Goal: Information Seeking & Learning: Learn about a topic

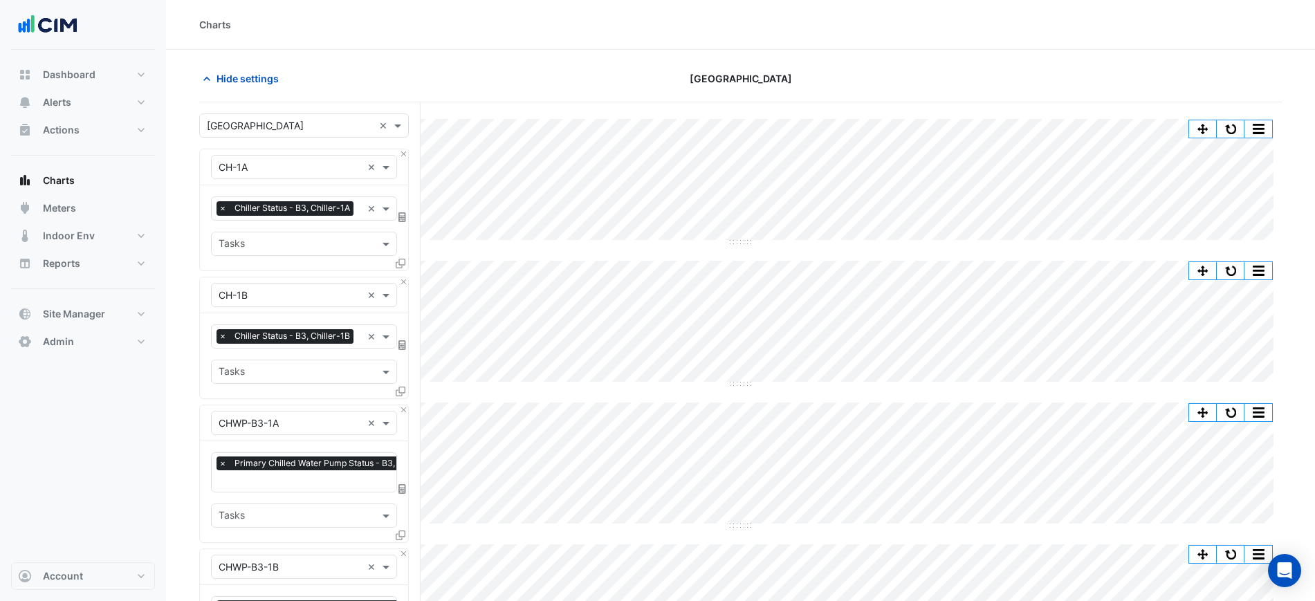
scroll to position [0, 5]
click at [271, 212] on div "× Chiller Status - B3, Chiller-1A" at bounding box center [286, 209] width 140 height 17
type input "****"
click at [433, 71] on div "Hide settings" at bounding box center [374, 78] width 367 height 24
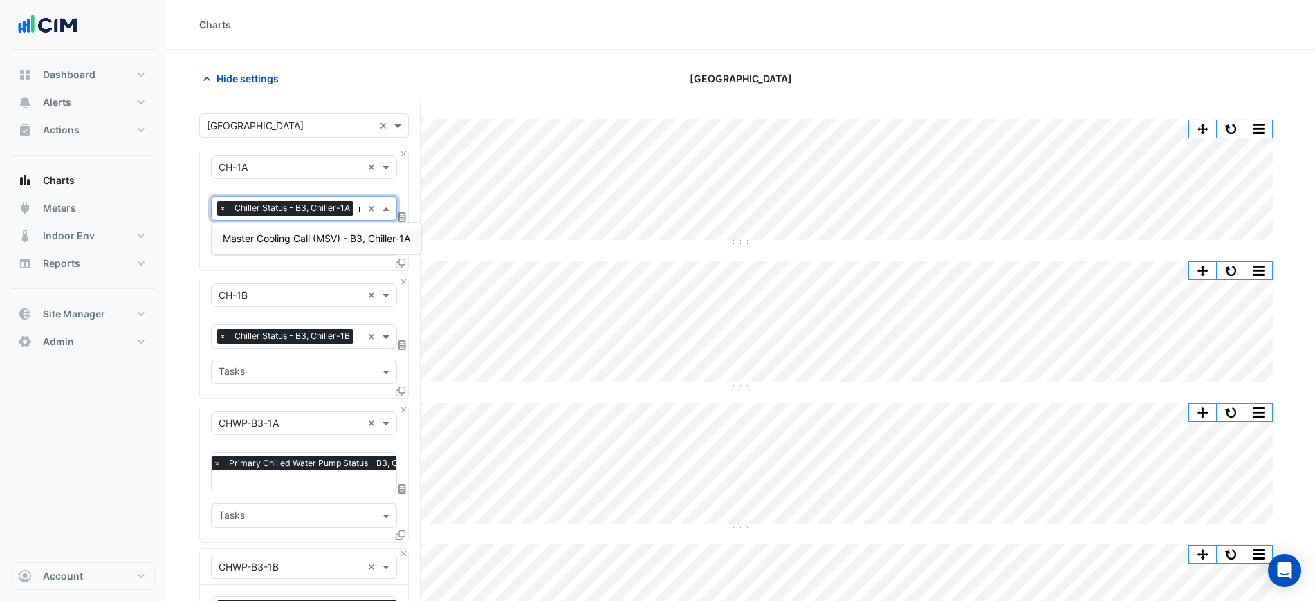
scroll to position [0, 0]
click at [277, 194] on div "Favourites × Chiller Status - B3, Chiller-1A × Tasks" at bounding box center [304, 227] width 208 height 85
click at [283, 205] on span "Chiller Status - B3, Chiller-1A" at bounding box center [292, 208] width 122 height 14
type input "***"
click at [376, 93] on div "Hide settings Chifley Tower" at bounding box center [740, 84] width 1082 height 36
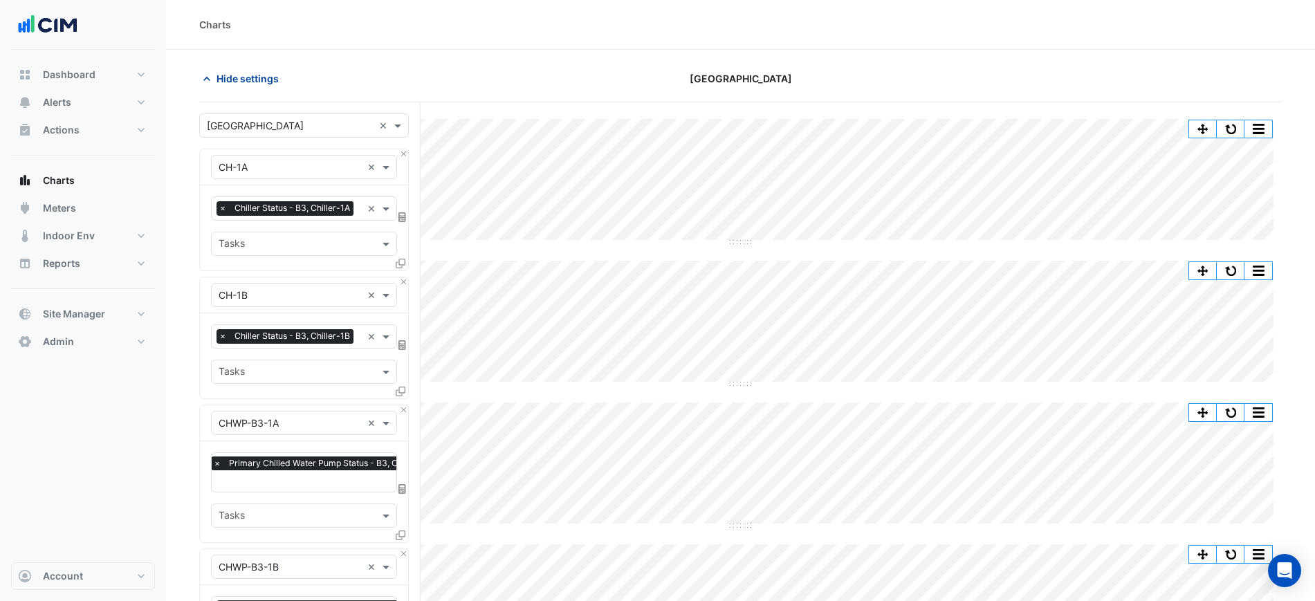
click at [247, 75] on span "Hide settings" at bounding box center [247, 78] width 62 height 15
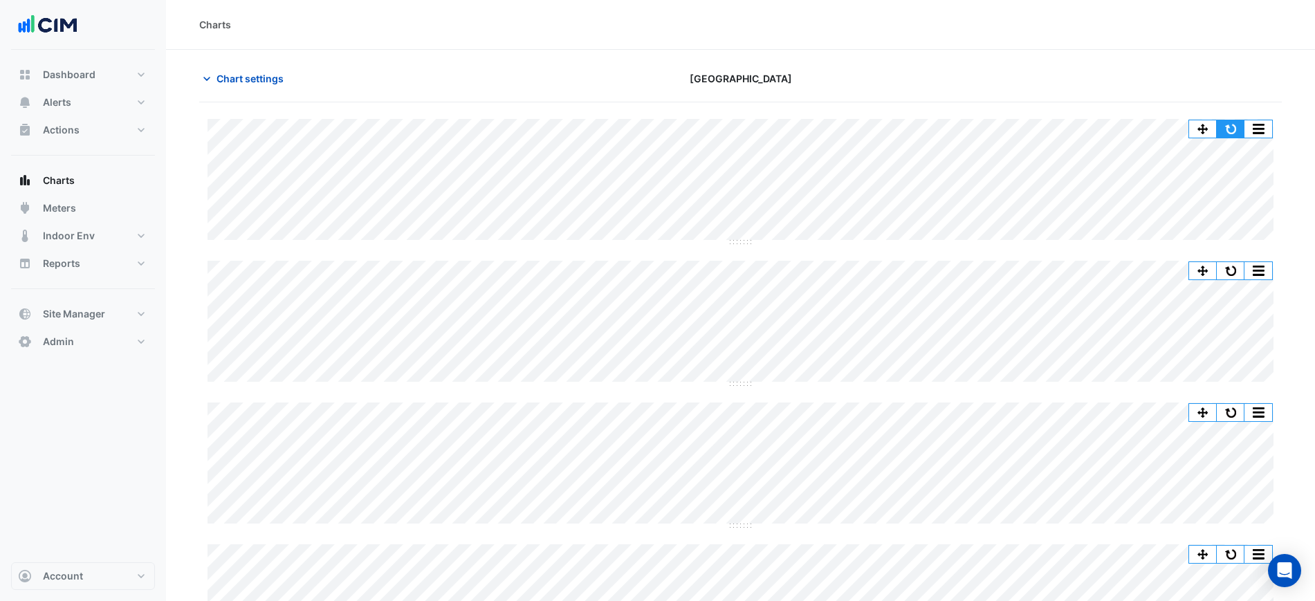
click at [1233, 120] on div "Split by Unit Split All Split None Print Save as JPEG Save as PNG Pivot Data Ta…" at bounding box center [1230, 129] width 84 height 19
click at [1230, 124] on button "button" at bounding box center [1231, 128] width 28 height 17
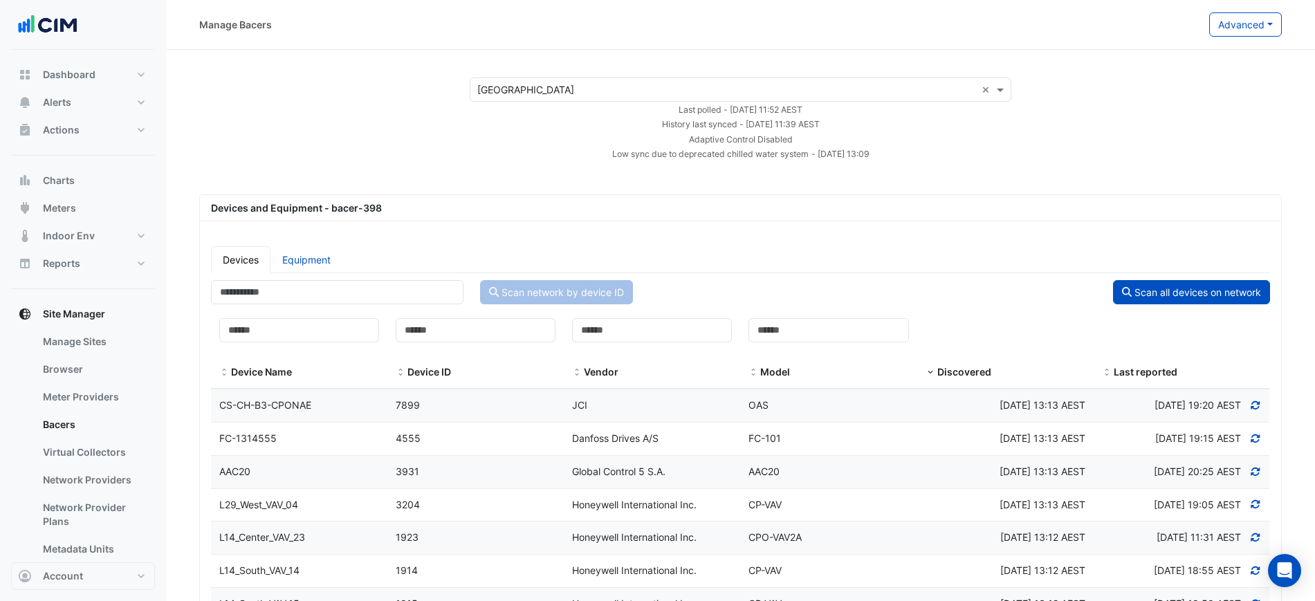
select select "***"
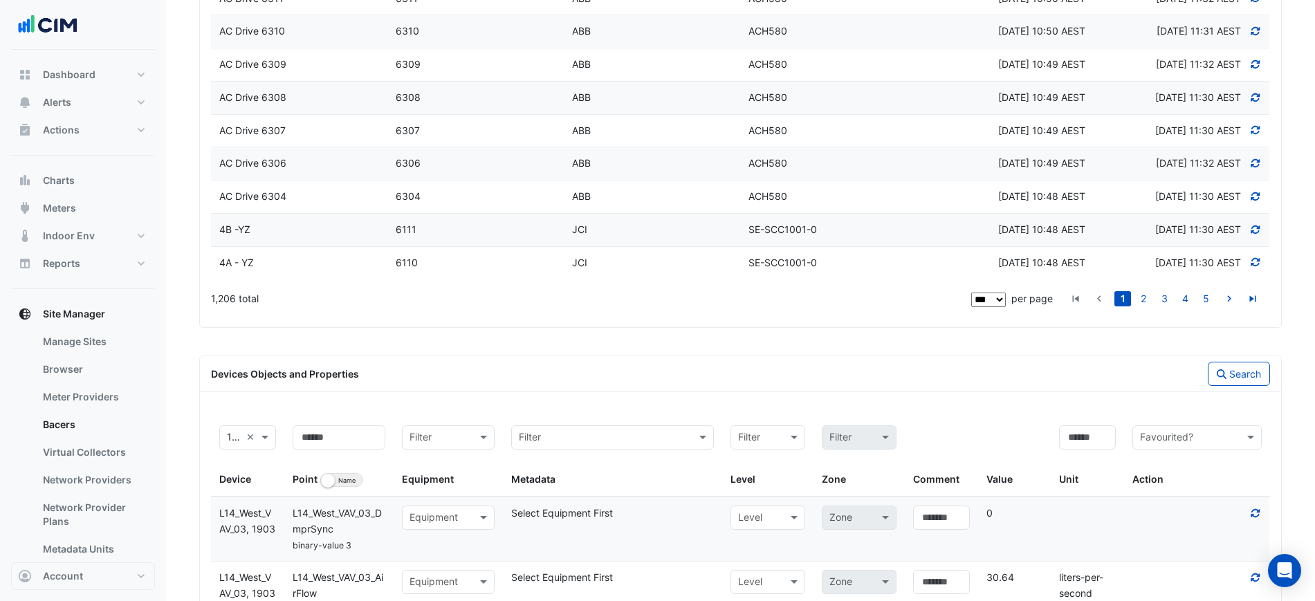
scroll to position [3413, 0]
click at [338, 449] on input at bounding box center [339, 437] width 93 height 24
type input "*****"
click at [1251, 385] on button "Search" at bounding box center [1239, 373] width 62 height 24
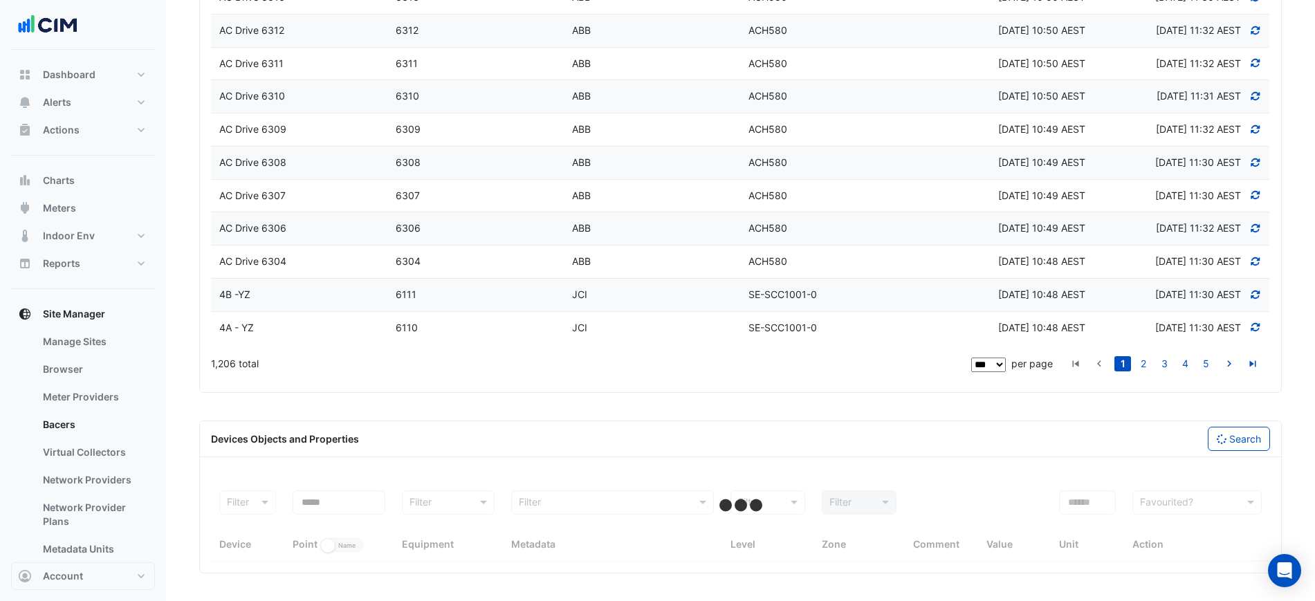
select select "***"
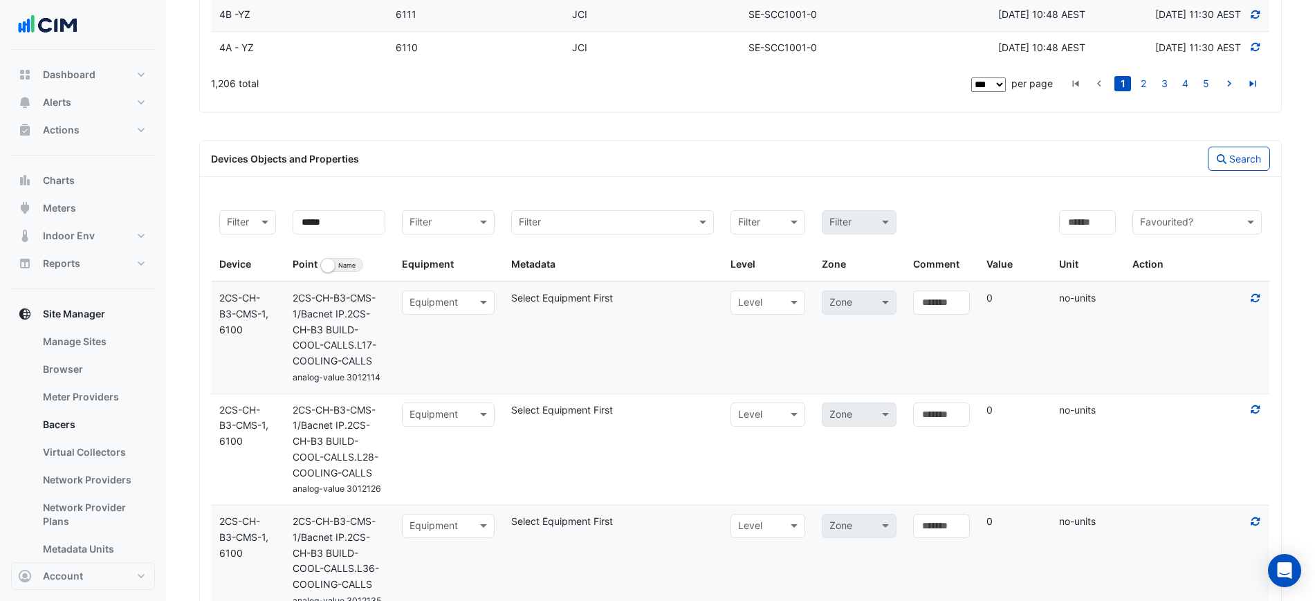
scroll to position [3407, 0]
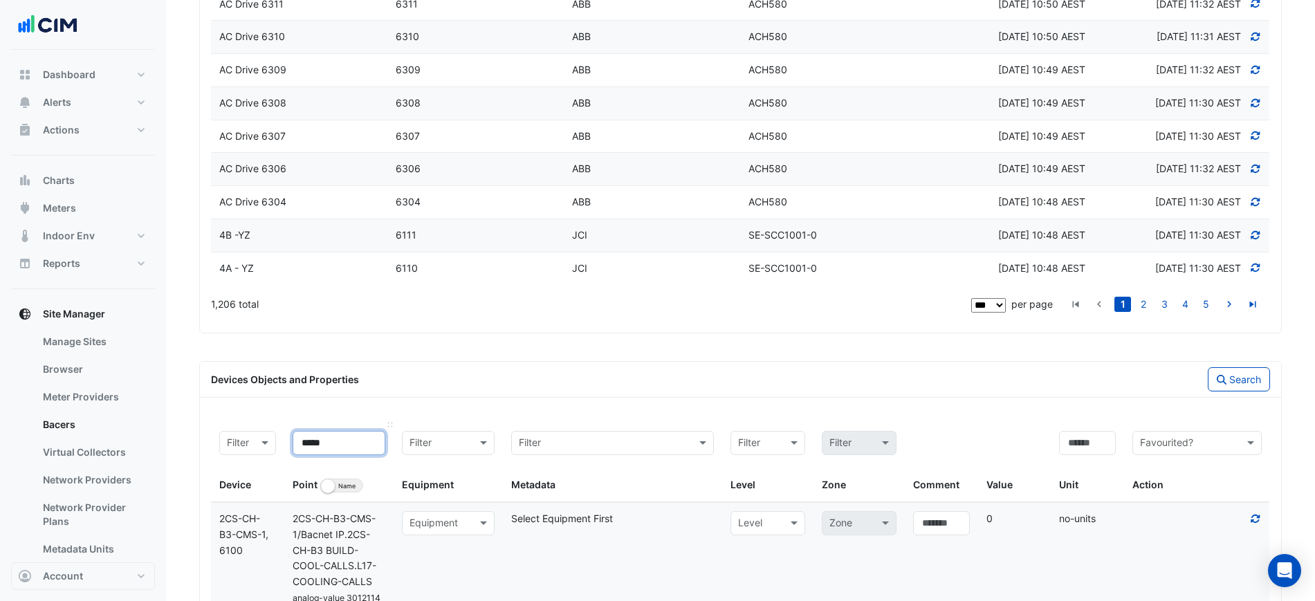
click at [329, 455] on input "*****" at bounding box center [339, 443] width 93 height 24
click at [330, 455] on input "*****" at bounding box center [339, 443] width 93 height 24
paste input "**********"
type input "**********"
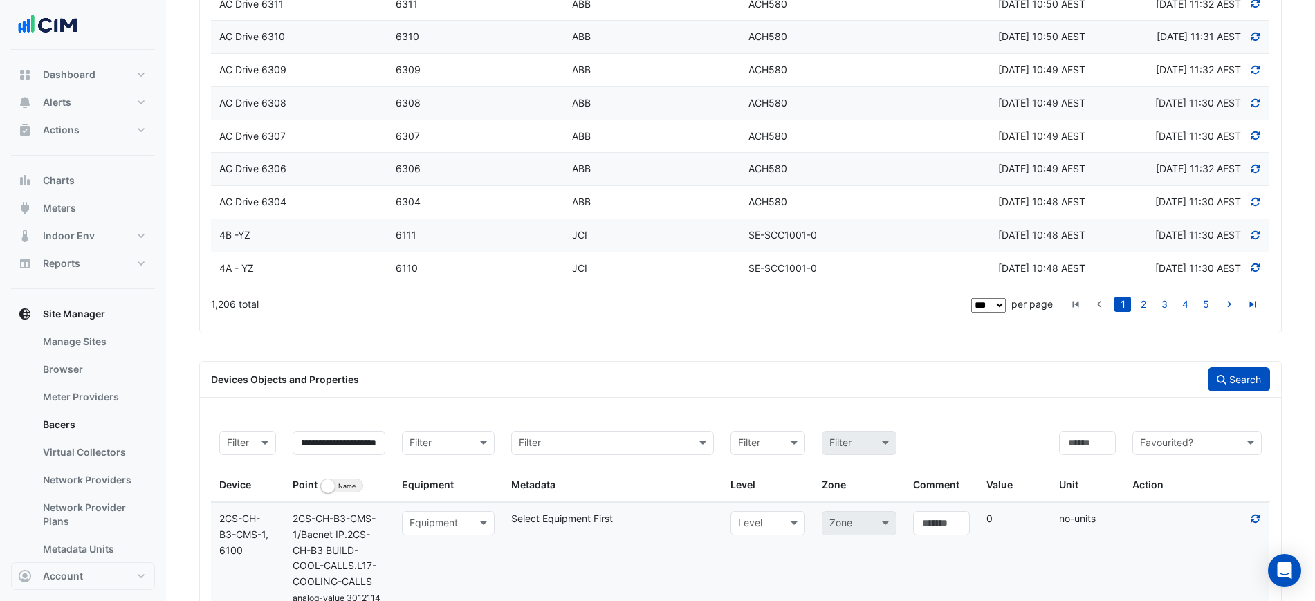
scroll to position [0, 0]
click at [1226, 391] on button "Search" at bounding box center [1239, 379] width 62 height 24
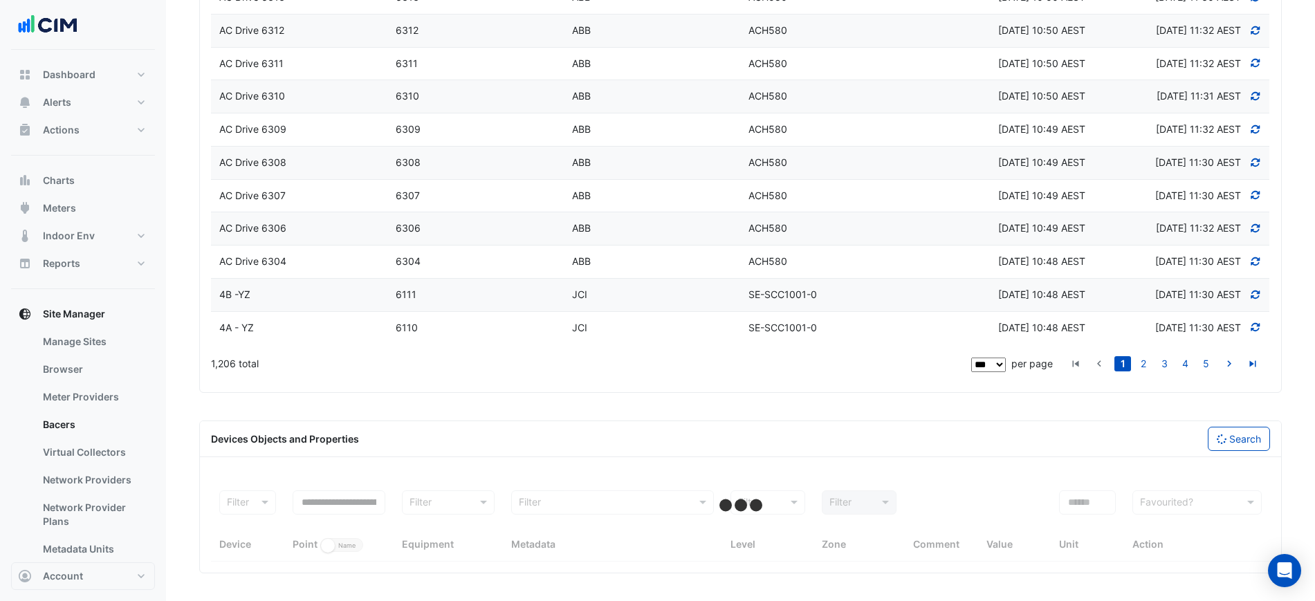
select select "***"
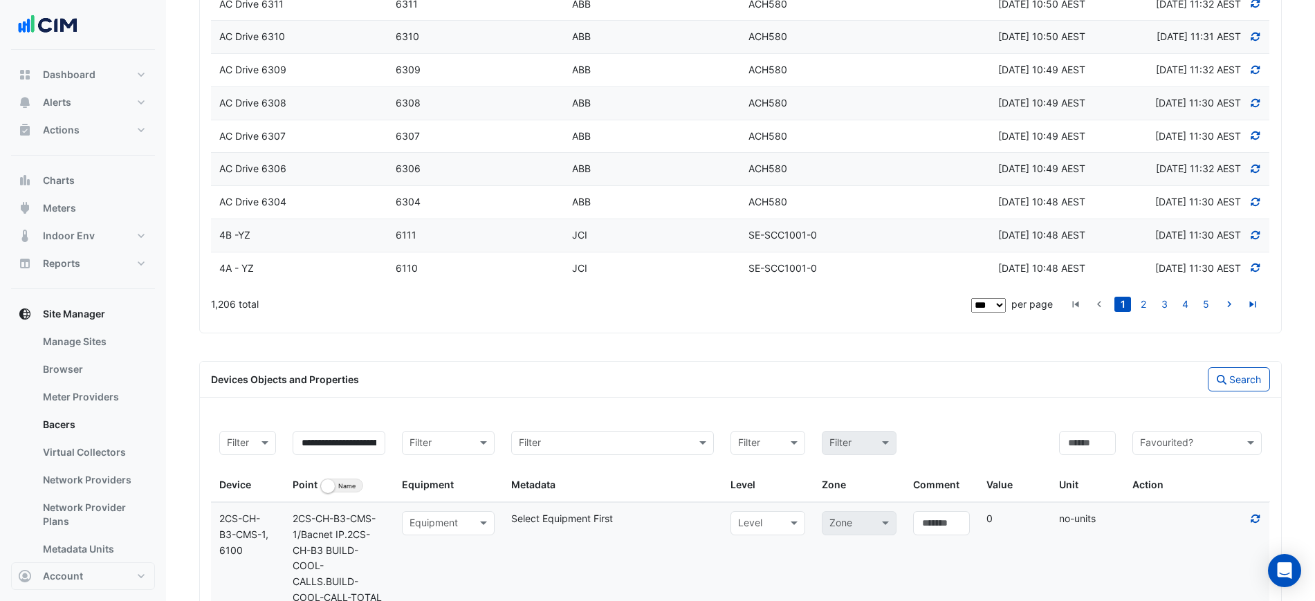
scroll to position [3544, 0]
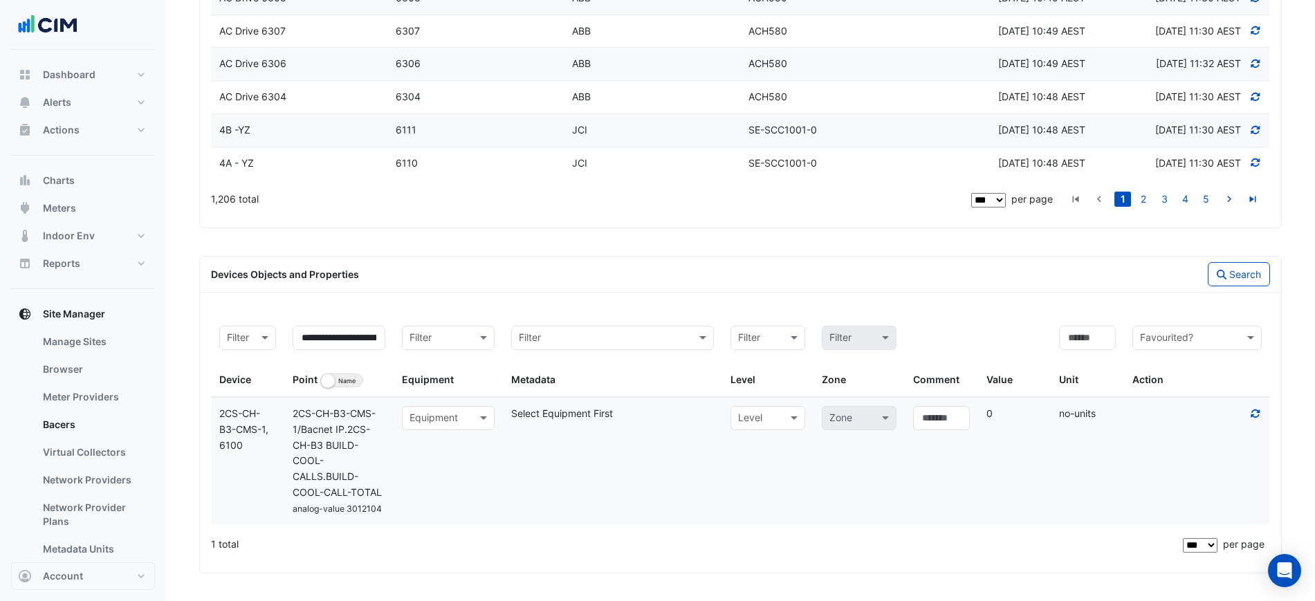
click at [459, 411] on input "text" at bounding box center [434, 419] width 50 height 16
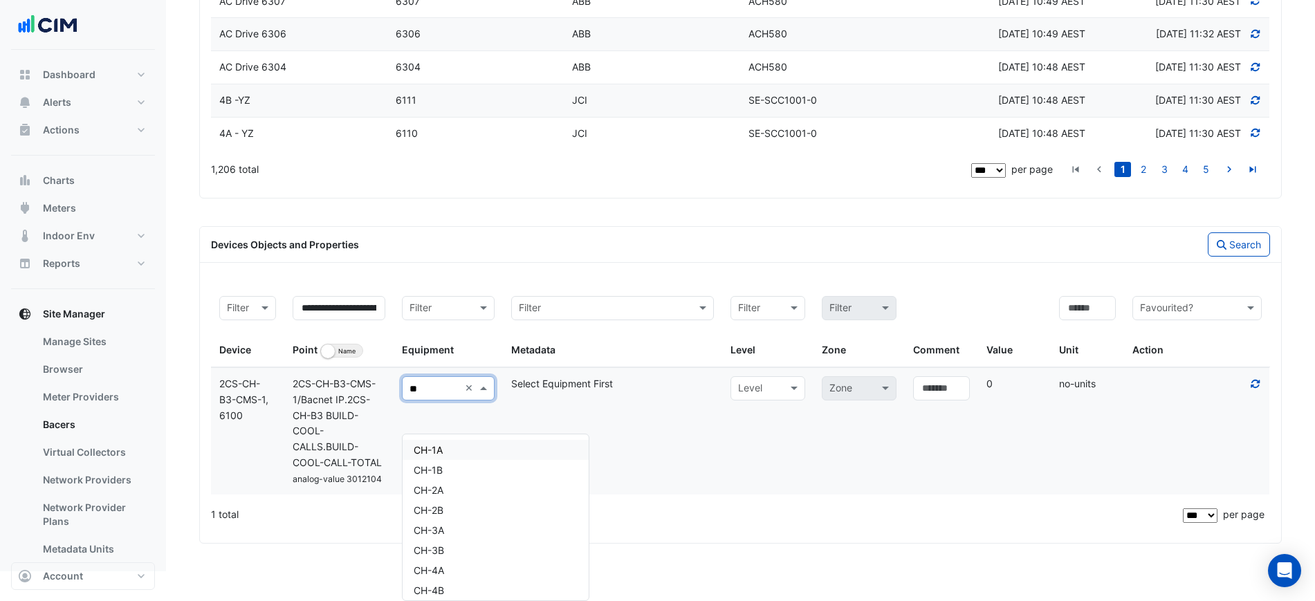
type input "**"
click at [1258, 389] on icon at bounding box center [1255, 384] width 12 height 10
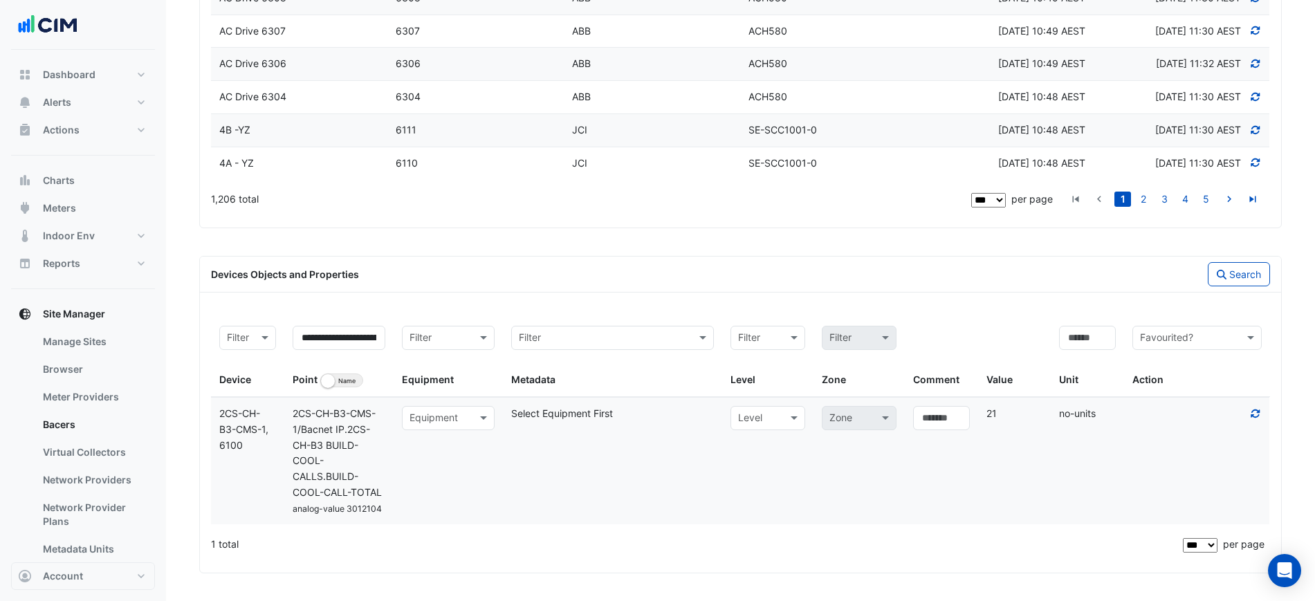
click at [447, 415] on input "text" at bounding box center [434, 419] width 50 height 16
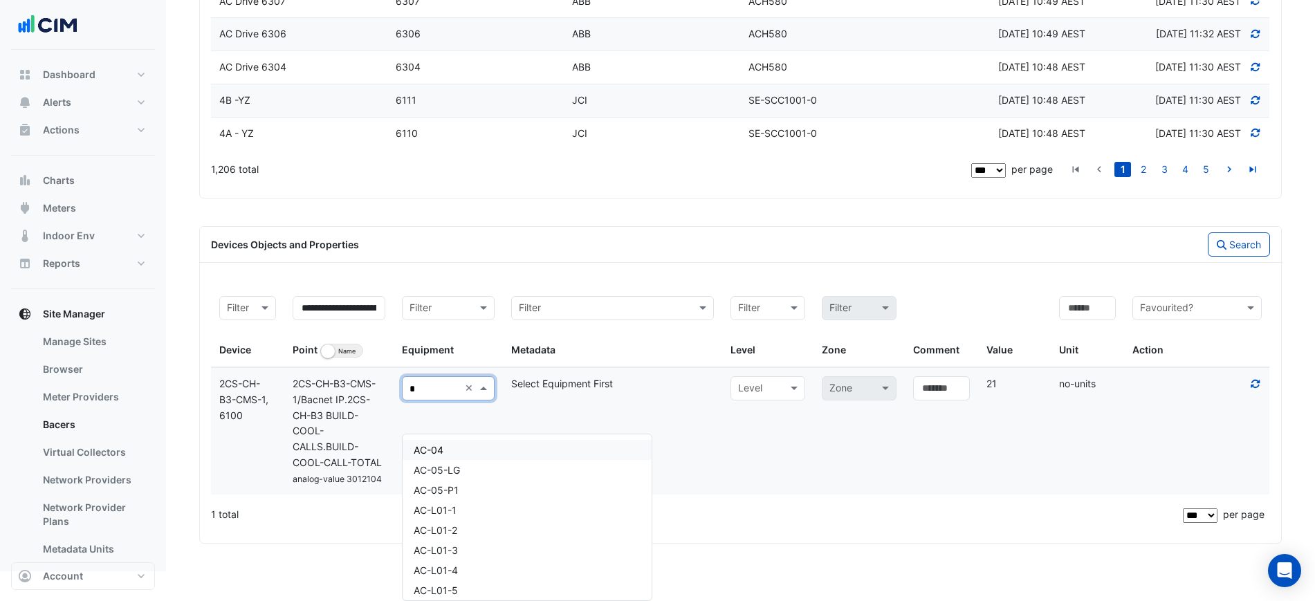
type input "**"
click at [468, 501] on span "CH-Common" at bounding box center [443, 499] width 58 height 12
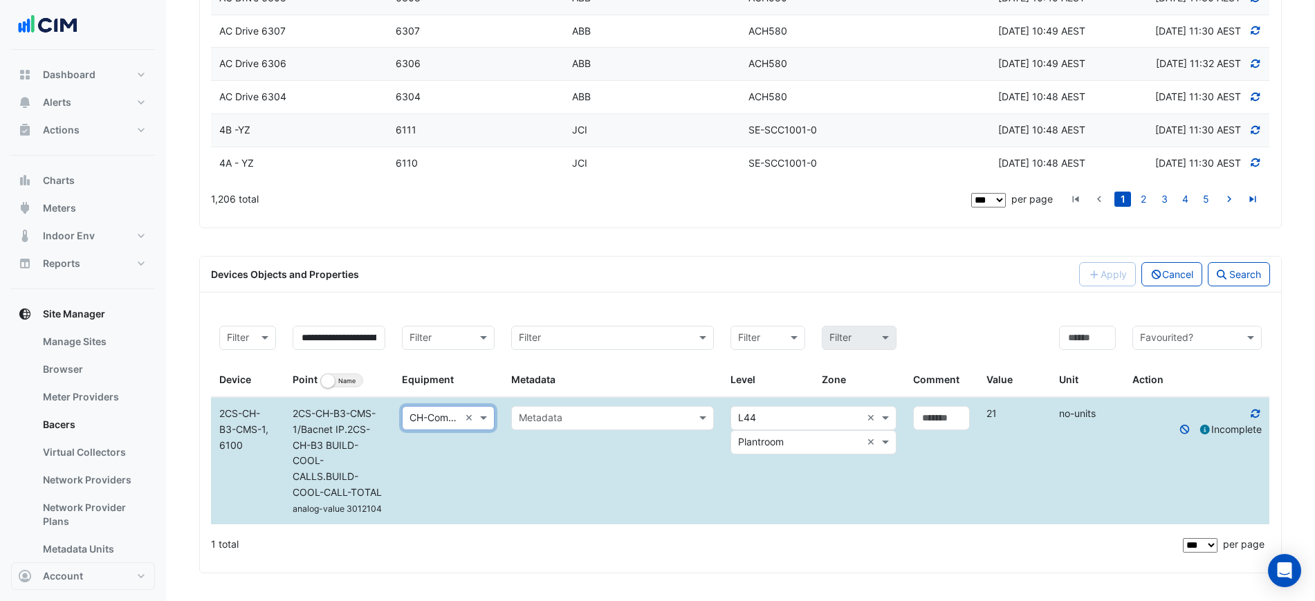
click at [541, 421] on input "text" at bounding box center [599, 419] width 160 height 16
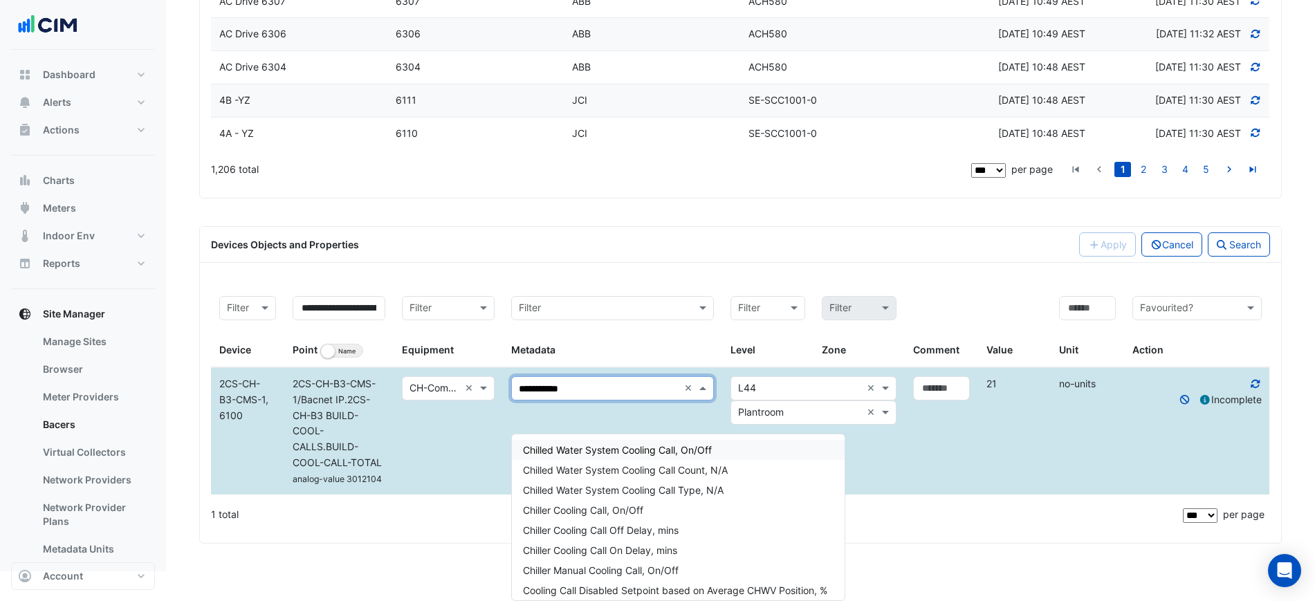
type input "**********"
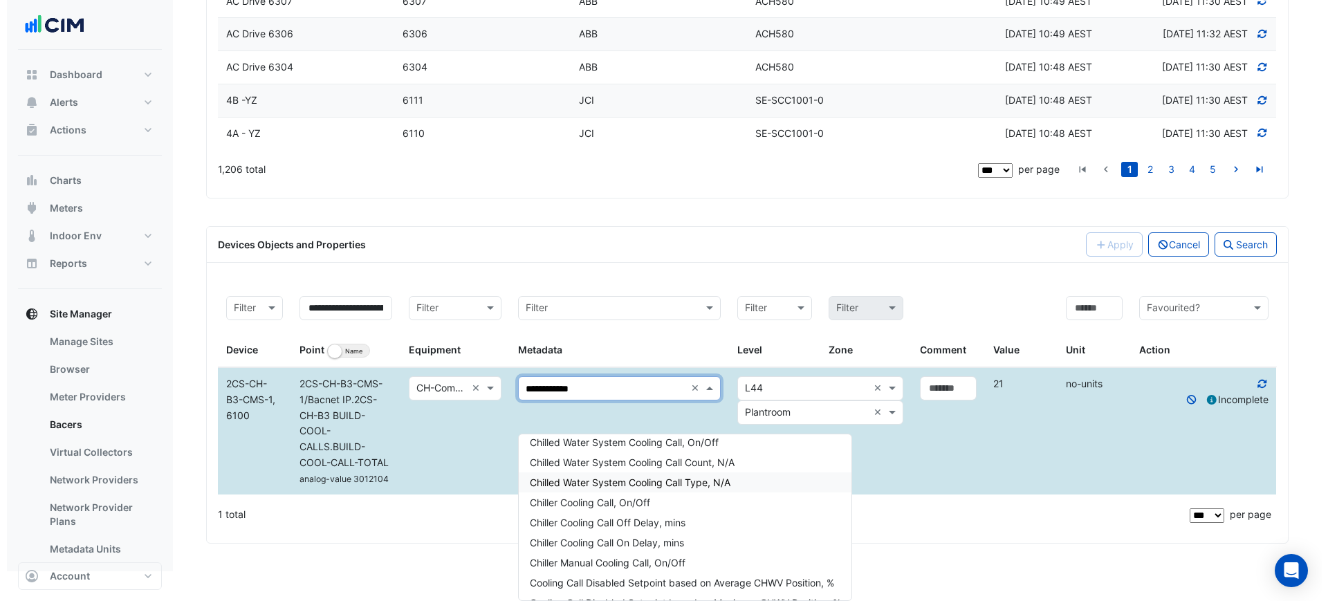
scroll to position [0, 0]
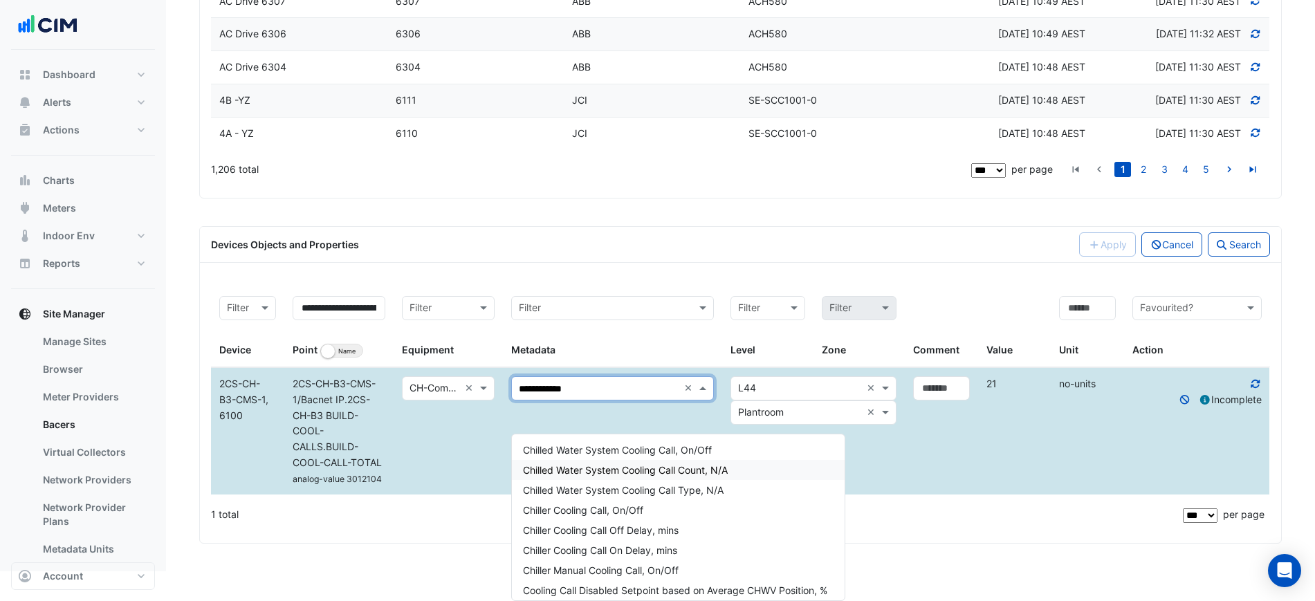
click at [755, 467] on div "Chilled Water System Cooling Call Count, N/A" at bounding box center [678, 470] width 333 height 20
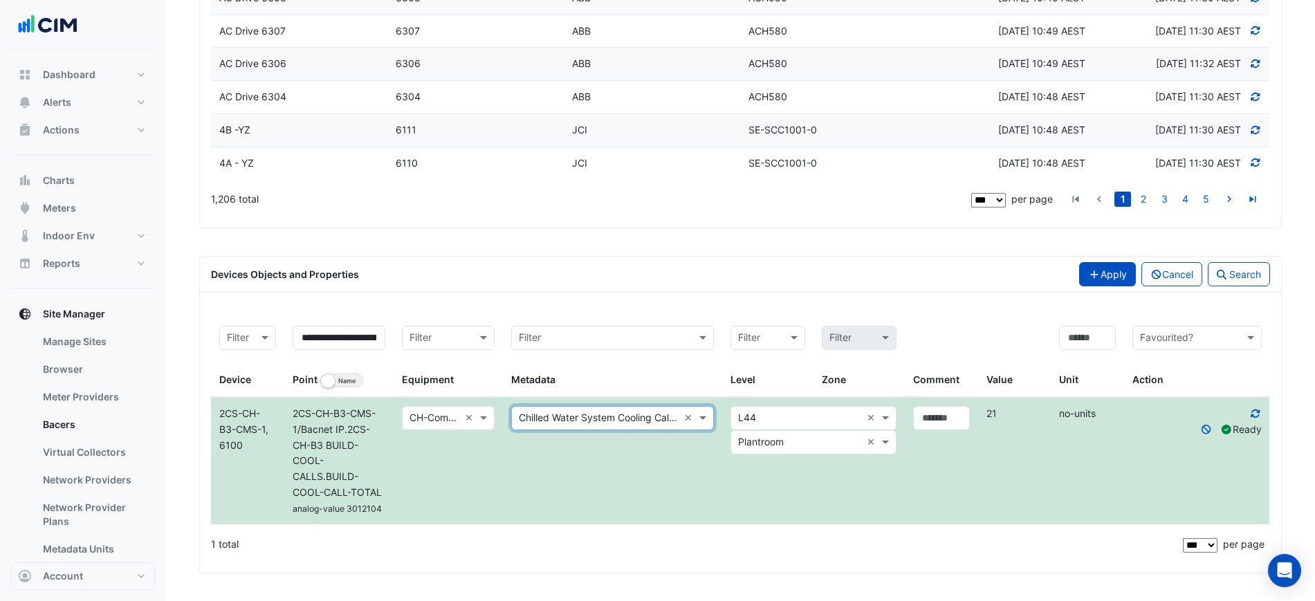
click at [1100, 284] on button "Apply" at bounding box center [1107, 274] width 57 height 24
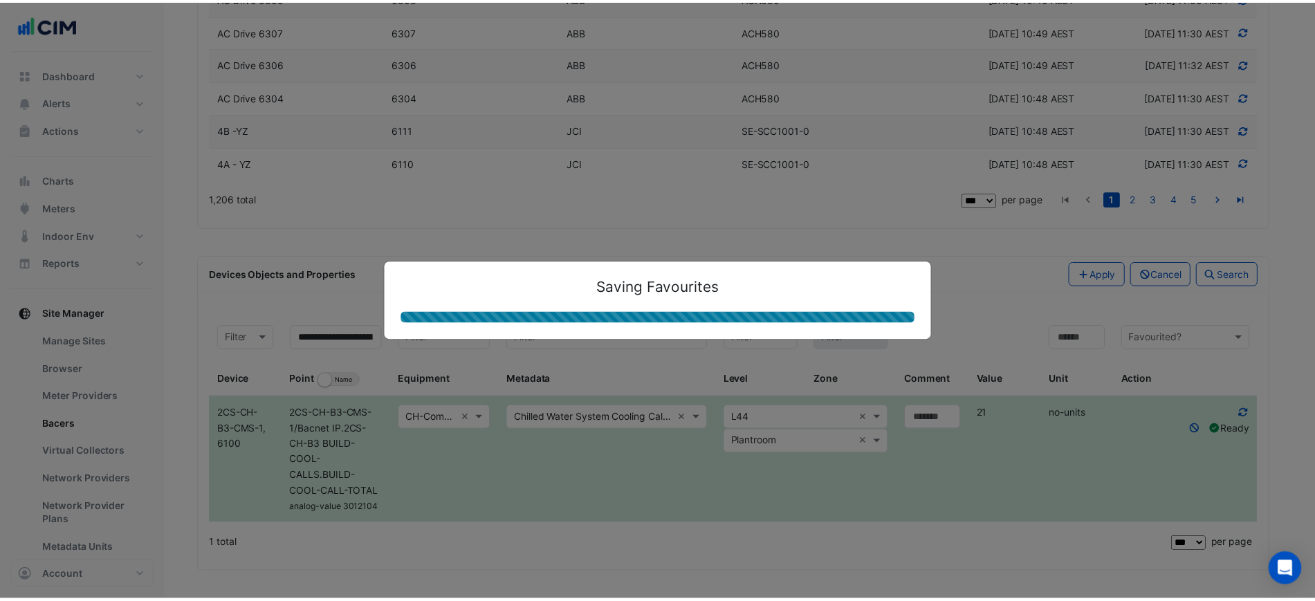
scroll to position [3379, 0]
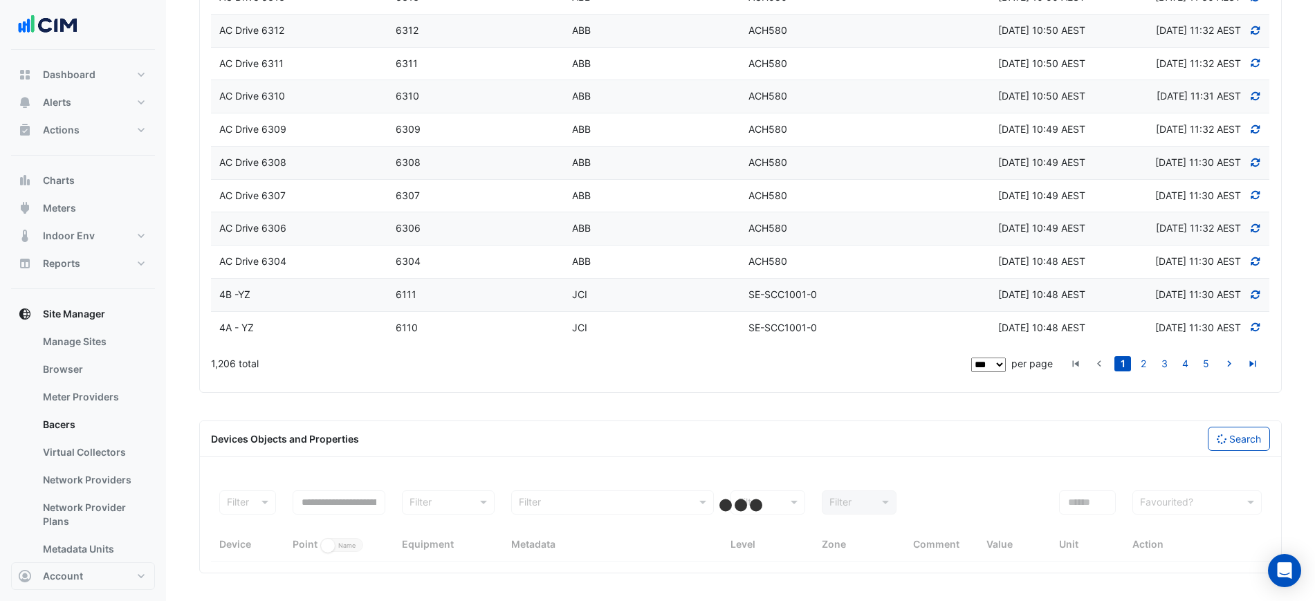
select select "***"
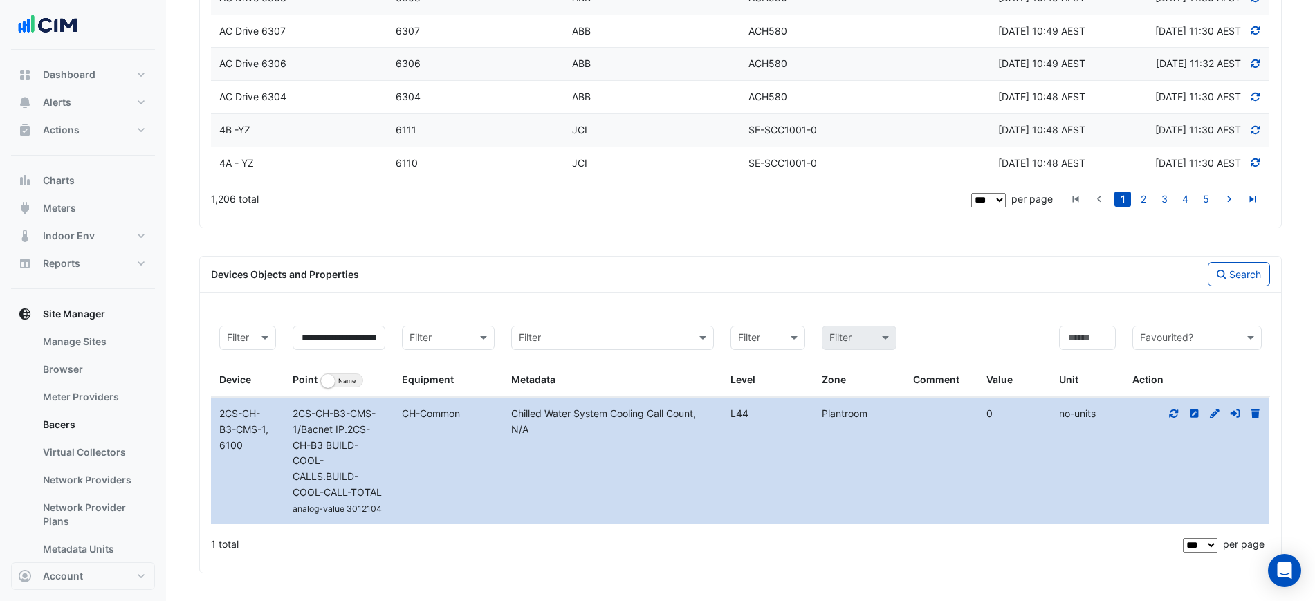
scroll to position [3491, 0]
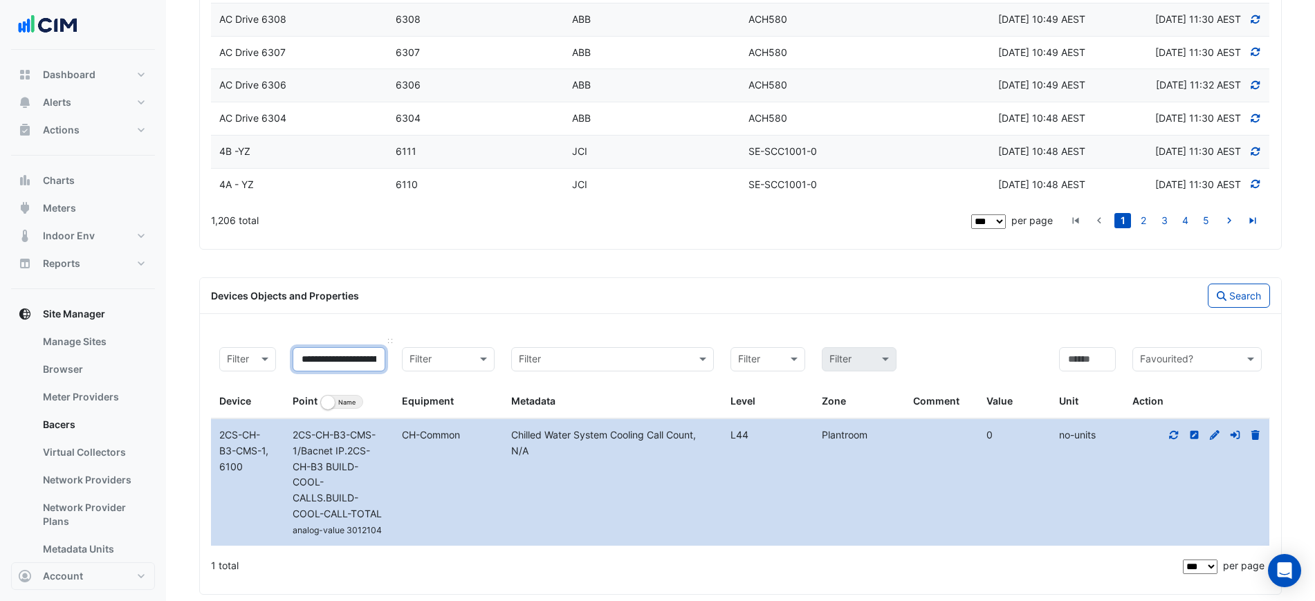
click at [356, 371] on input "**********" at bounding box center [339, 359] width 93 height 24
paste input
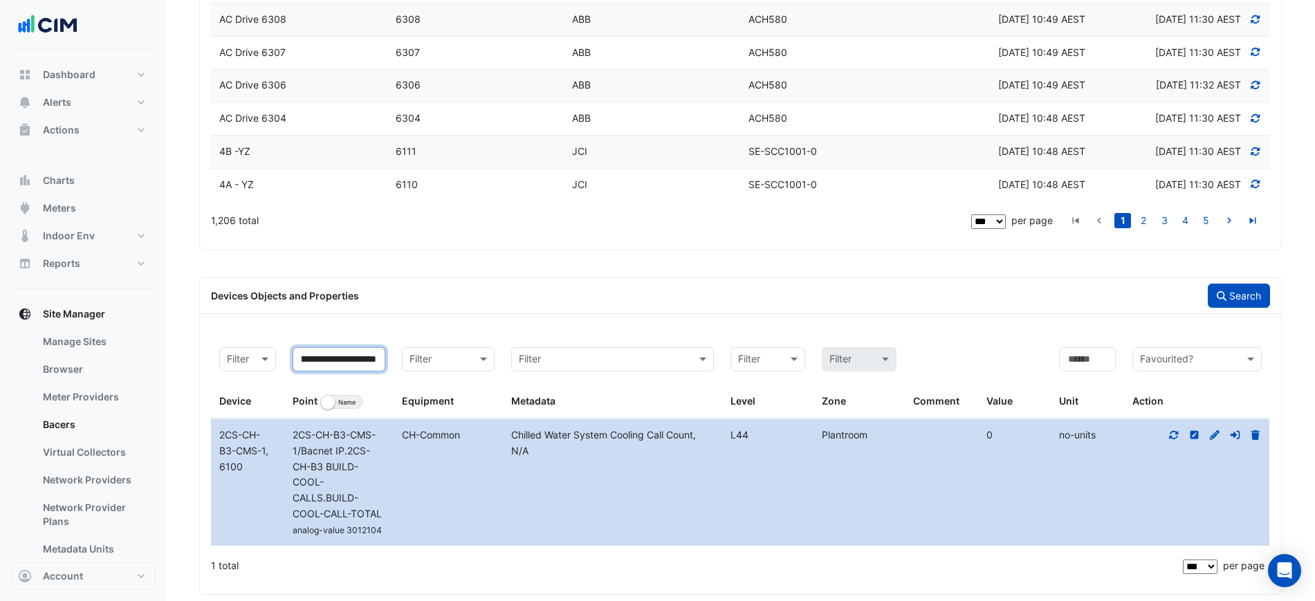
type input "**********"
click at [1231, 308] on button "Search" at bounding box center [1239, 296] width 62 height 24
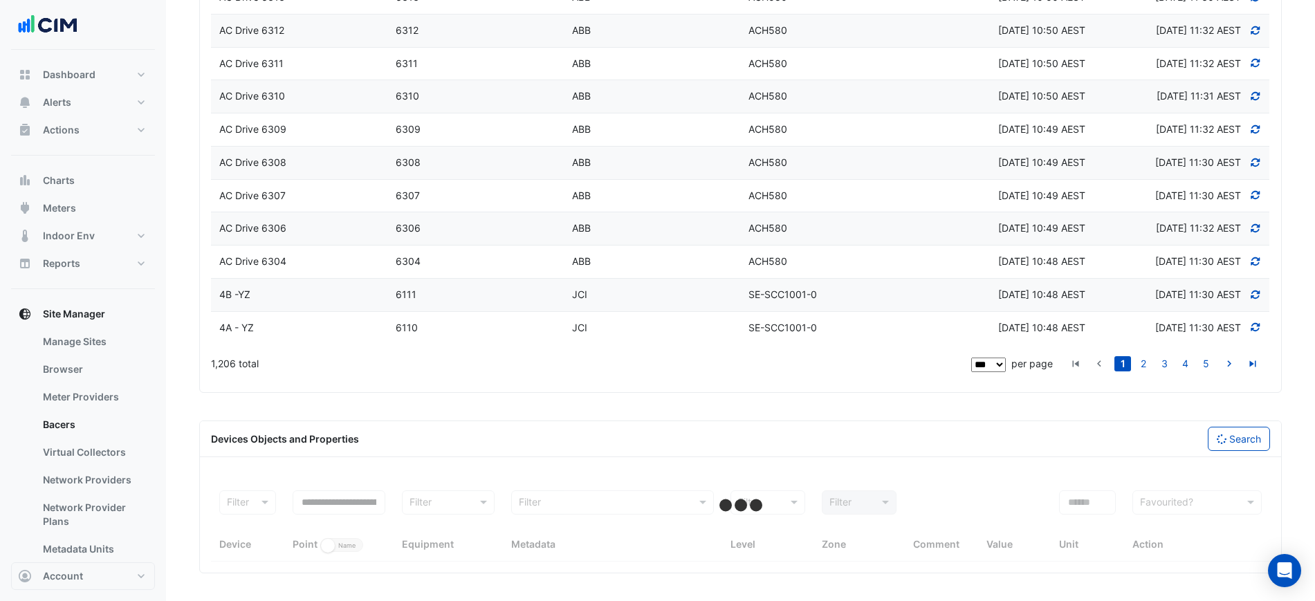
select select "***"
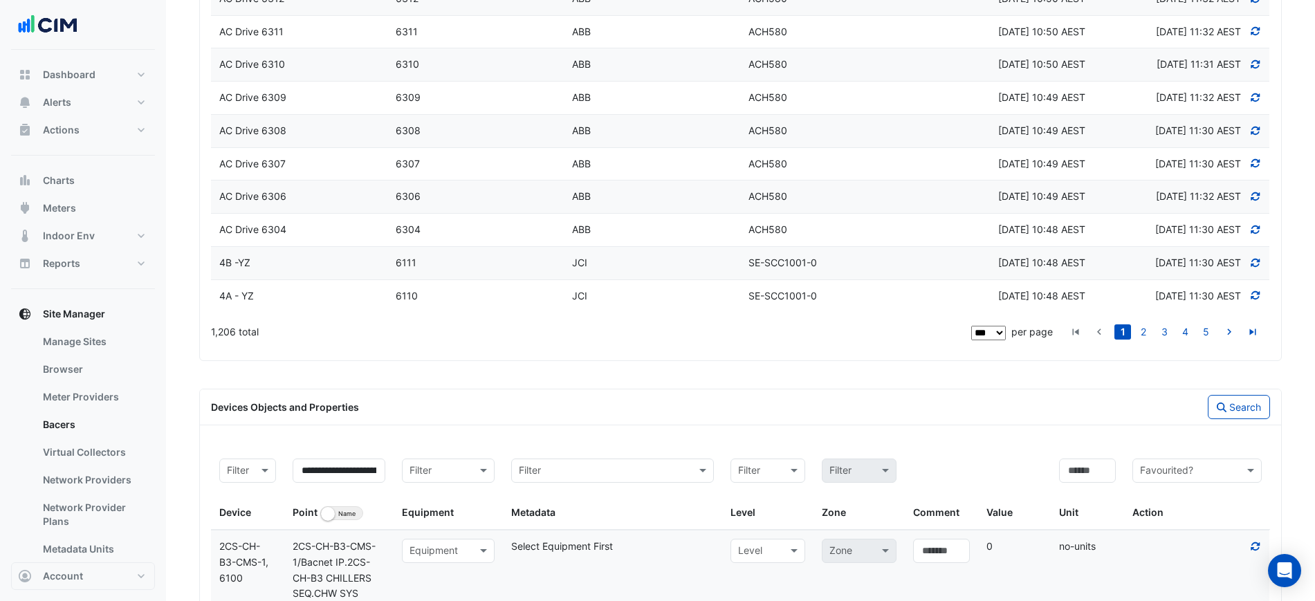
scroll to position [3491, 0]
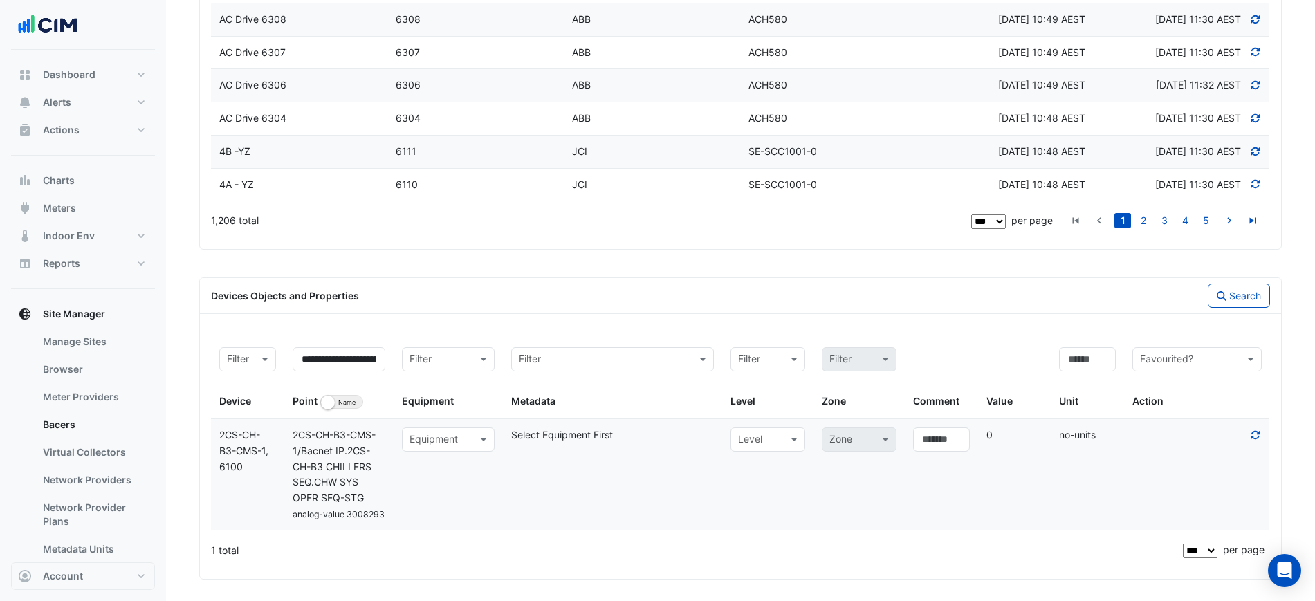
click at [440, 448] on input "text" at bounding box center [434, 440] width 50 height 16
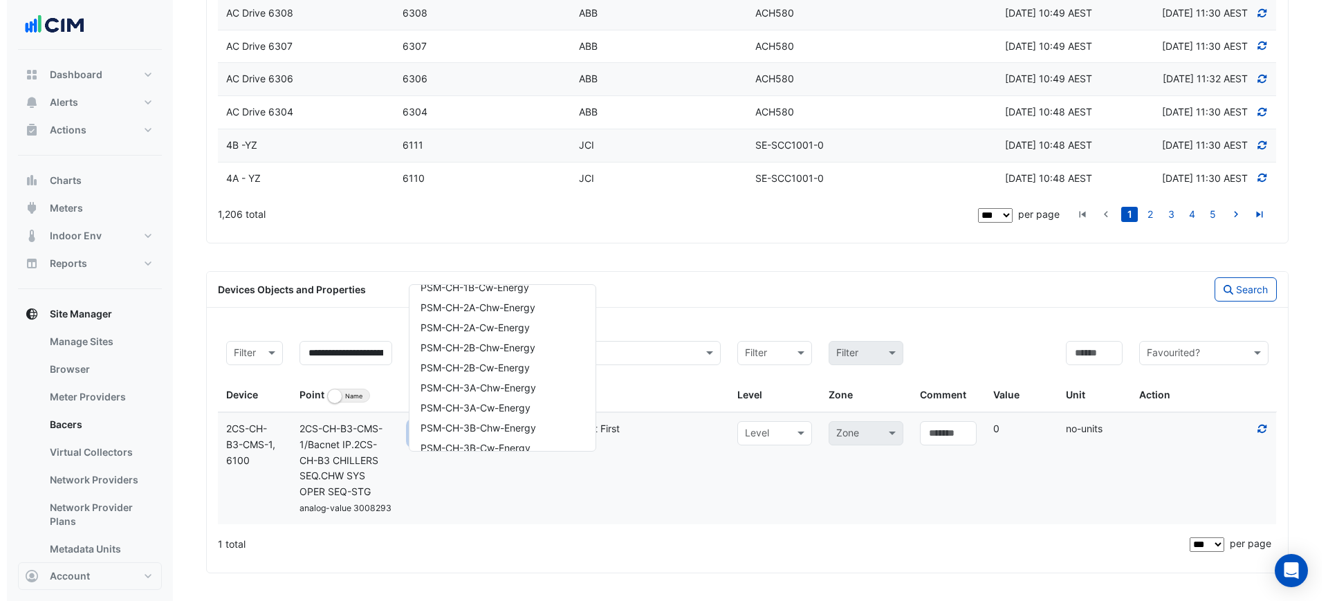
scroll to position [0, 0]
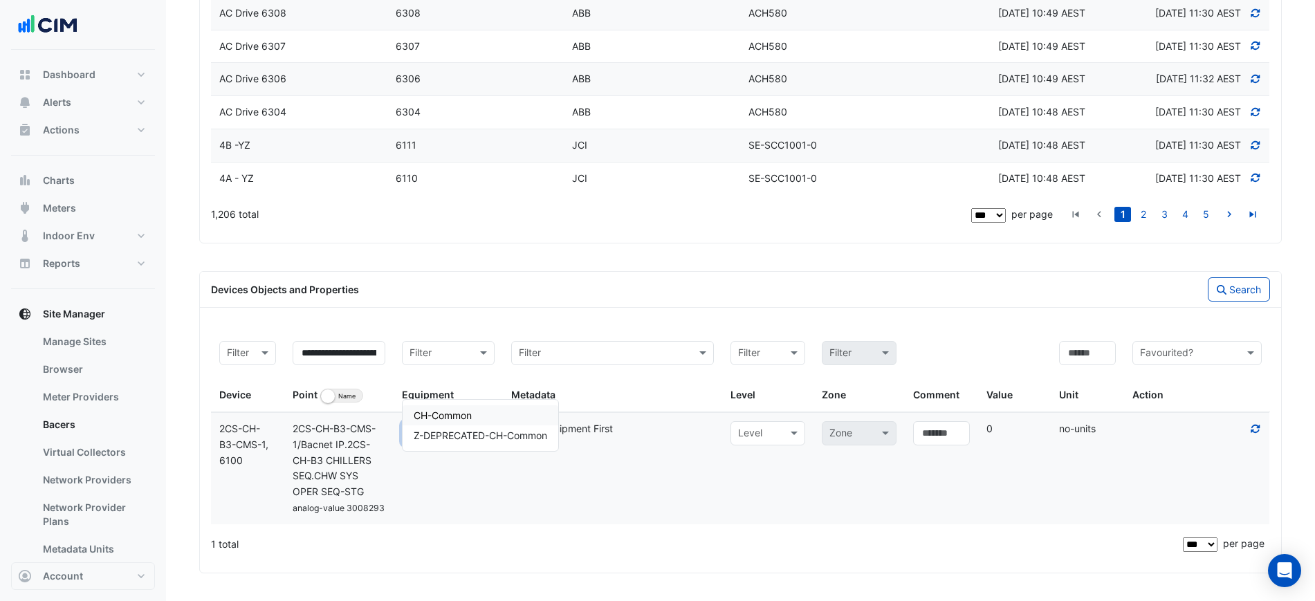
type input "******"
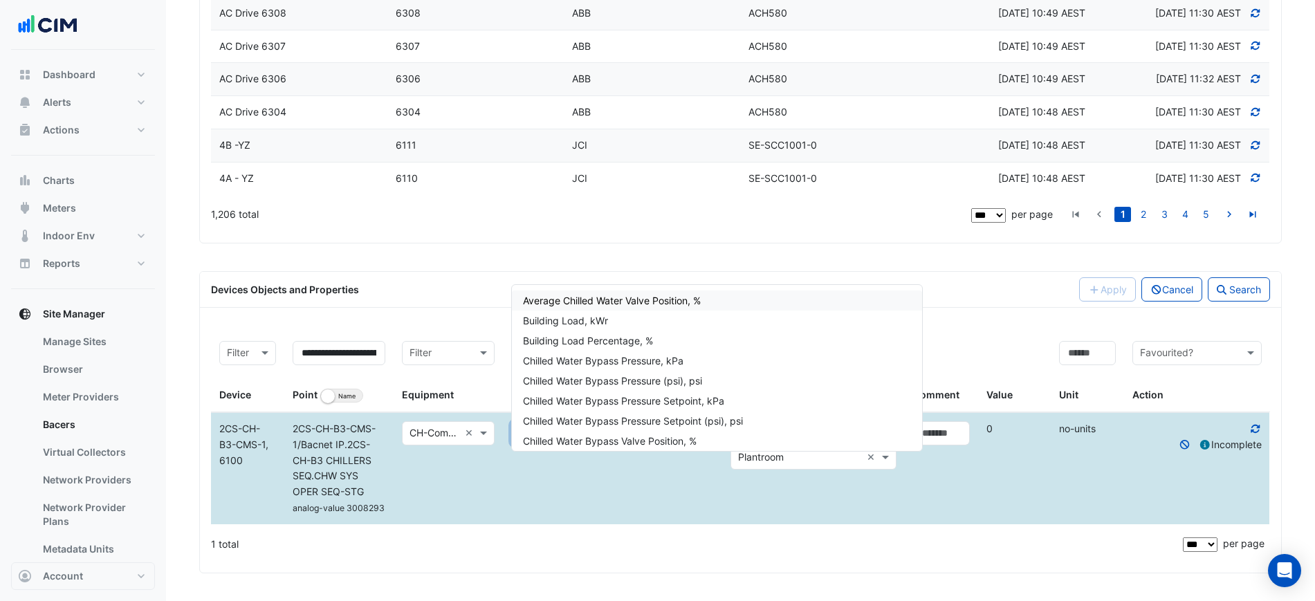
click at [556, 432] on input "text" at bounding box center [599, 434] width 160 height 16
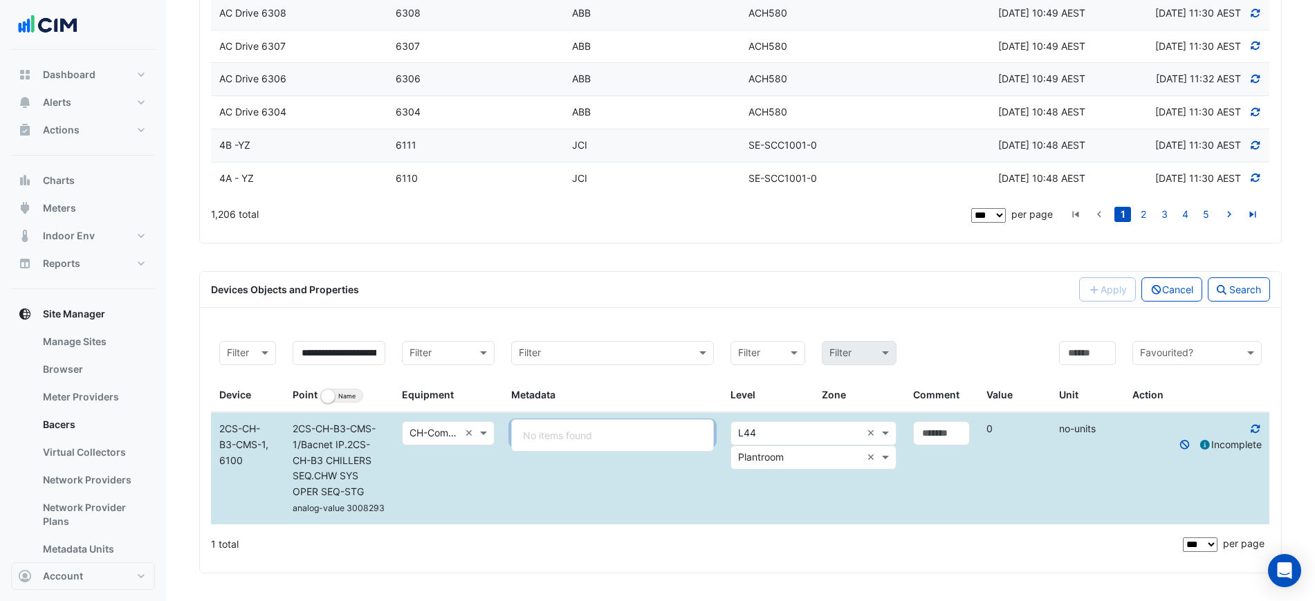
type input "*"
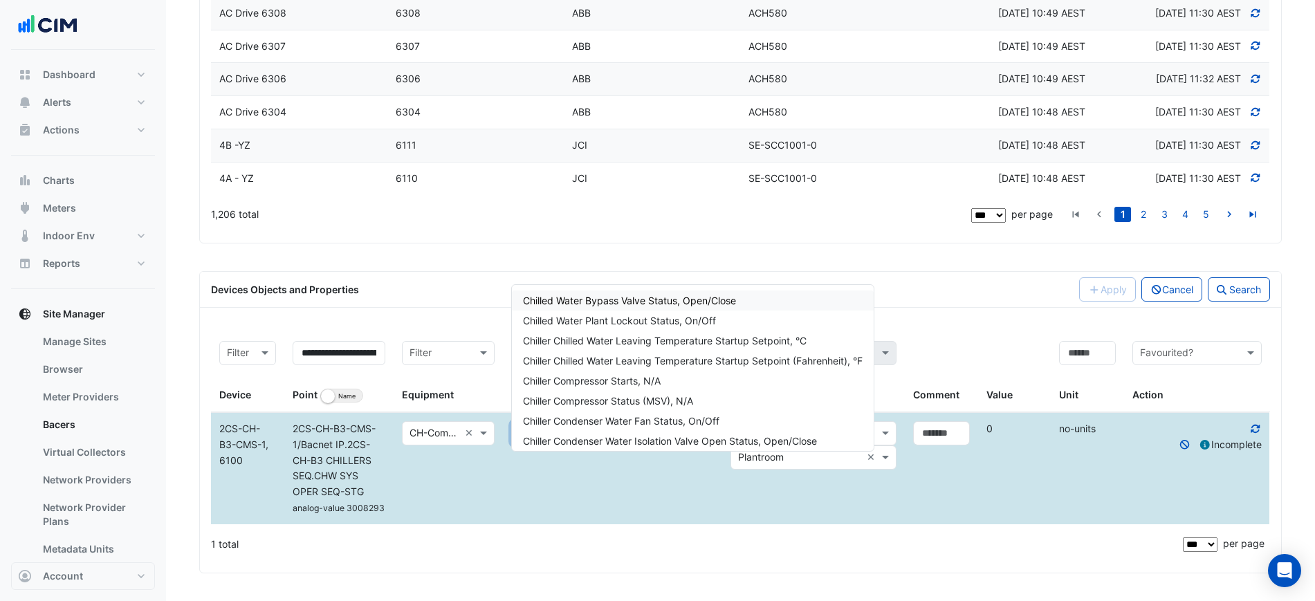
type input "*****"
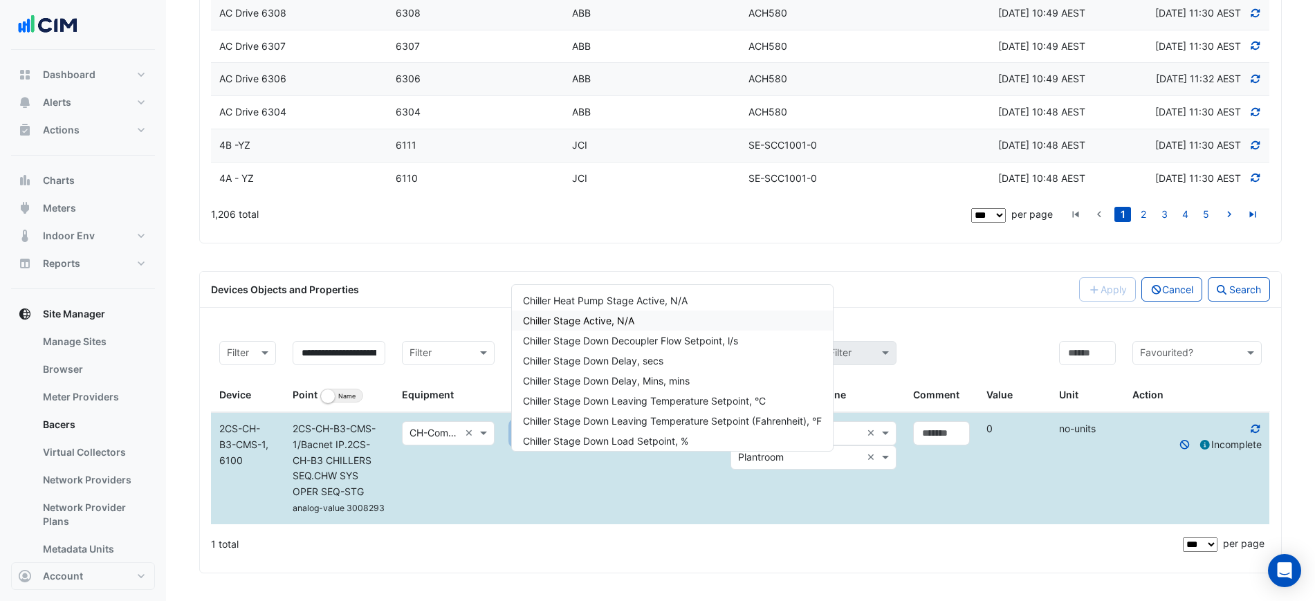
click at [657, 311] on div "Chiller Stage Active, N/A" at bounding box center [672, 321] width 321 height 20
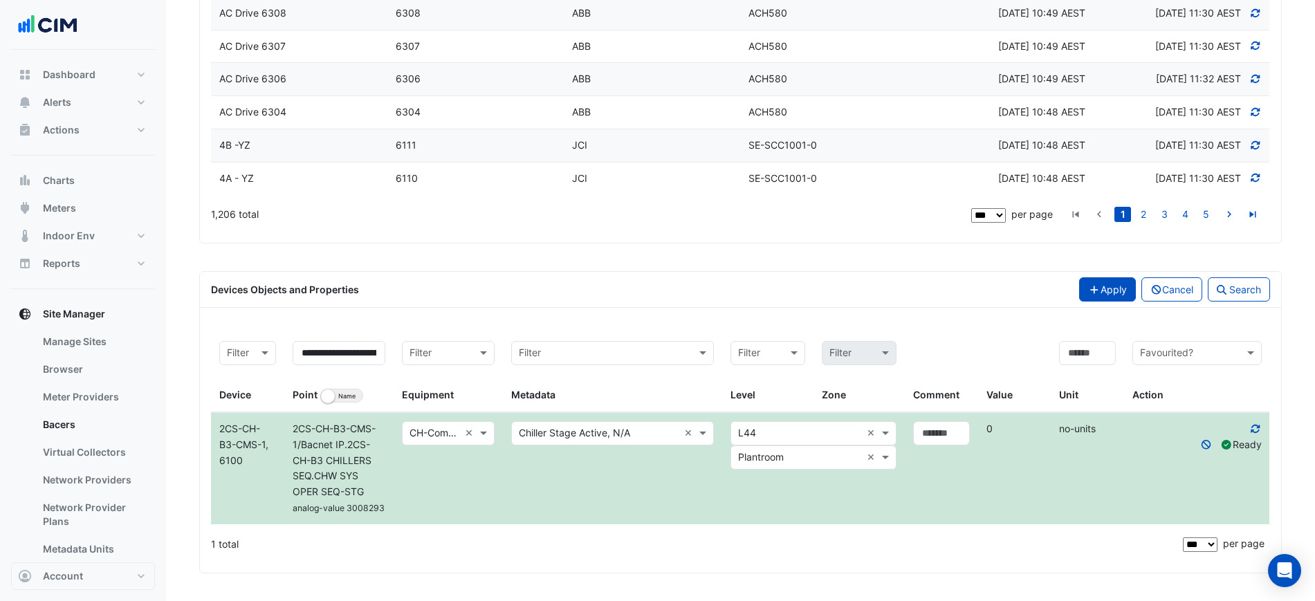
click at [1090, 290] on icon "button" at bounding box center [1094, 290] width 8 height 8
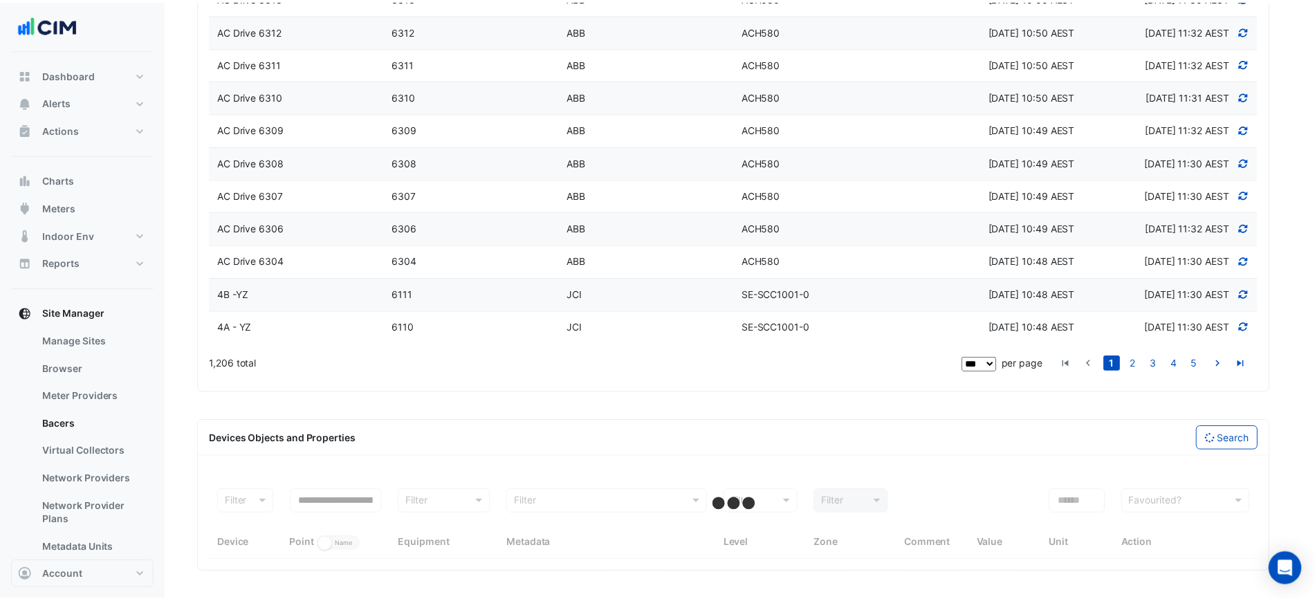
scroll to position [3379, 0]
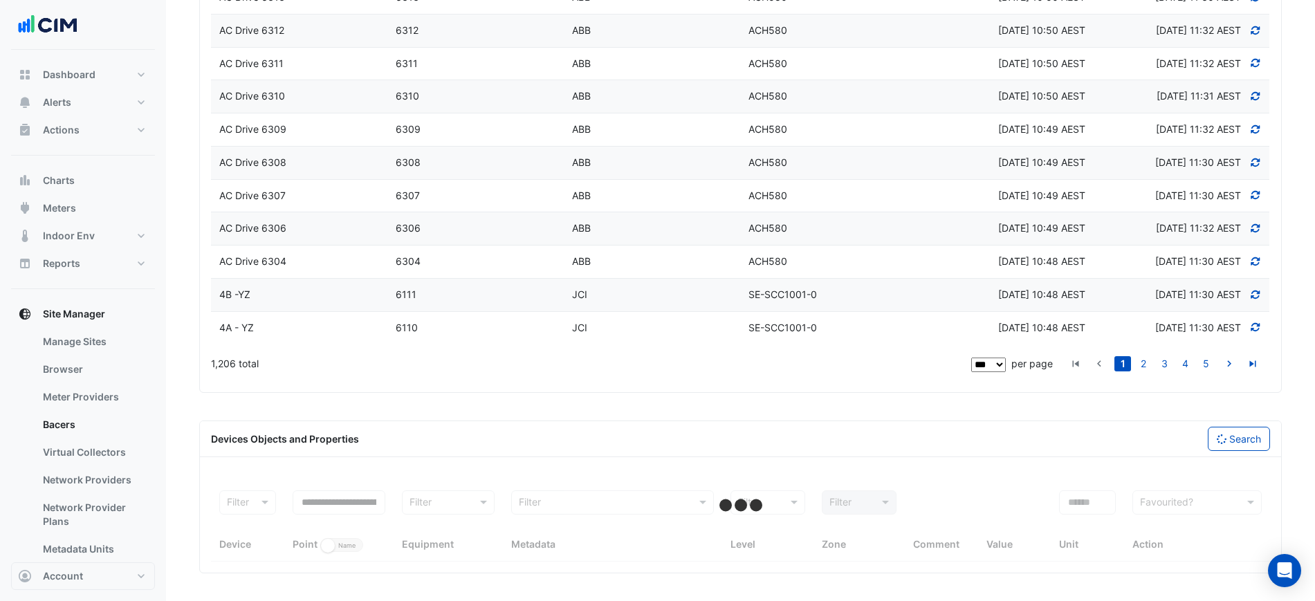
select select "***"
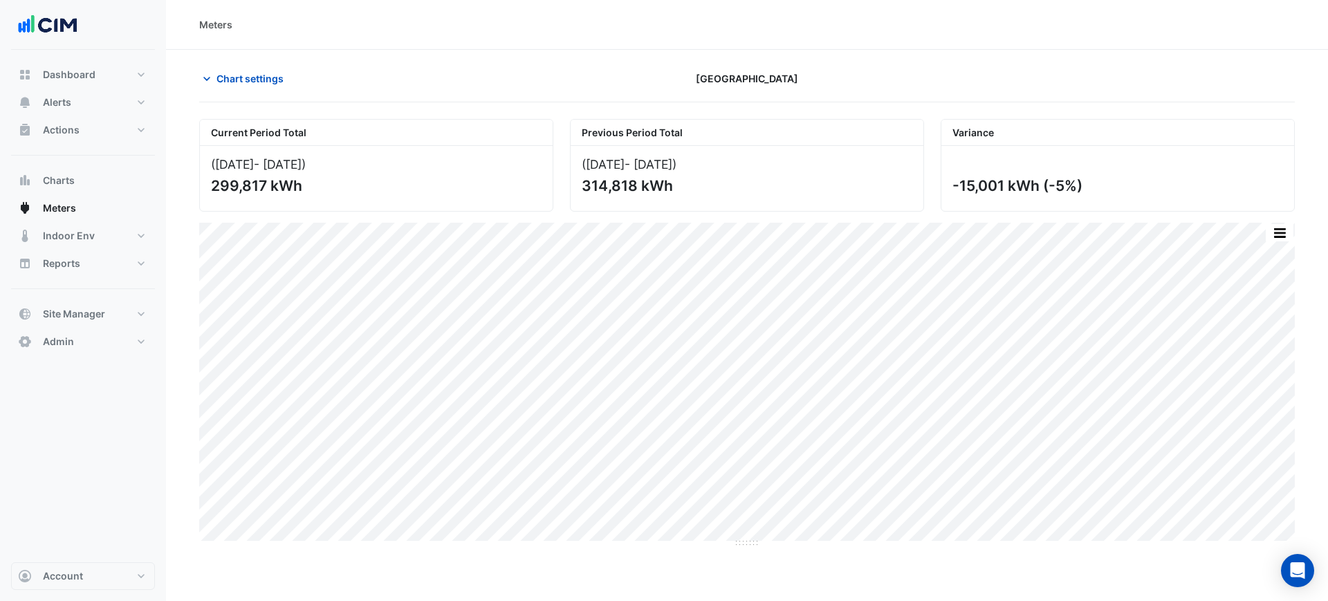
click at [89, 71] on span "Dashboard" at bounding box center [69, 75] width 53 height 14
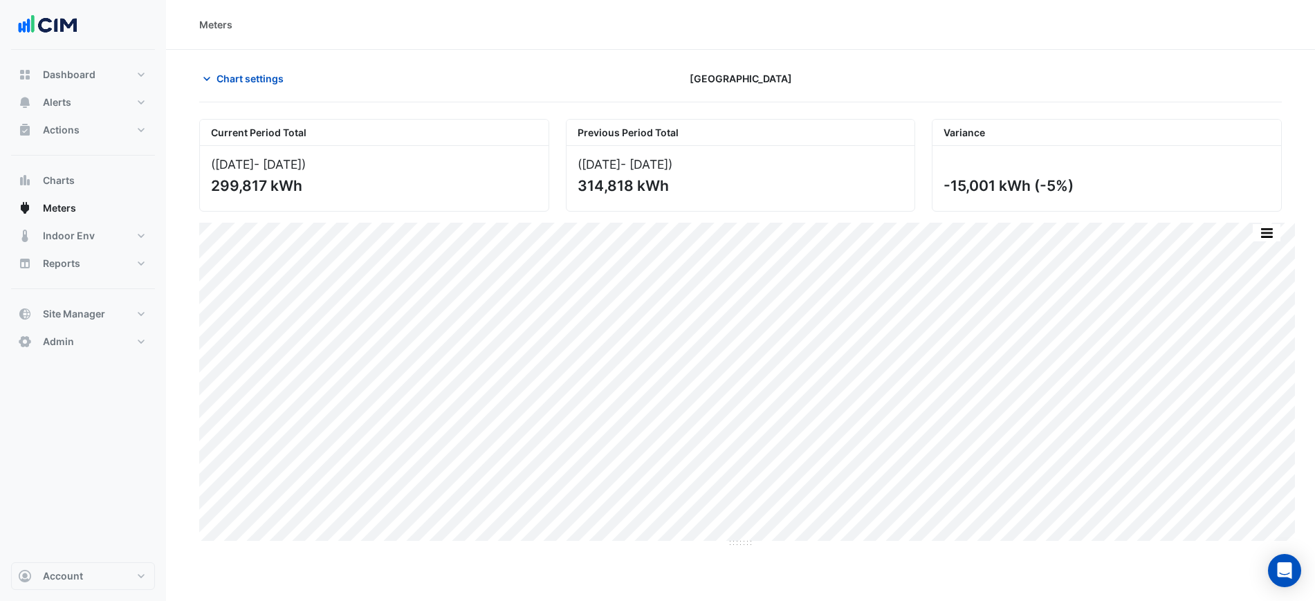
select select "***"
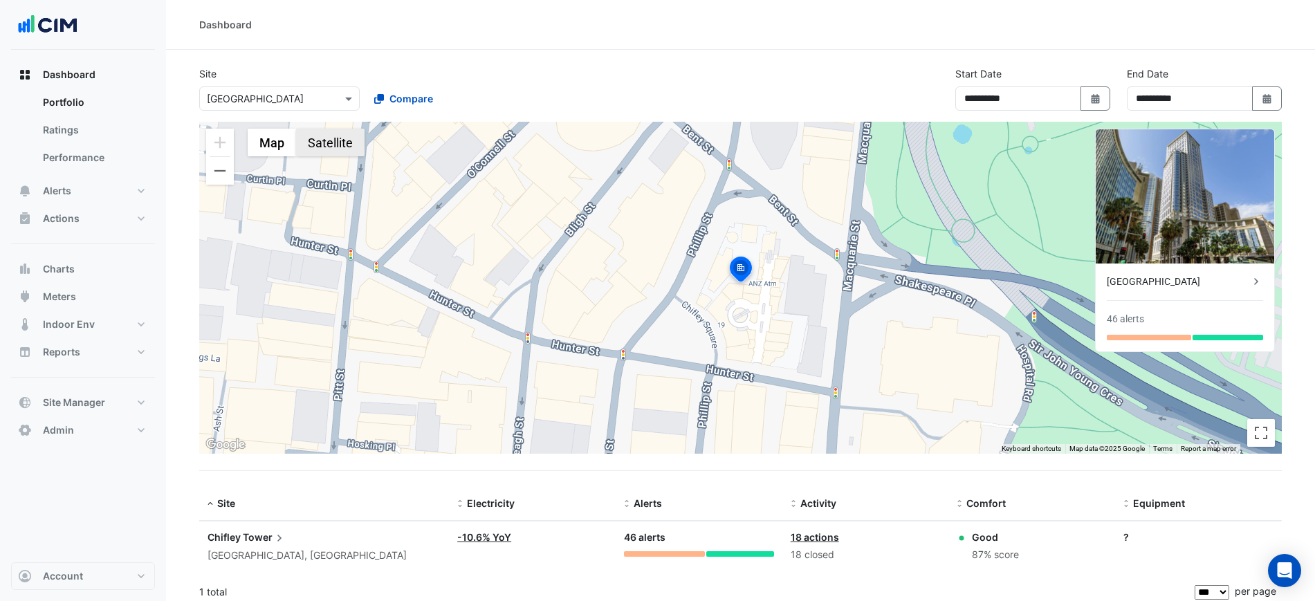
click at [322, 146] on button "Satellite" at bounding box center [330, 143] width 68 height 28
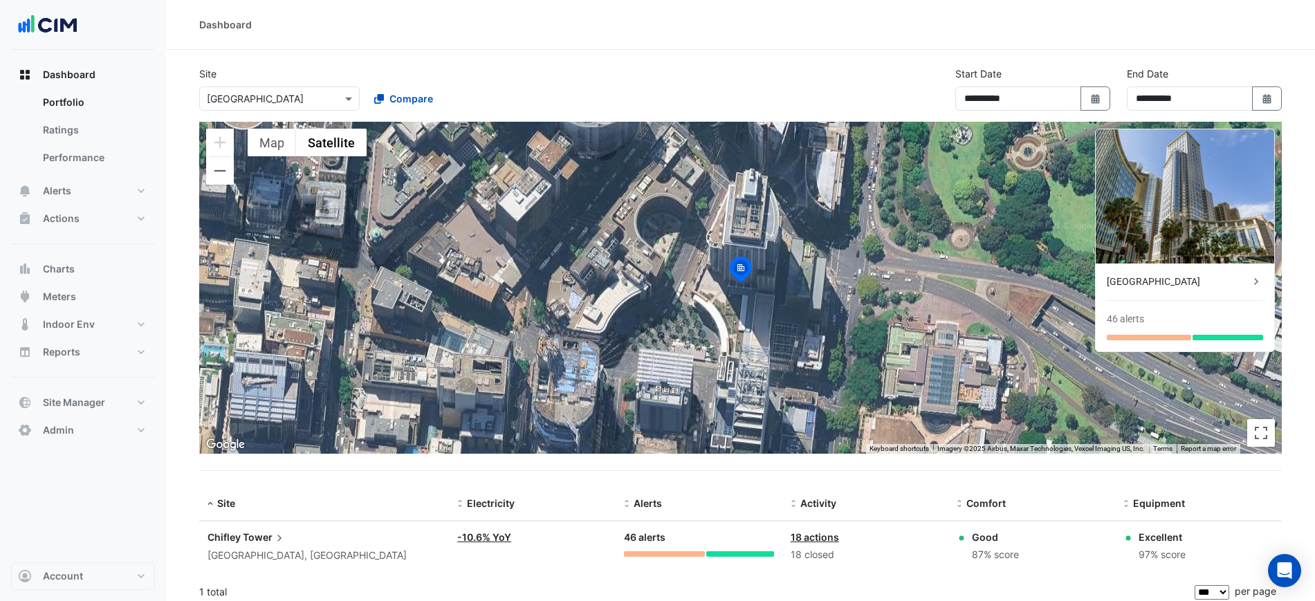
click at [728, 79] on div "**********" at bounding box center [740, 93] width 1099 height 55
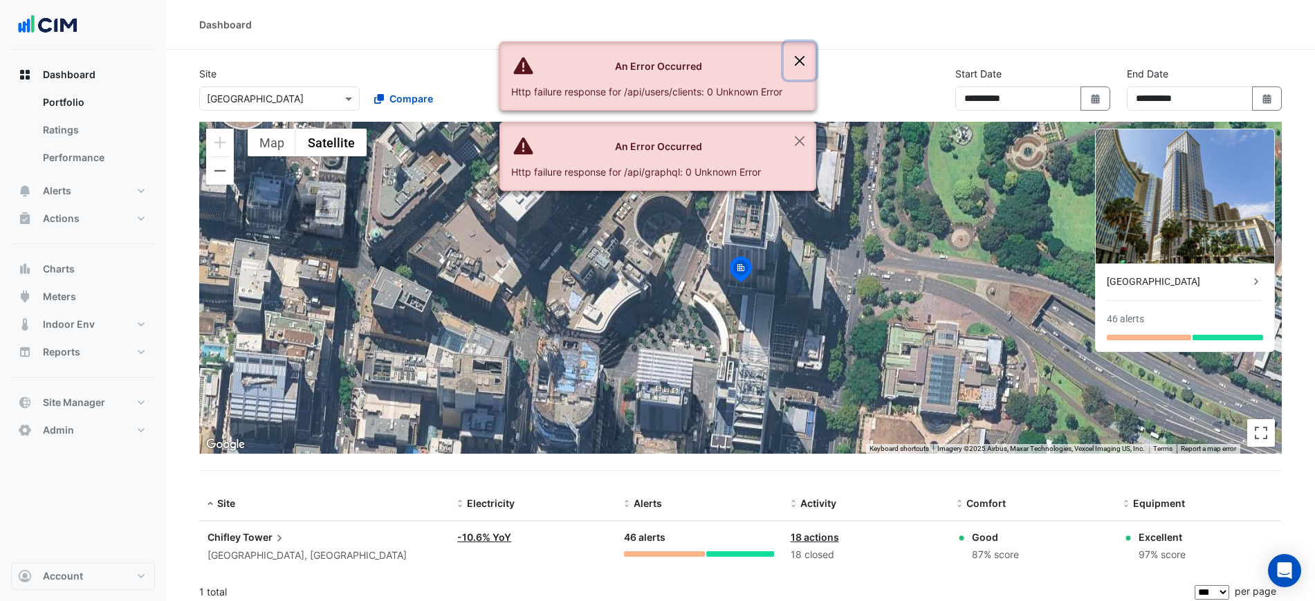
click at [795, 61] on button "Close" at bounding box center [800, 60] width 32 height 37
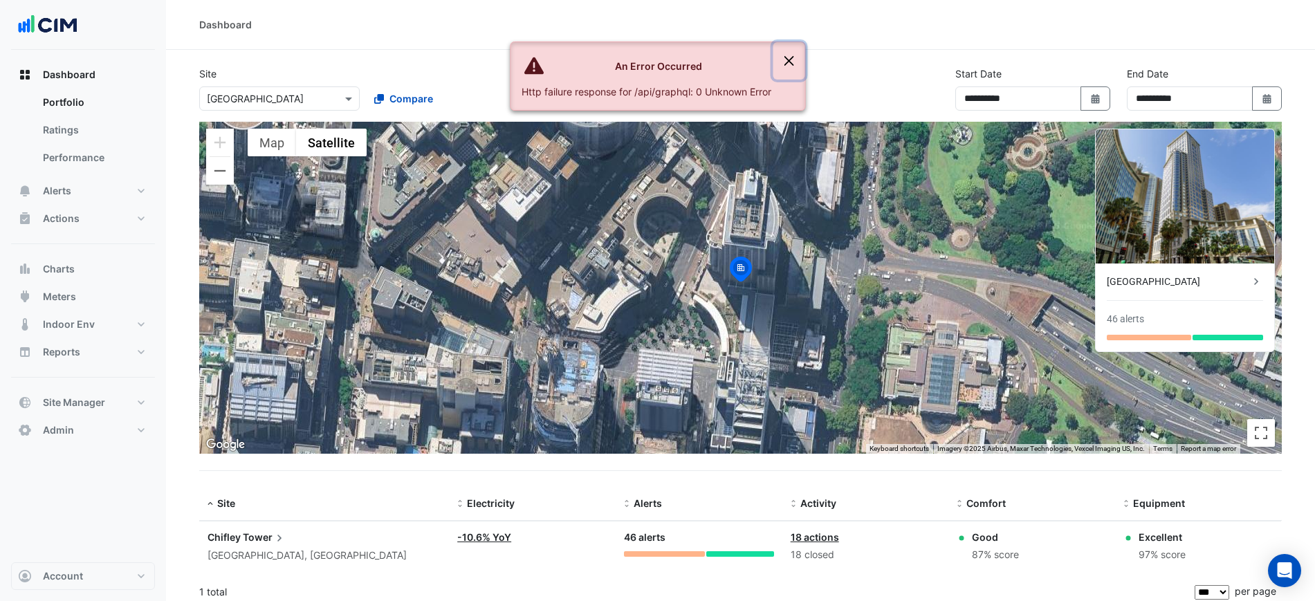
click at [793, 53] on button "Close" at bounding box center [789, 60] width 32 height 37
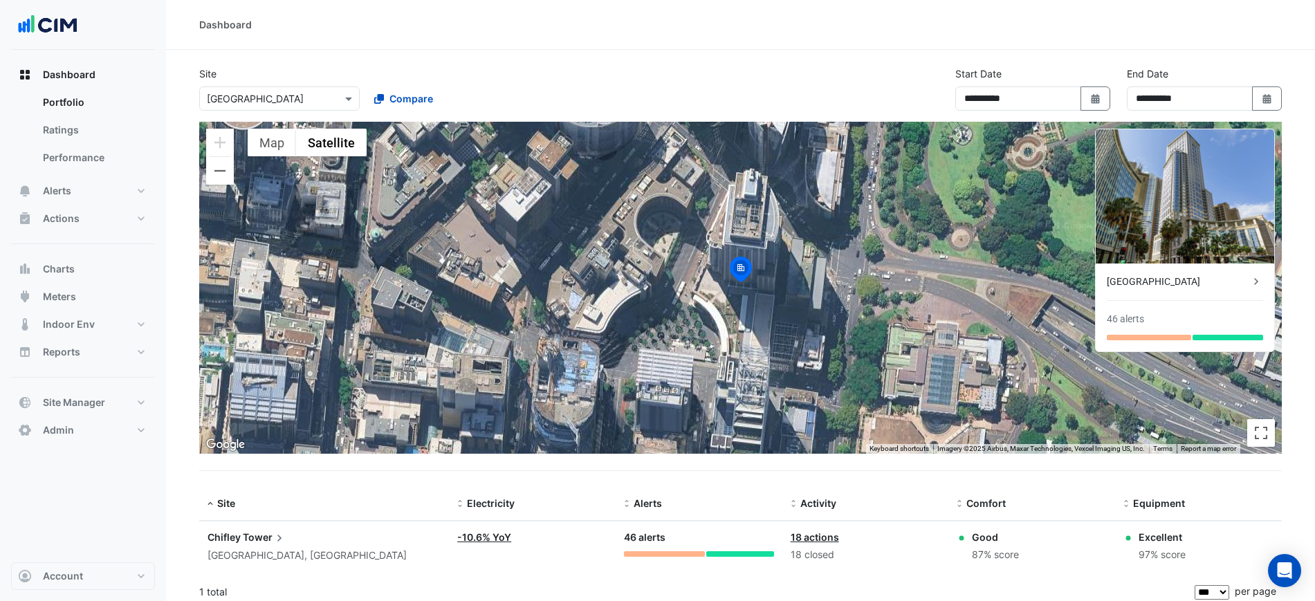
click at [808, 64] on section "**********" at bounding box center [740, 330] width 1149 height 560
click at [523, 51] on section "**********" at bounding box center [740, 330] width 1149 height 560
click at [128, 182] on button "Alerts" at bounding box center [83, 191] width 144 height 28
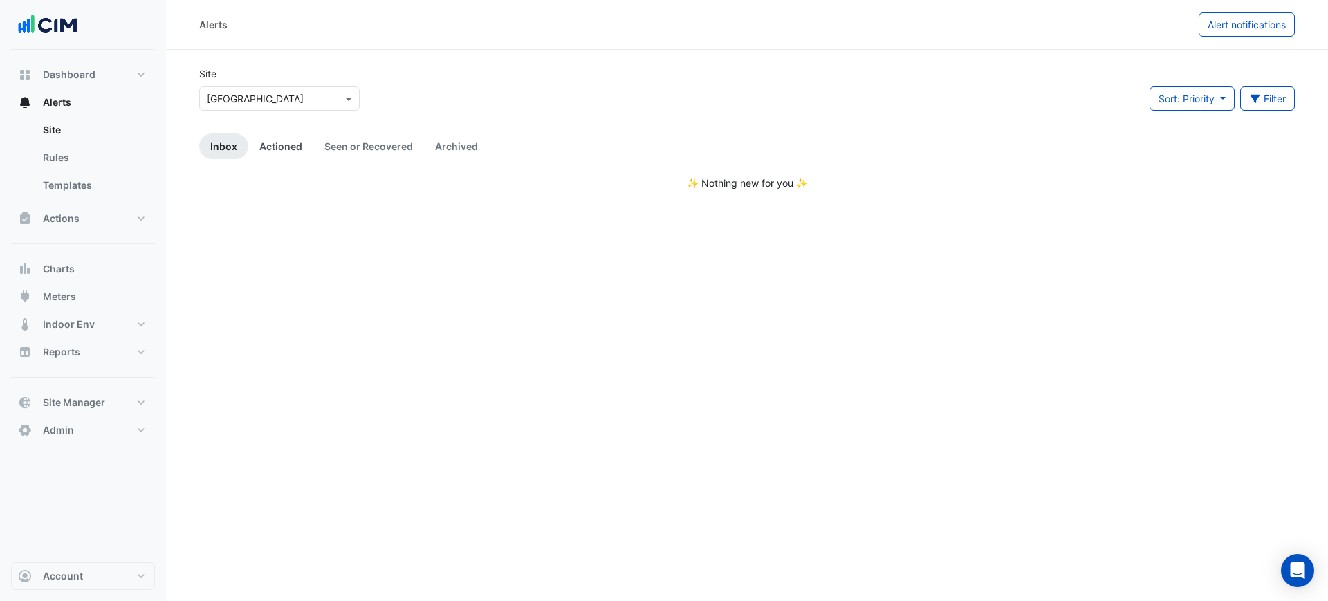
click at [293, 145] on link "Actioned" at bounding box center [280, 146] width 65 height 26
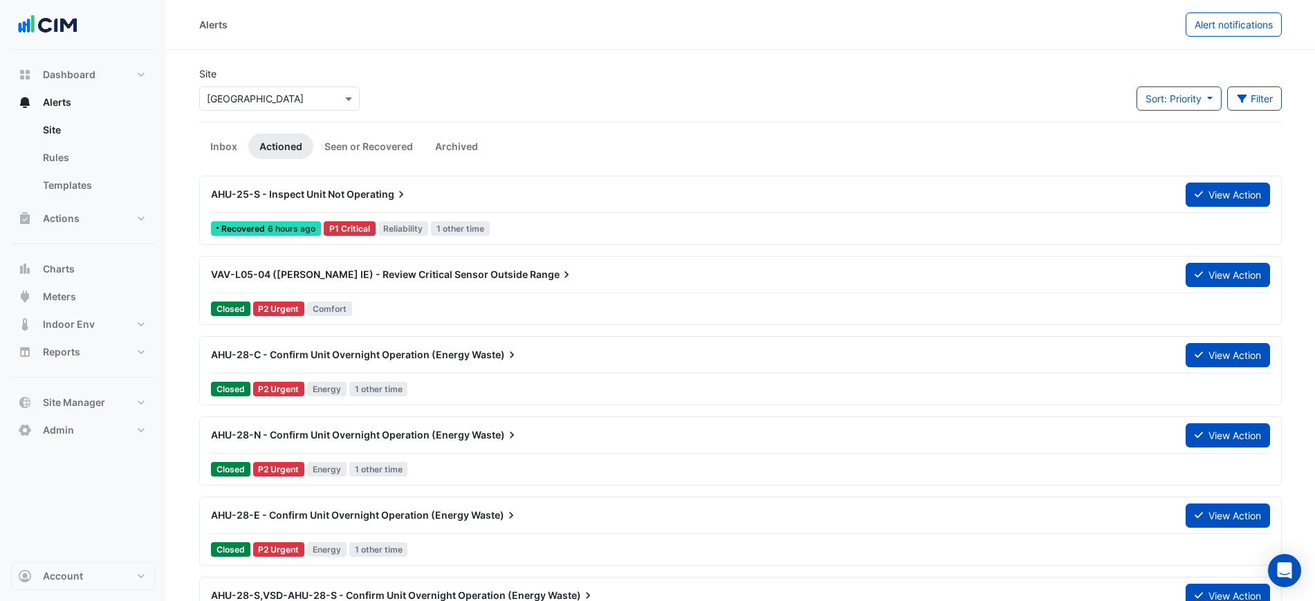
click at [1115, 197] on div "AHU-25-S - Inspect Unit Not Operating" at bounding box center [690, 194] width 958 height 14
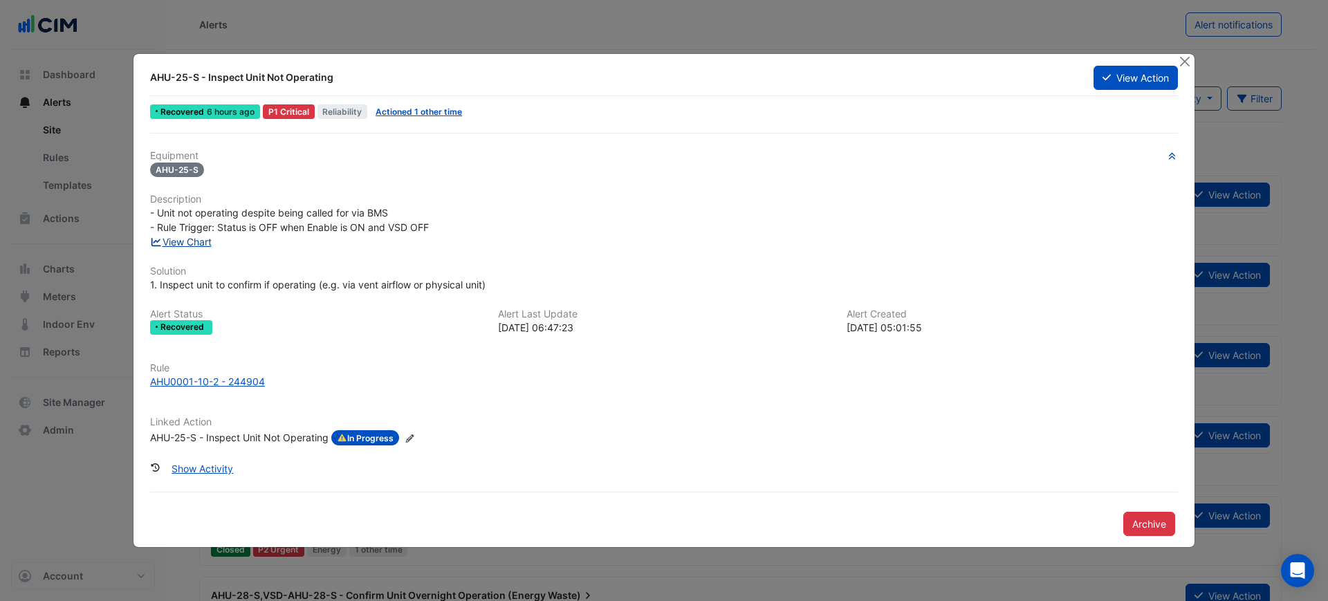
click at [192, 239] on link "View Chart" at bounding box center [181, 242] width 62 height 12
click at [1188, 59] on button "Close" at bounding box center [1184, 61] width 15 height 15
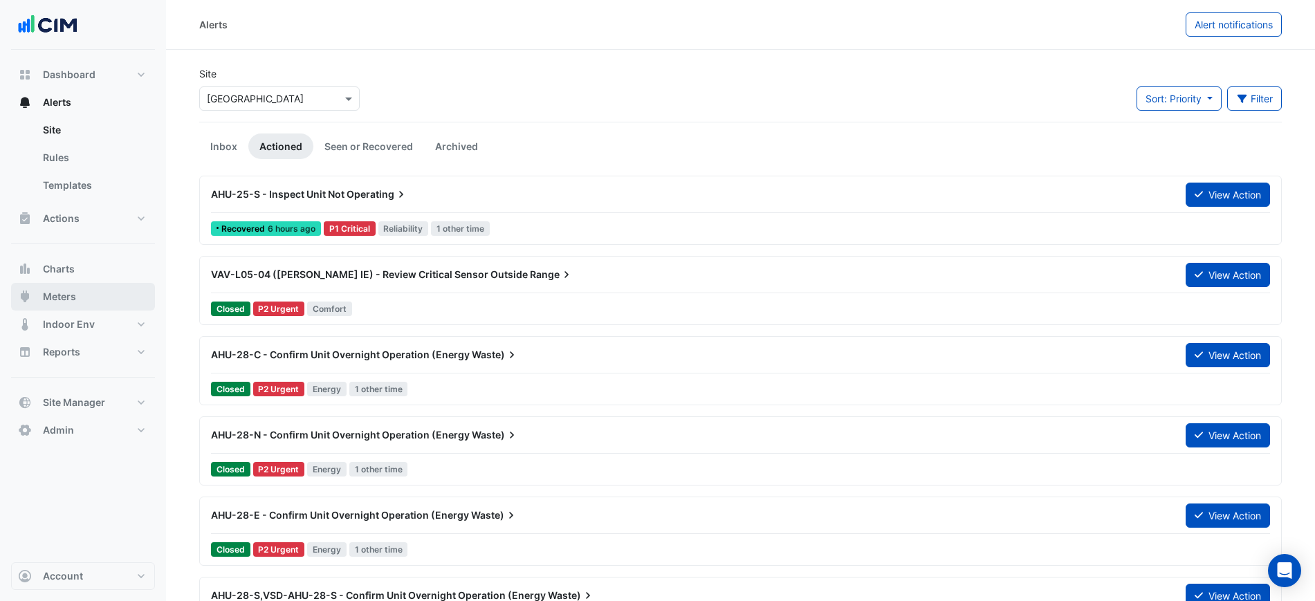
click at [100, 286] on button "Meters" at bounding box center [83, 297] width 144 height 28
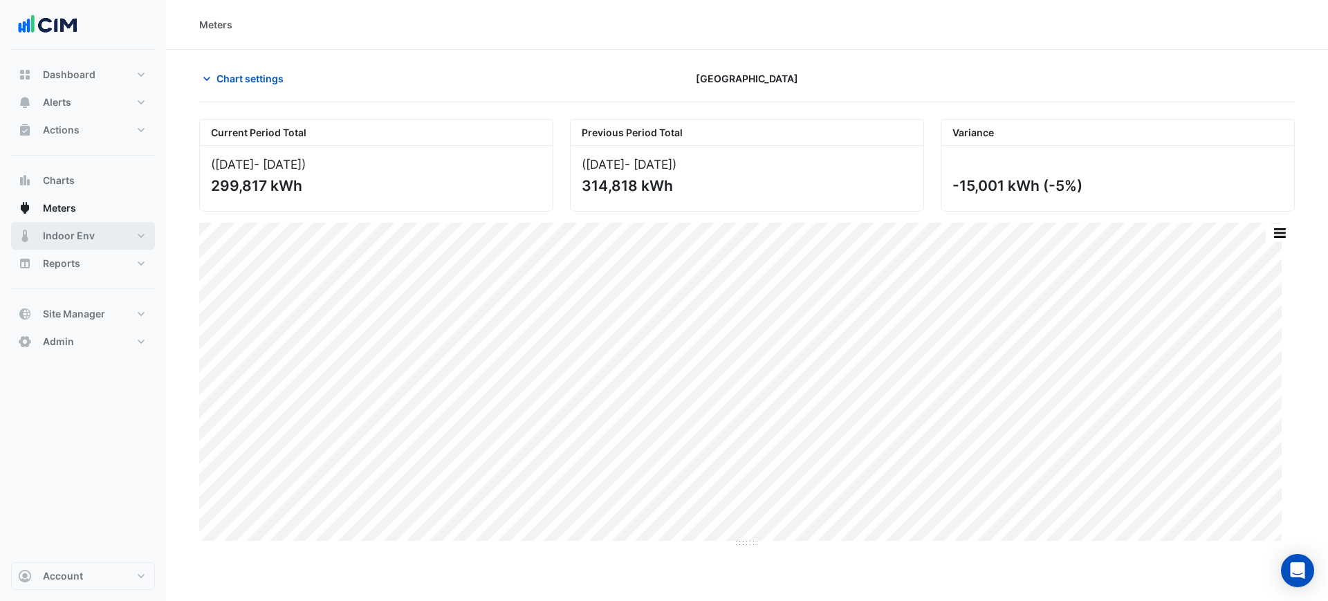
click at [113, 224] on button "Indoor Env" at bounding box center [83, 236] width 144 height 28
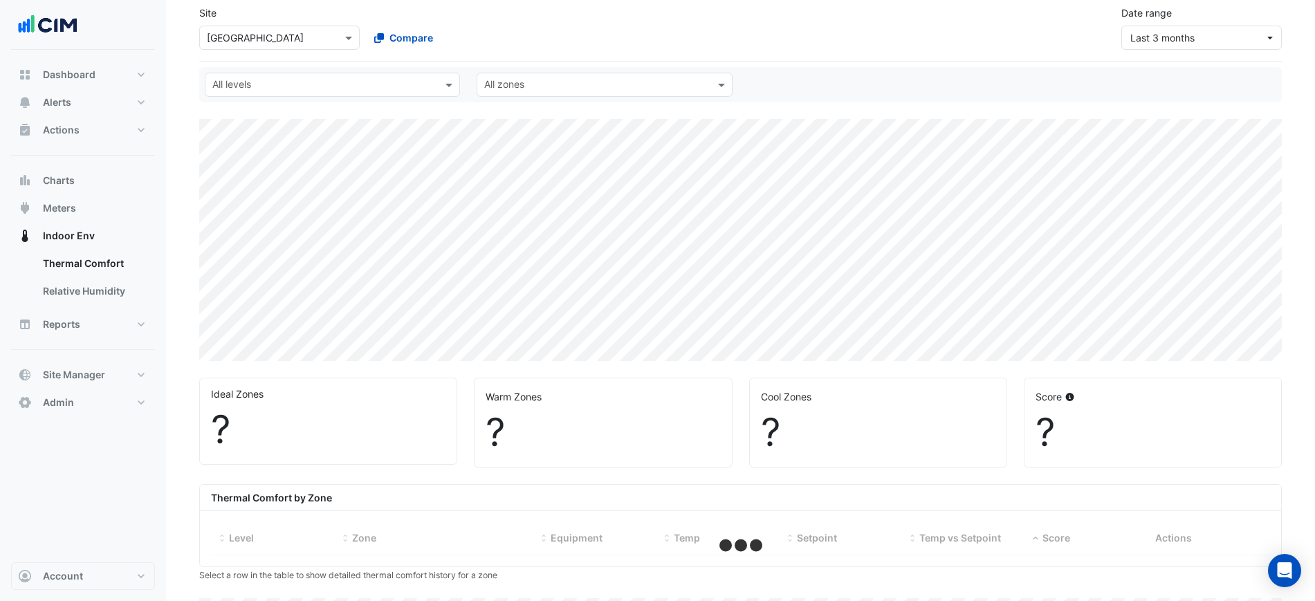
scroll to position [57, 0]
select select "***"
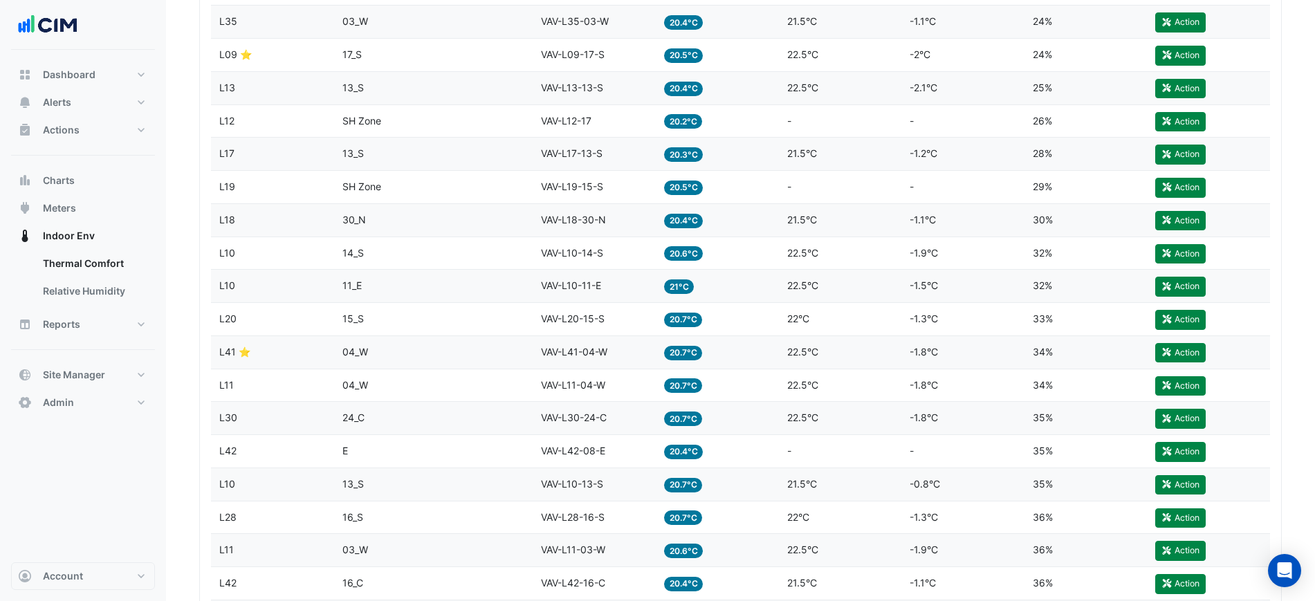
scroll to position [1556, 0]
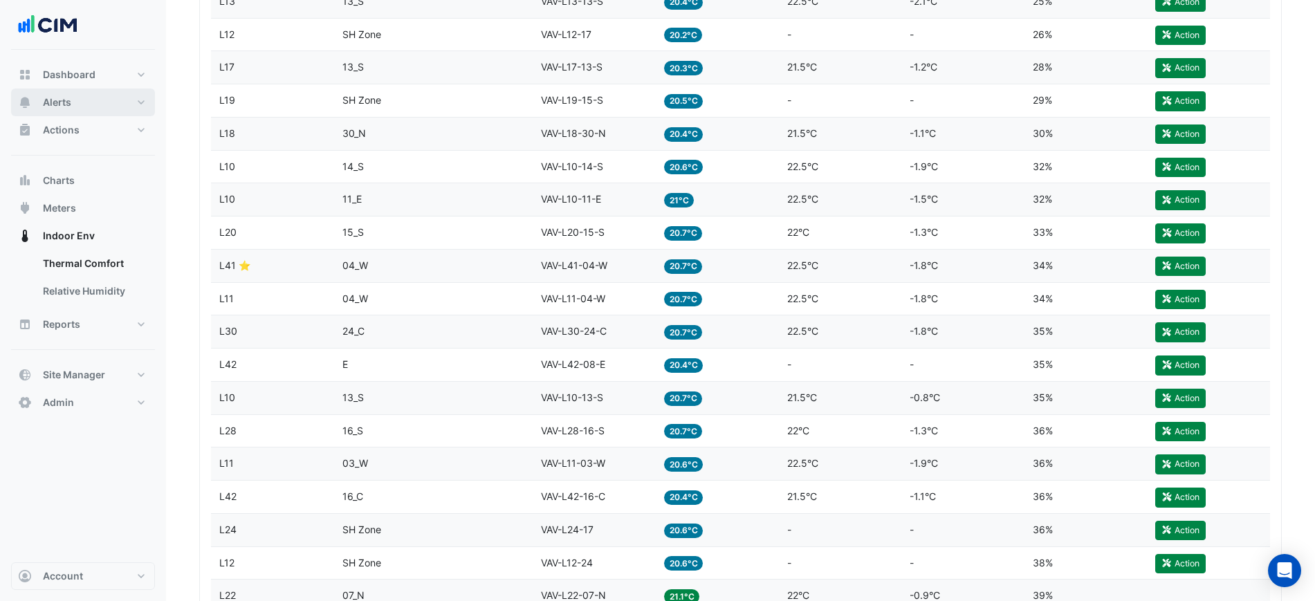
click at [101, 98] on button "Alerts" at bounding box center [83, 103] width 144 height 28
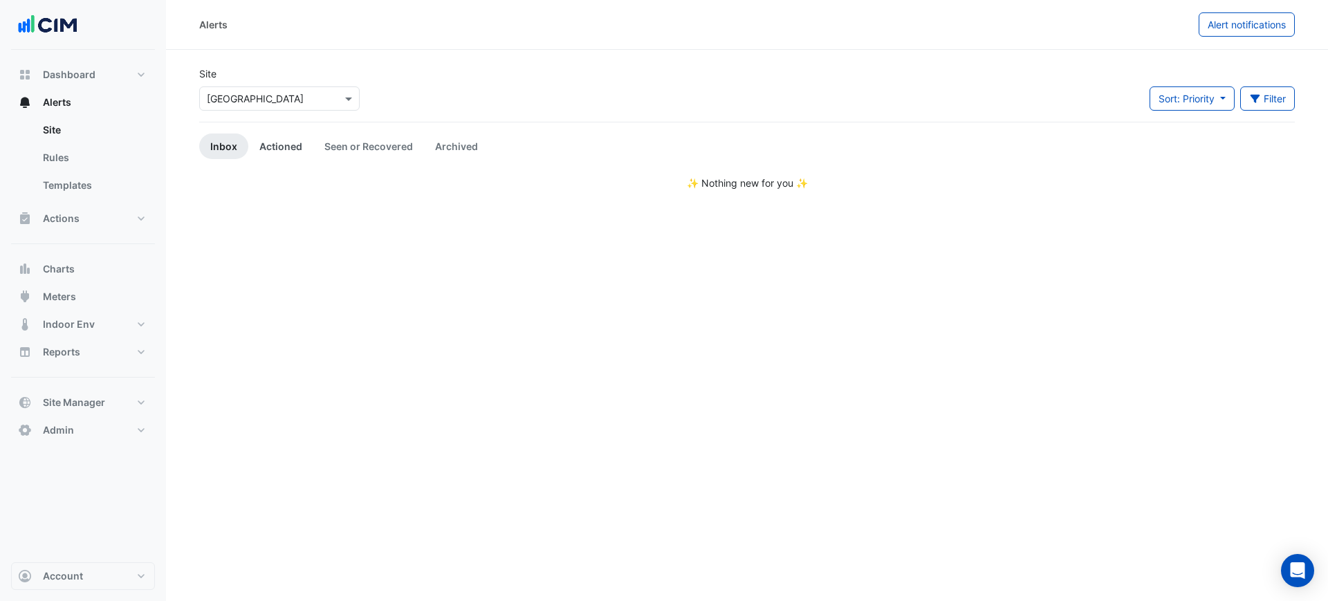
click at [261, 146] on link "Actioned" at bounding box center [280, 146] width 65 height 26
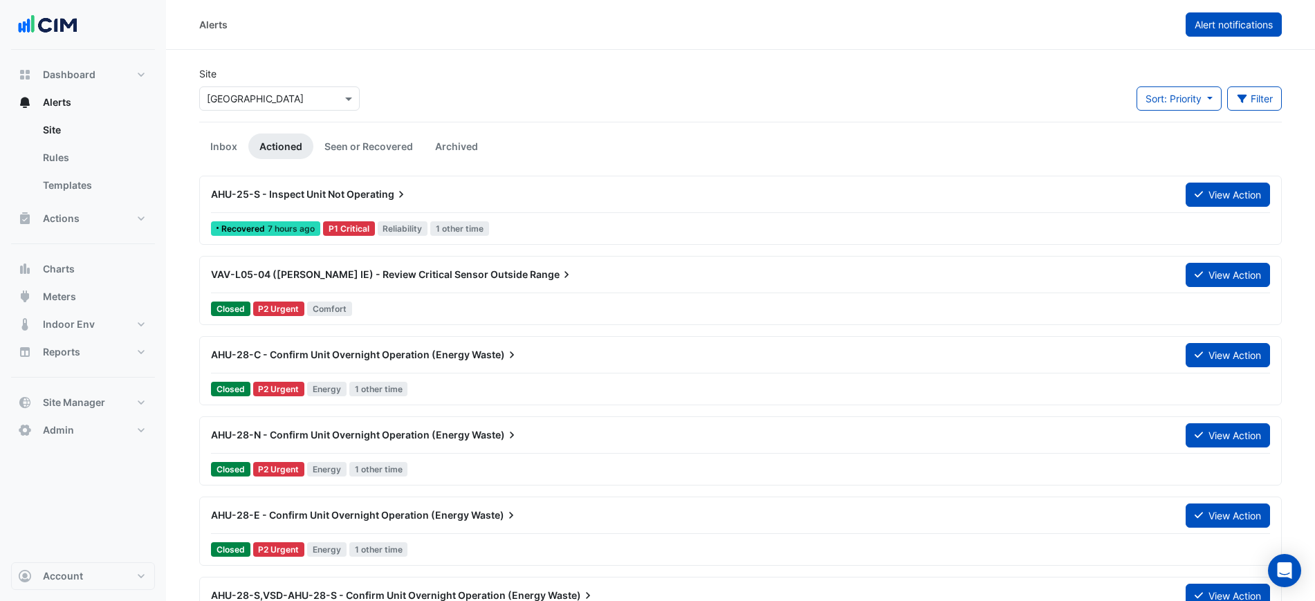
click at [1244, 25] on span "Alert notifications" at bounding box center [1233, 25] width 78 height 12
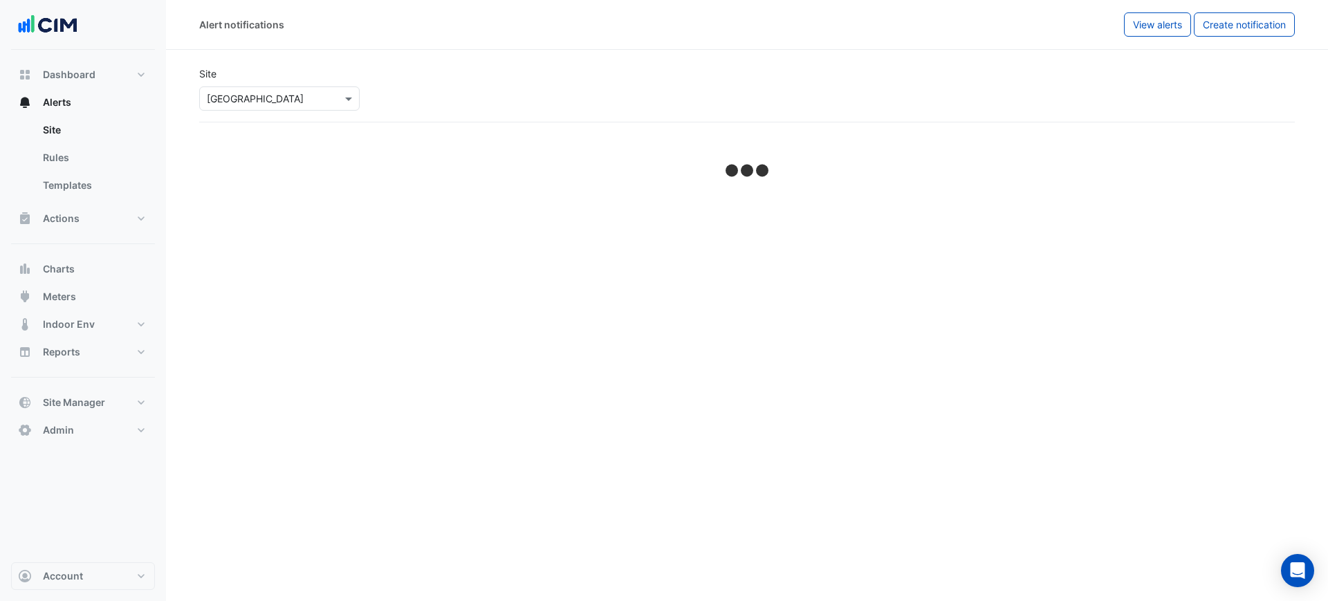
select select "******"
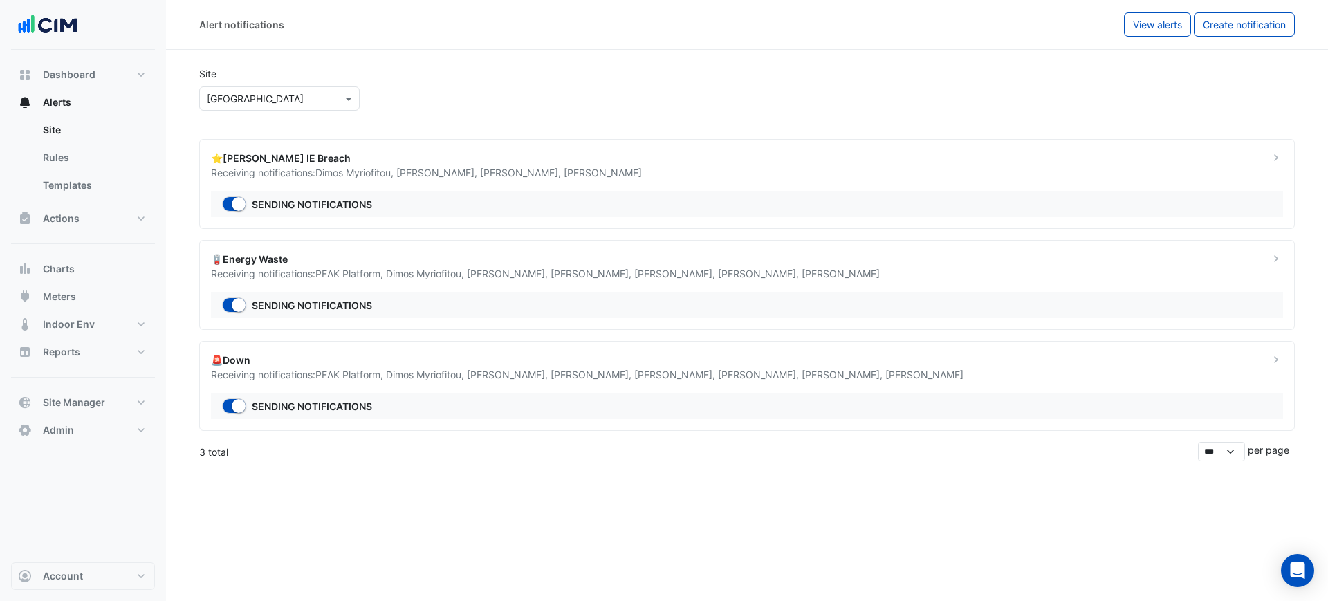
click at [448, 270] on span "Dimos Myriofitou ," at bounding box center [426, 274] width 81 height 12
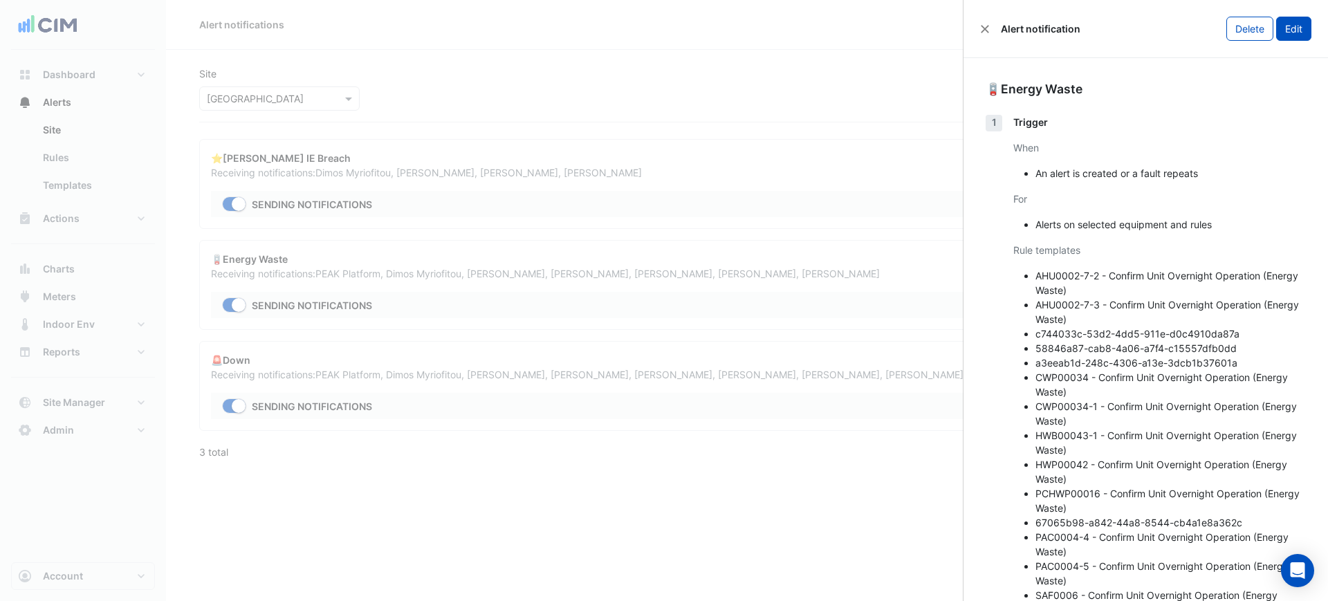
click at [1284, 29] on button "Edit" at bounding box center [1293, 29] width 35 height 24
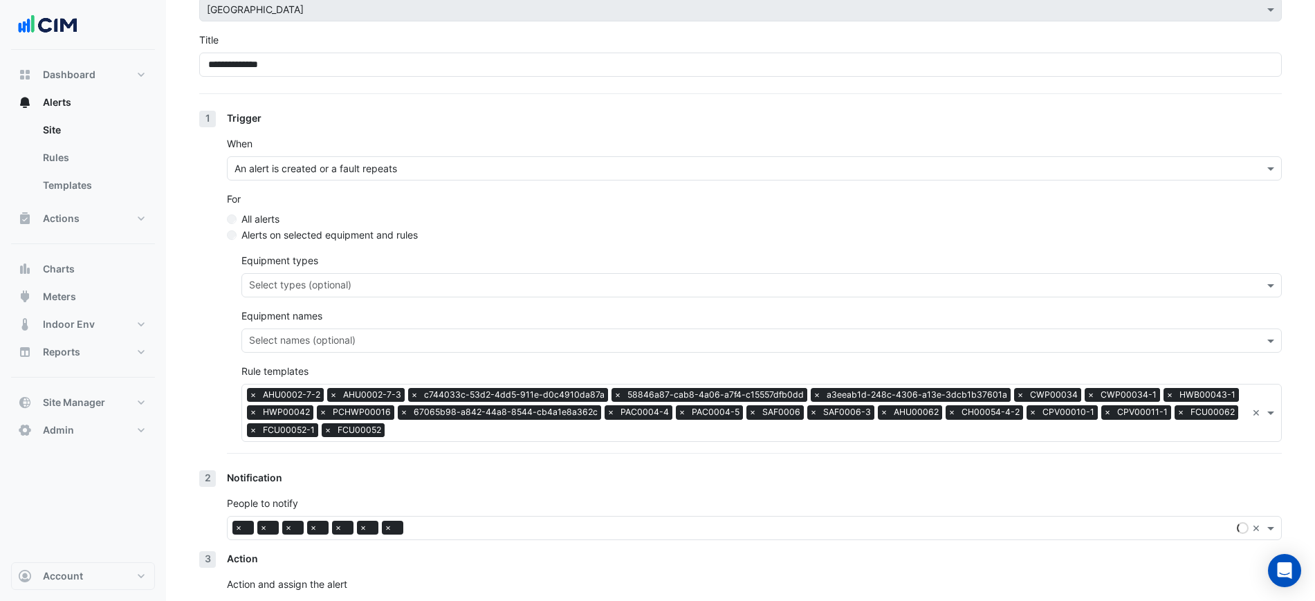
scroll to position [156, 0]
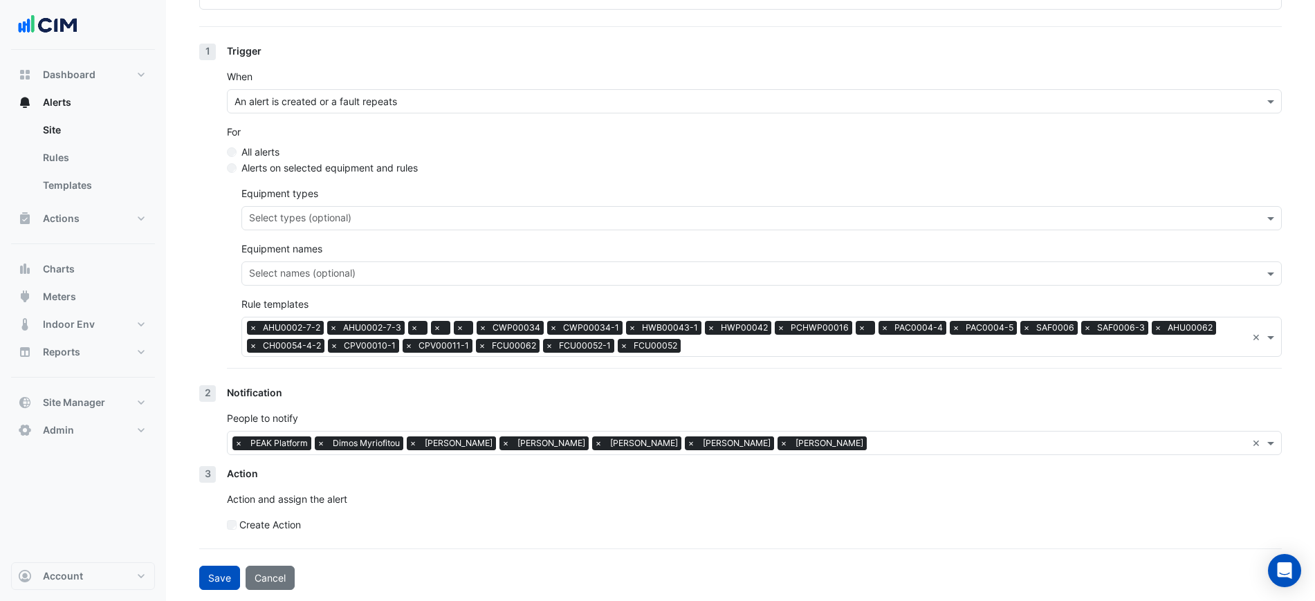
click at [257, 520] on label "Create Action" at bounding box center [270, 524] width 62 height 15
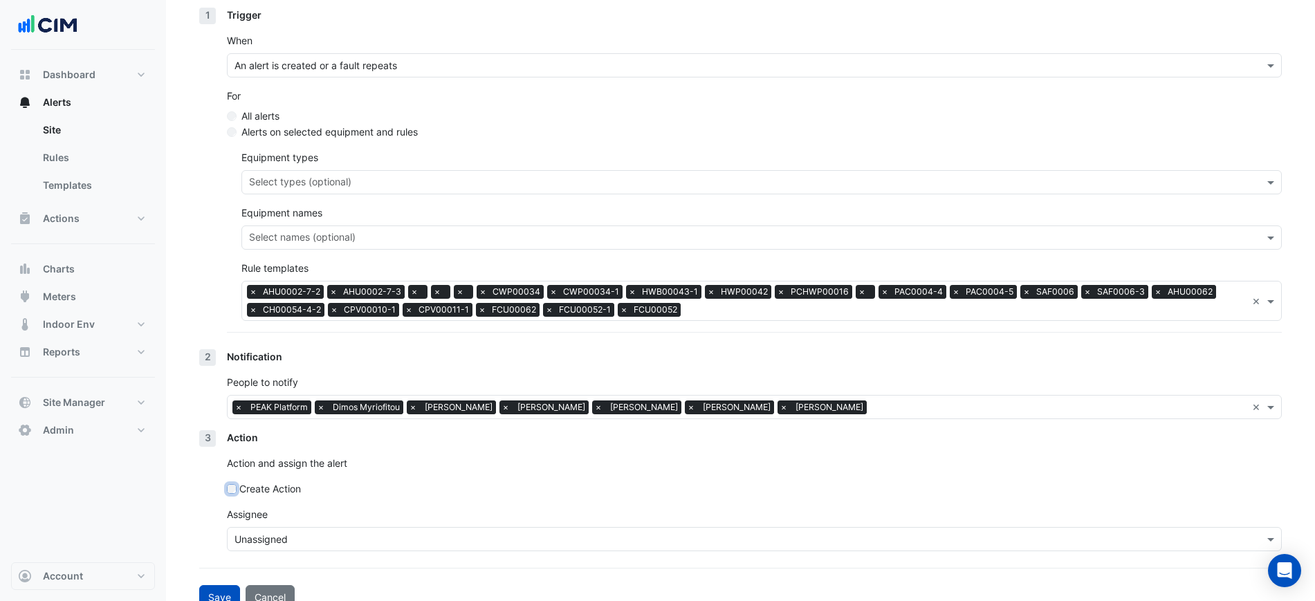
scroll to position [212, 0]
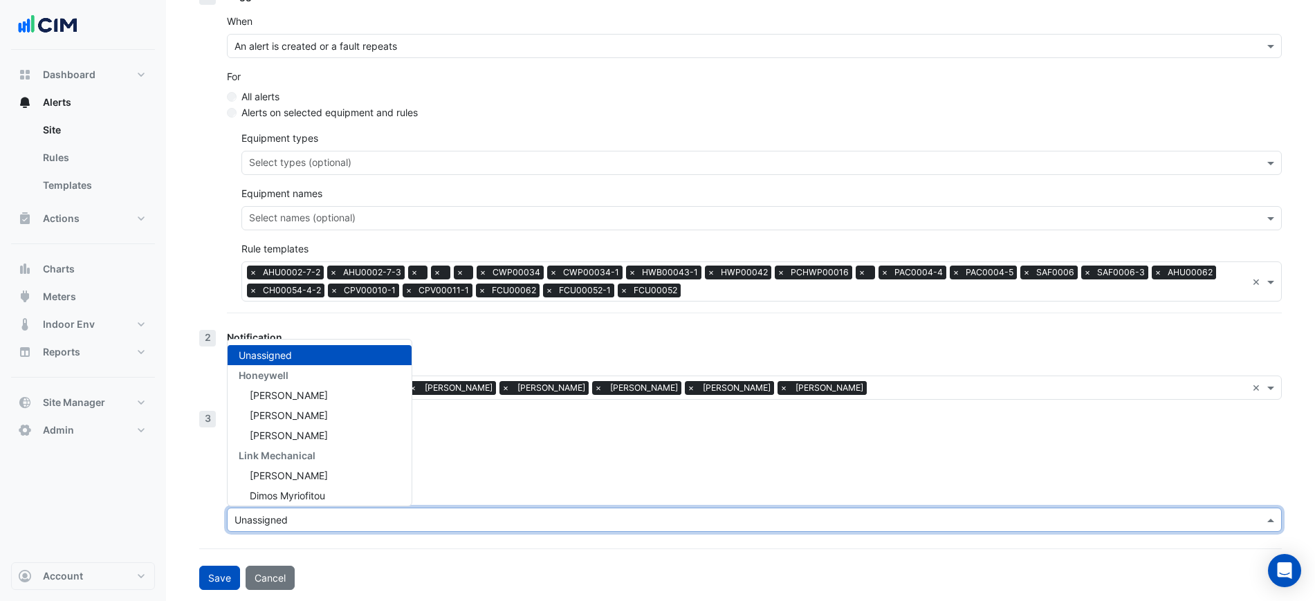
click at [332, 509] on div "Unassigned" at bounding box center [754, 520] width 1055 height 24
click at [416, 448] on p "Action and assign the alert" at bounding box center [754, 443] width 1055 height 15
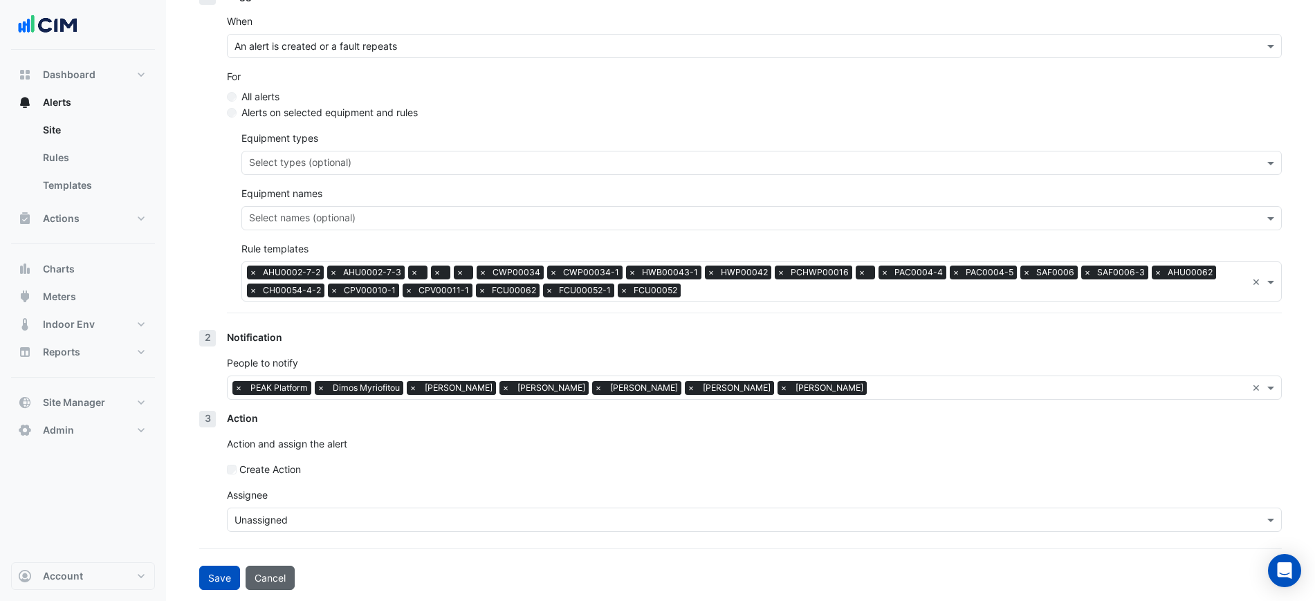
click at [276, 573] on button "Cancel" at bounding box center [270, 578] width 49 height 24
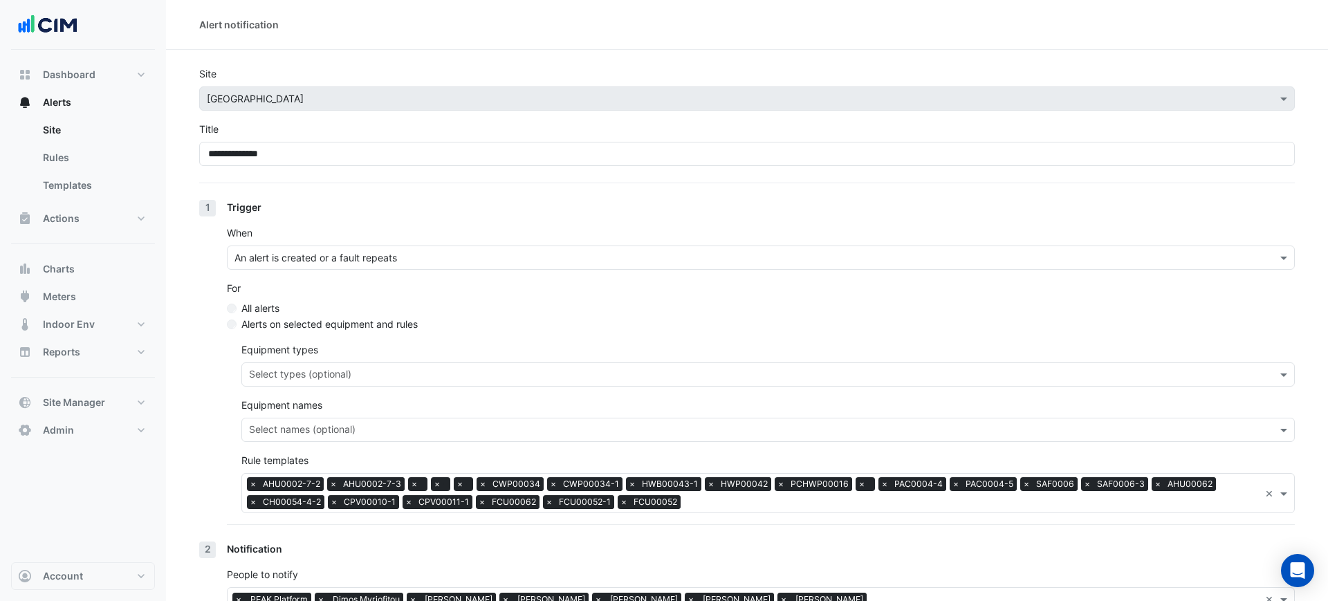
select select "******"
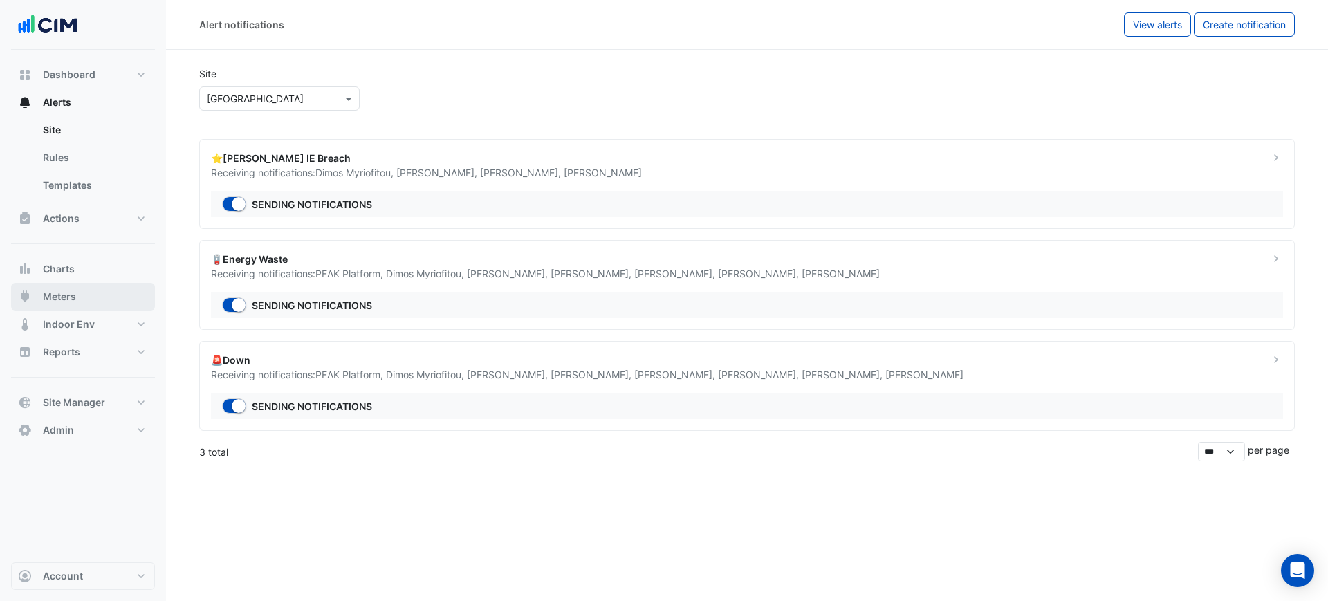
click at [100, 292] on button "Meters" at bounding box center [83, 297] width 144 height 28
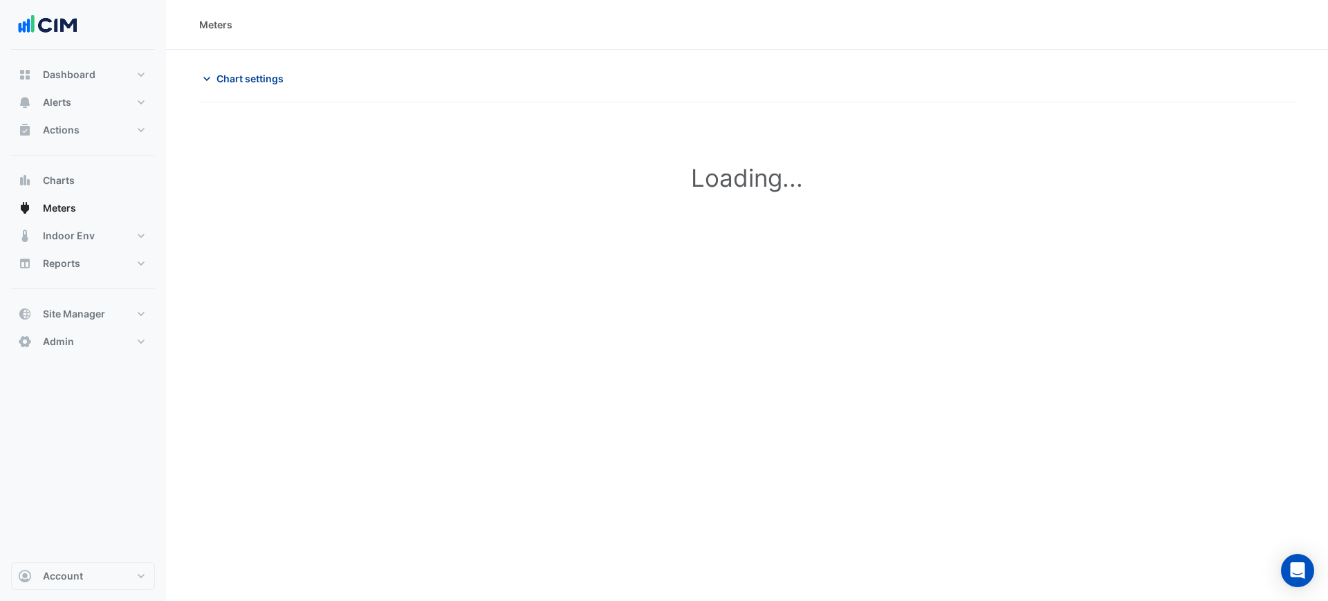
click at [261, 85] on span "Chart settings" at bounding box center [249, 78] width 67 height 15
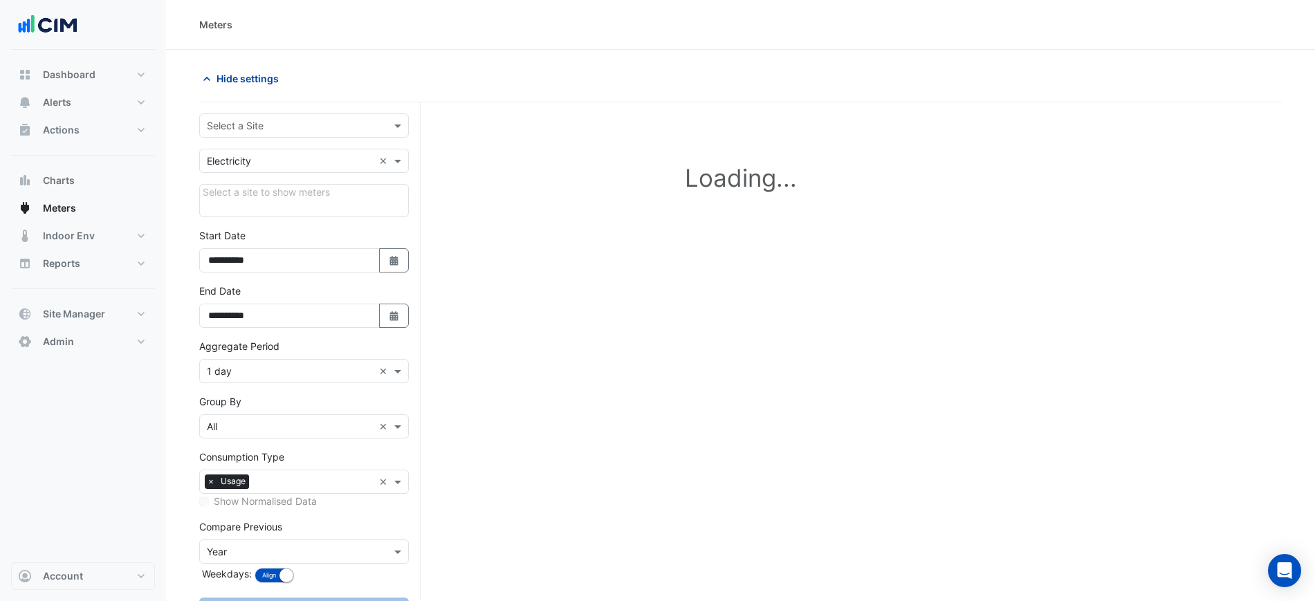
type input "**********"
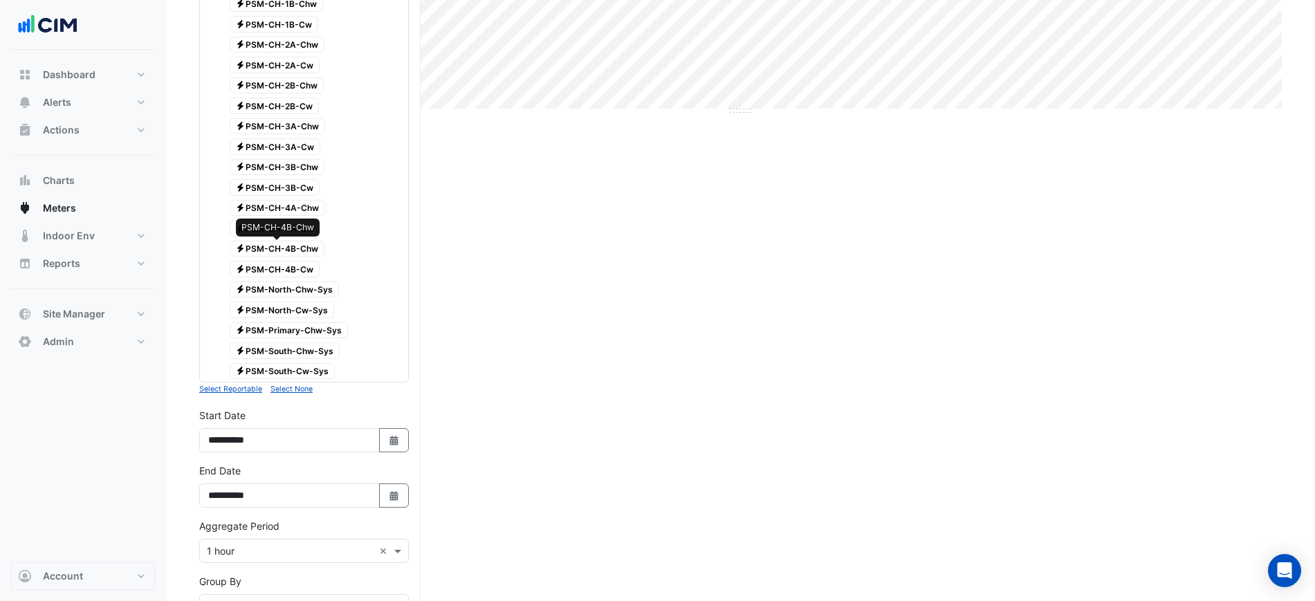
scroll to position [672, 0]
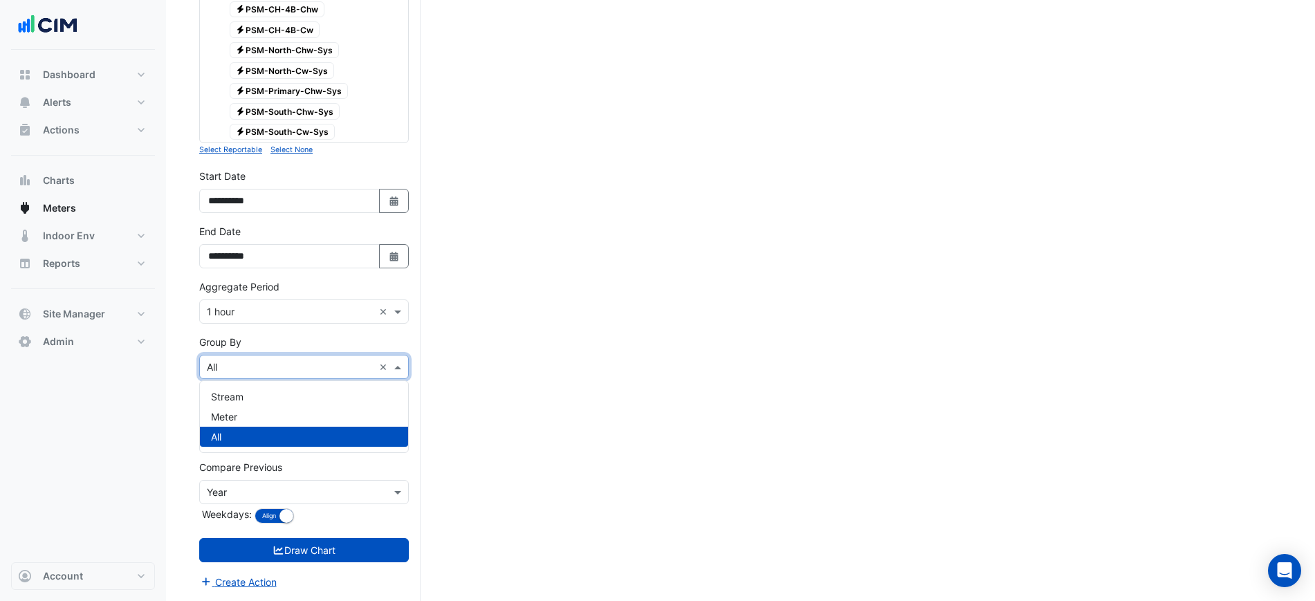
click at [254, 360] on input "text" at bounding box center [290, 367] width 167 height 15
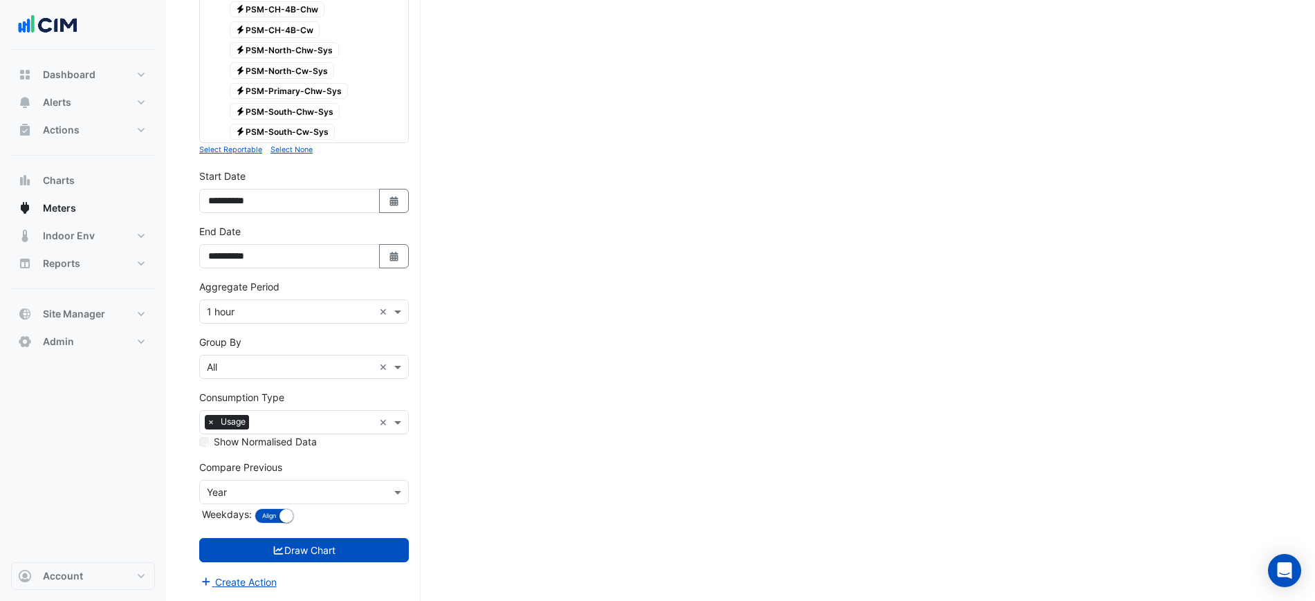
click at [291, 417] on input "text" at bounding box center [314, 423] width 119 height 15
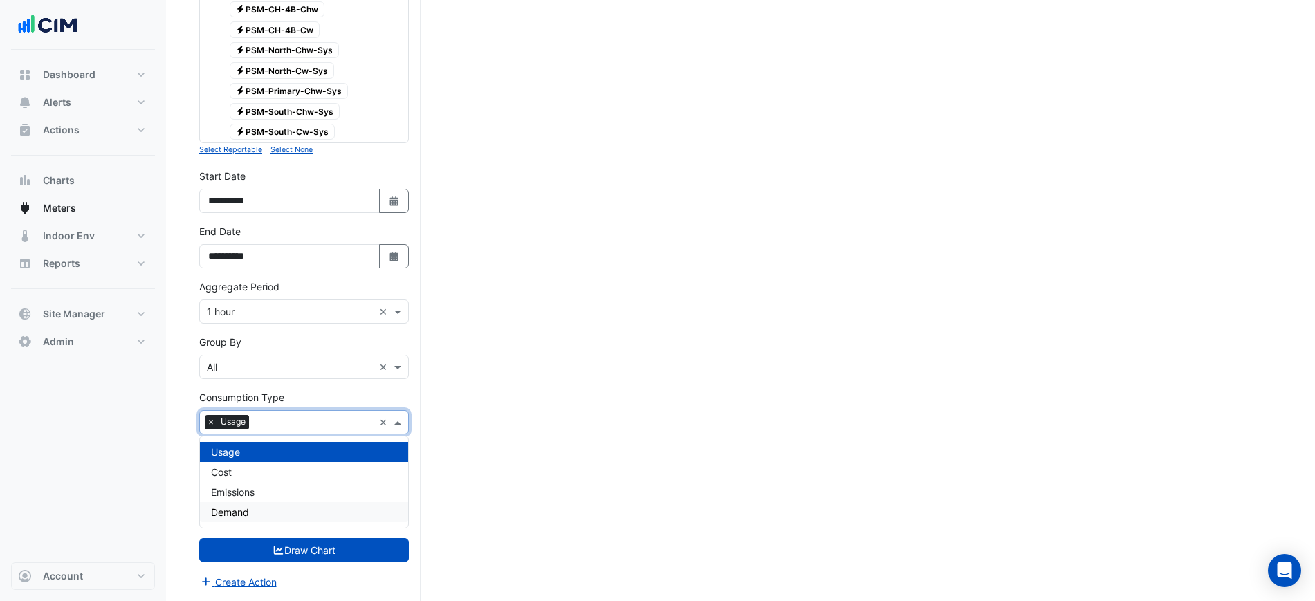
click at [239, 513] on span "Demand" at bounding box center [230, 512] width 38 height 12
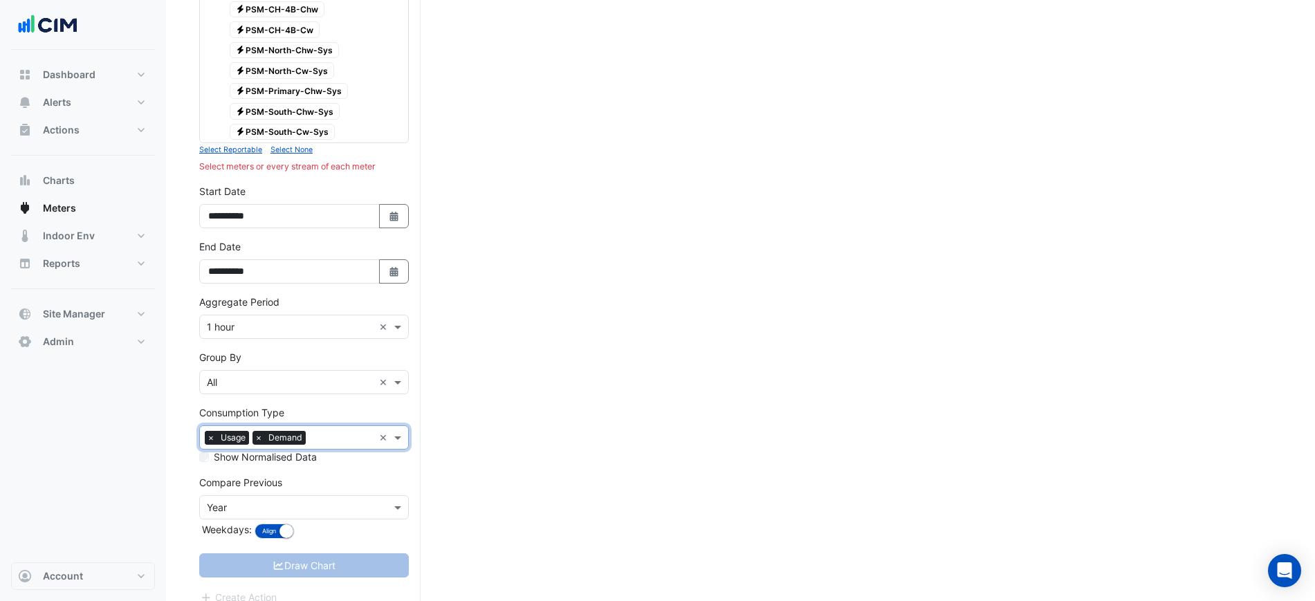
click at [211, 436] on span "×" at bounding box center [211, 438] width 12 height 14
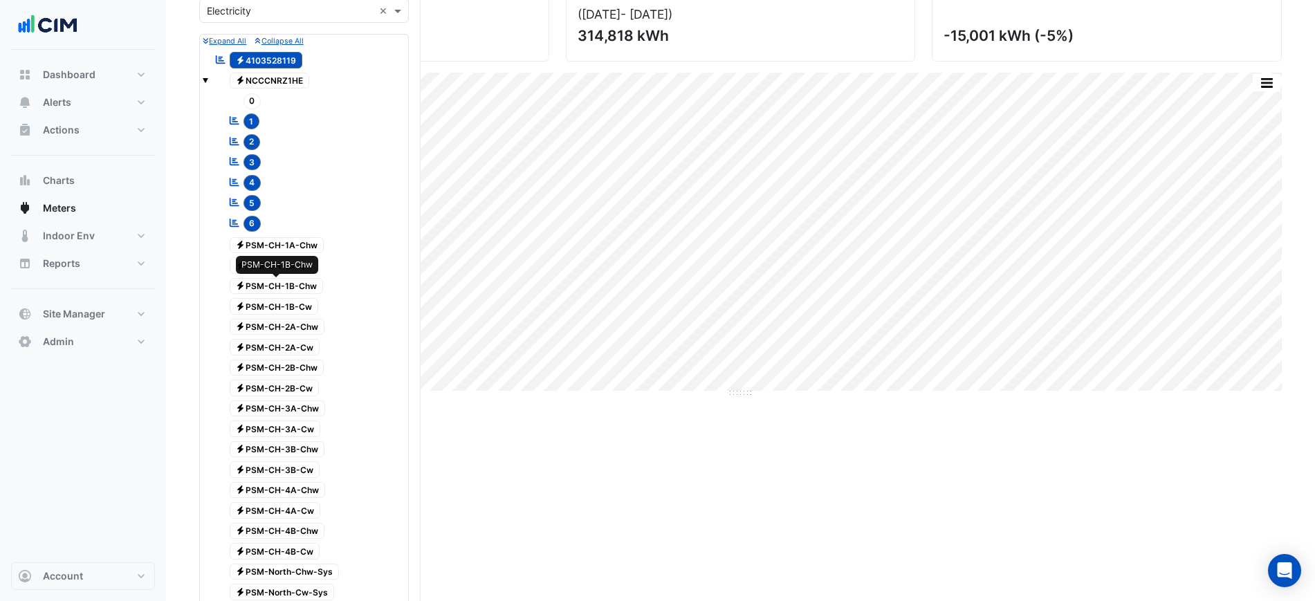
scroll to position [66, 0]
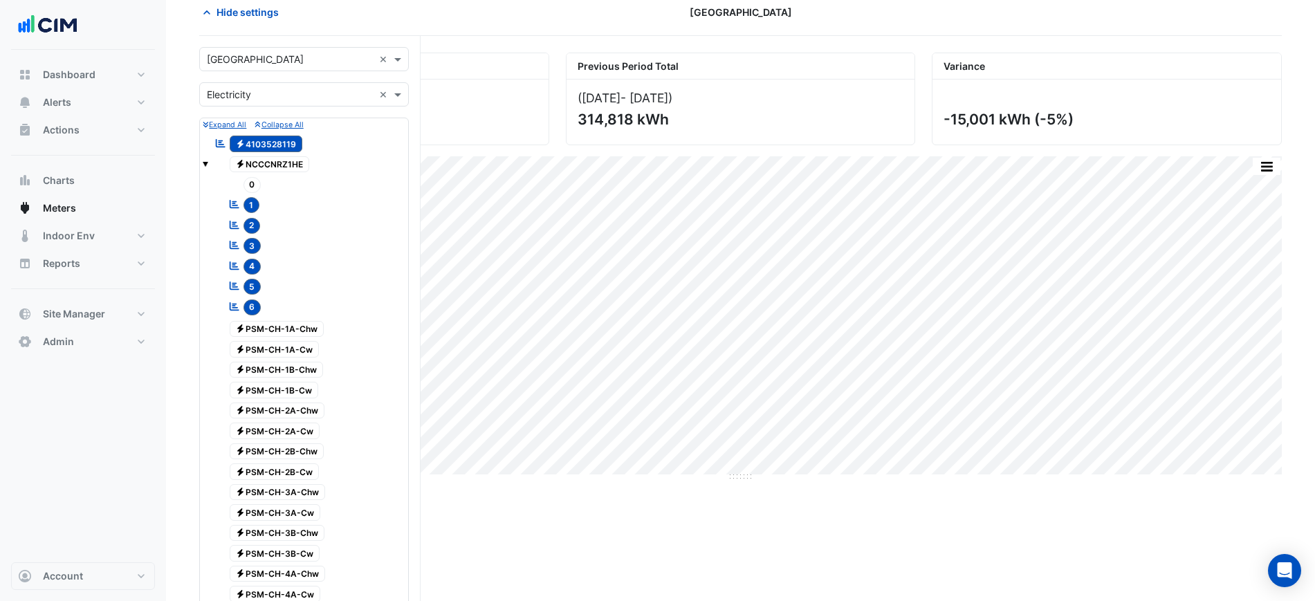
click at [255, 205] on span "1" at bounding box center [251, 205] width 17 height 16
drag, startPoint x: 247, startPoint y: 229, endPoint x: 247, endPoint y: 241, distance: 11.8
click at [246, 231] on span "2" at bounding box center [251, 226] width 17 height 16
drag, startPoint x: 249, startPoint y: 252, endPoint x: 249, endPoint y: 265, distance: 13.1
click at [249, 252] on span "3" at bounding box center [252, 246] width 18 height 16
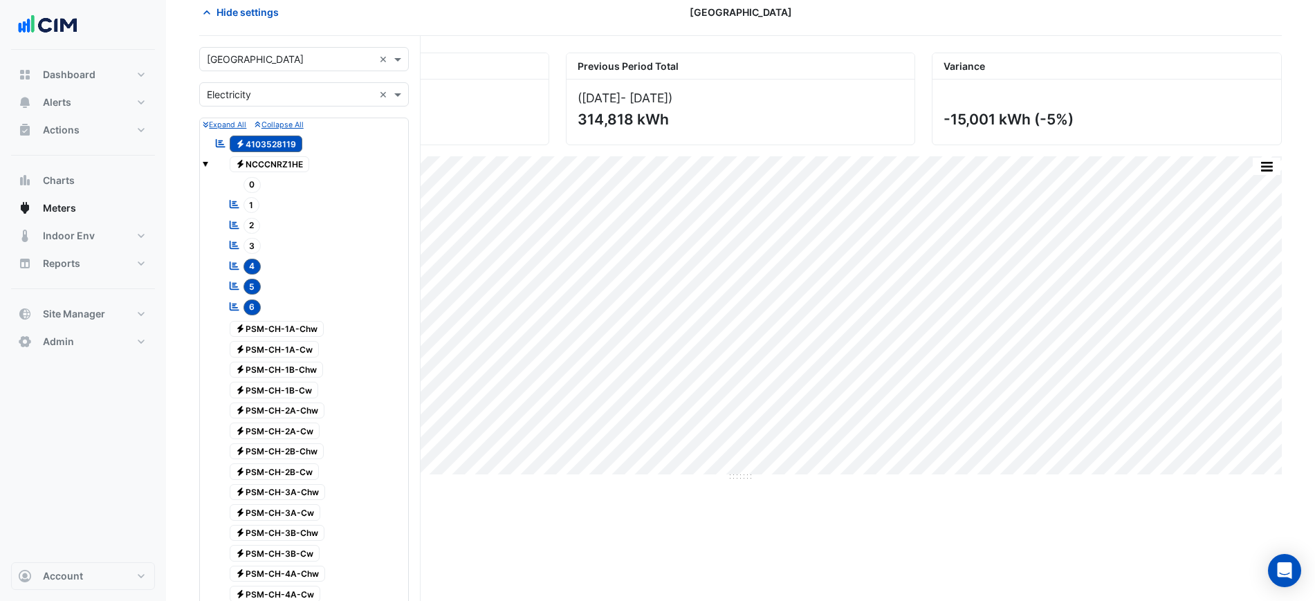
click at [250, 276] on div "0 Reportable 1 Reportable 2 Reportable 3 Reportable 4 Reportable" at bounding box center [310, 246] width 189 height 145
click at [251, 296] on div "Reportable 5" at bounding box center [310, 287] width 189 height 21
click at [252, 284] on span "5" at bounding box center [252, 287] width 18 height 16
click at [253, 265] on span "4" at bounding box center [252, 267] width 18 height 16
click at [249, 308] on span "6" at bounding box center [252, 307] width 18 height 16
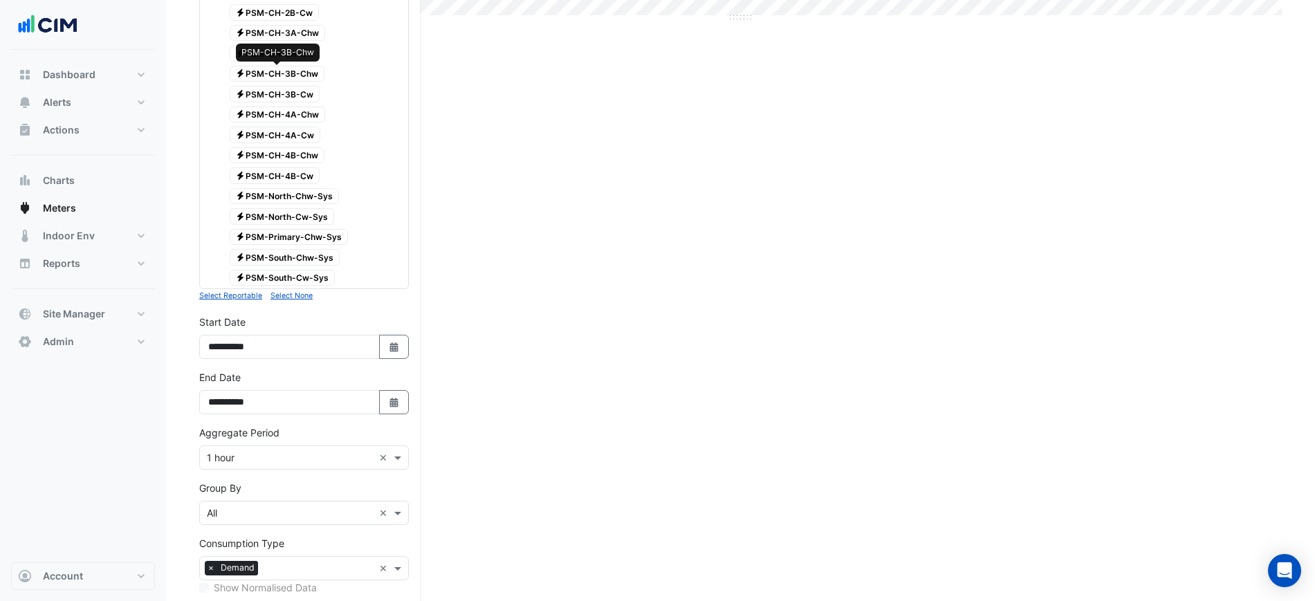
scroll to position [672, 0]
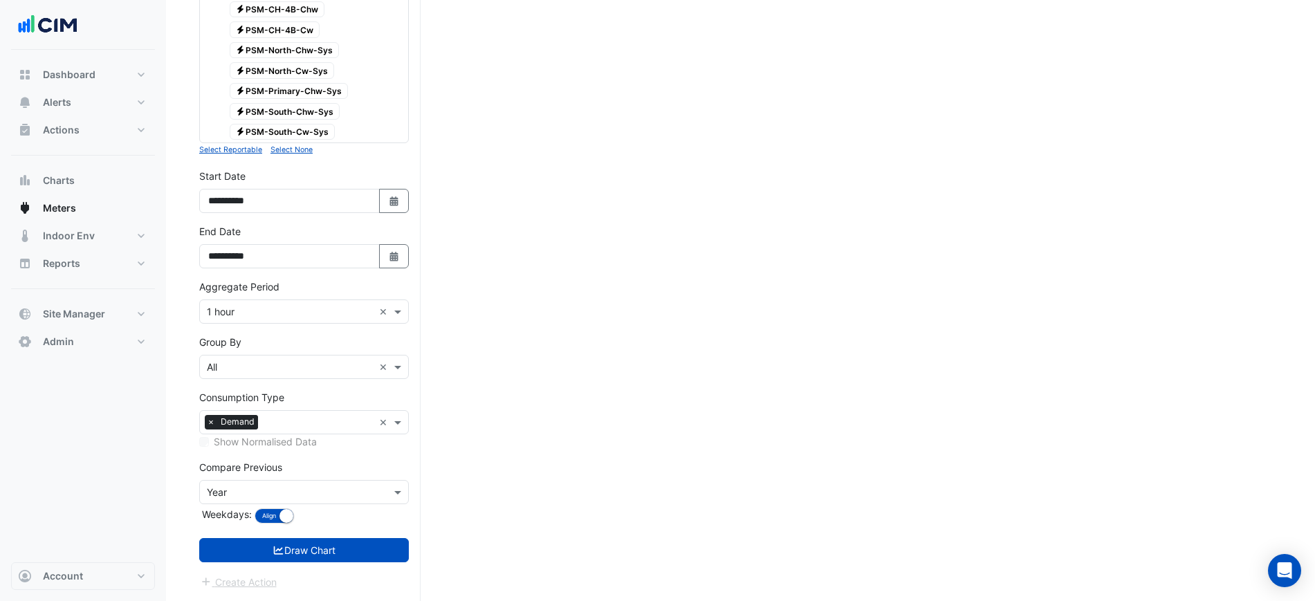
click at [242, 308] on input "text" at bounding box center [290, 312] width 167 height 15
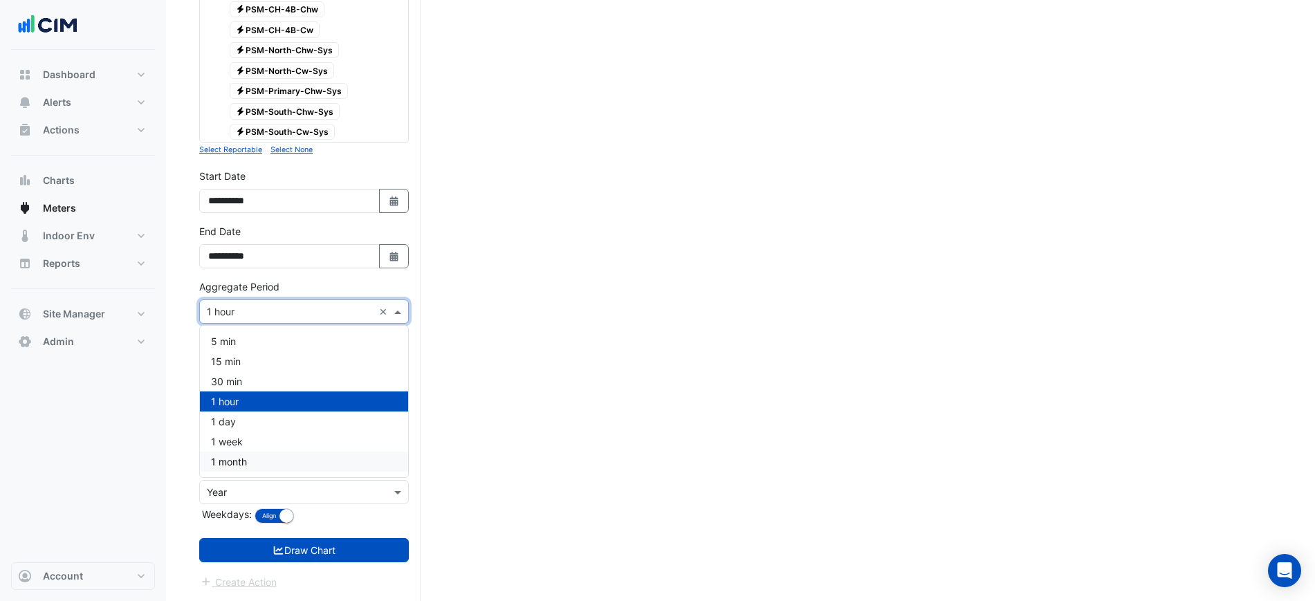
click at [236, 463] on span "1 month" at bounding box center [229, 462] width 36 height 12
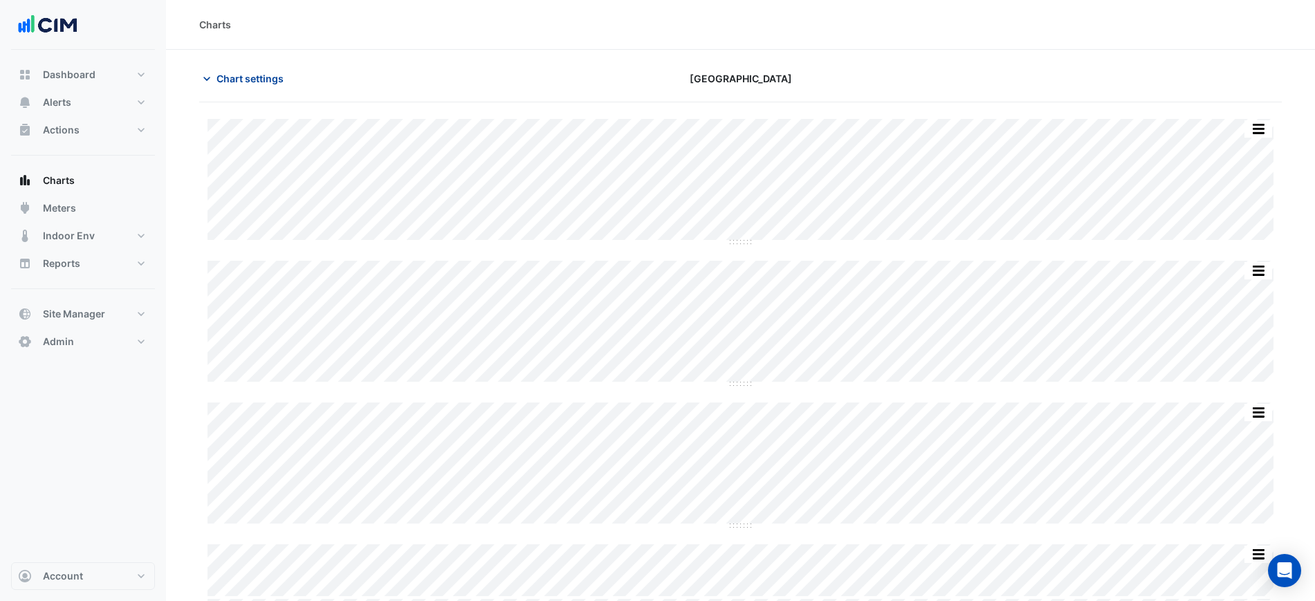
click at [272, 75] on span "Chart settings" at bounding box center [249, 78] width 67 height 15
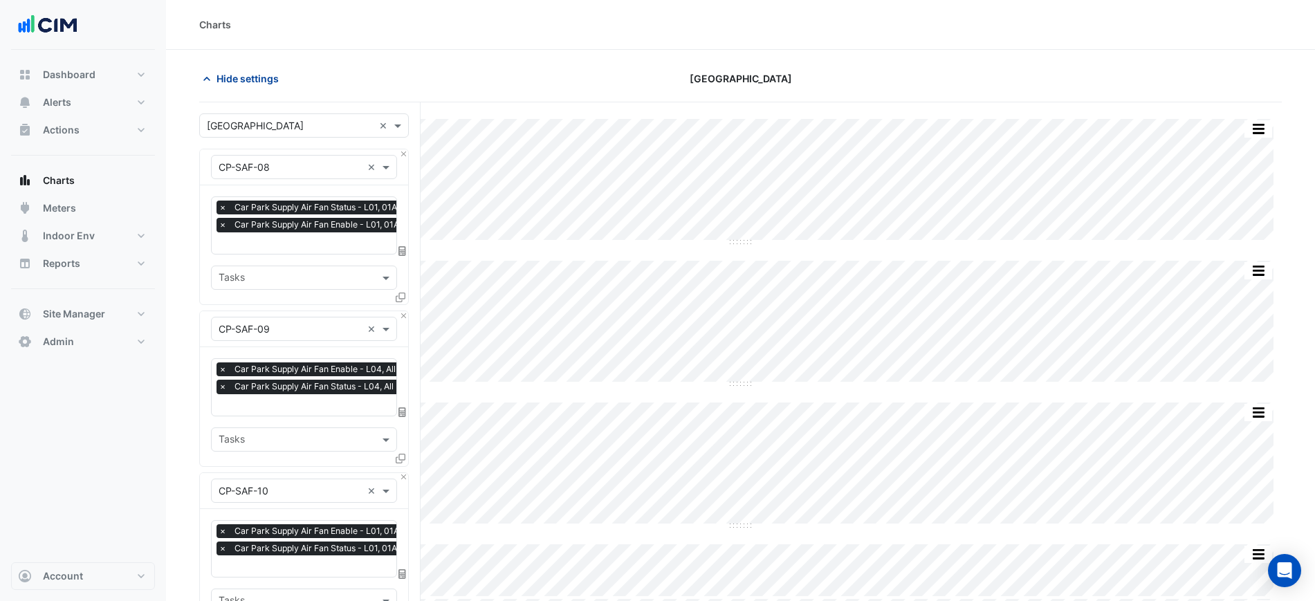
click at [272, 75] on span "Hide settings" at bounding box center [247, 78] width 62 height 15
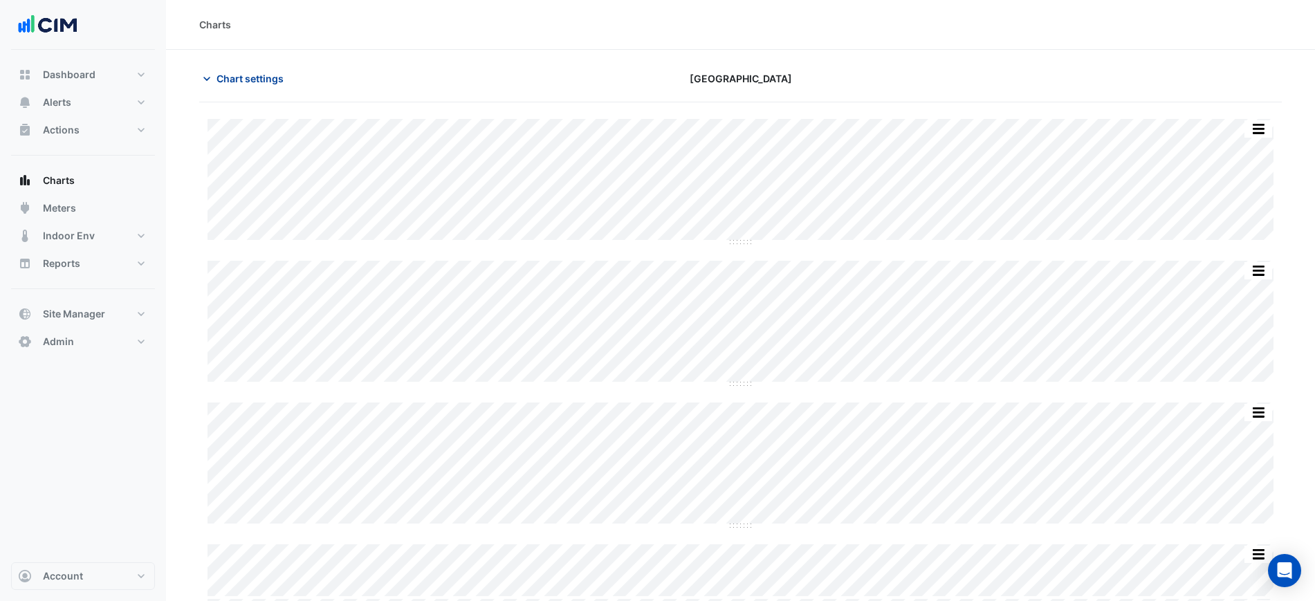
click at [271, 77] on span "Chart settings" at bounding box center [249, 78] width 67 height 15
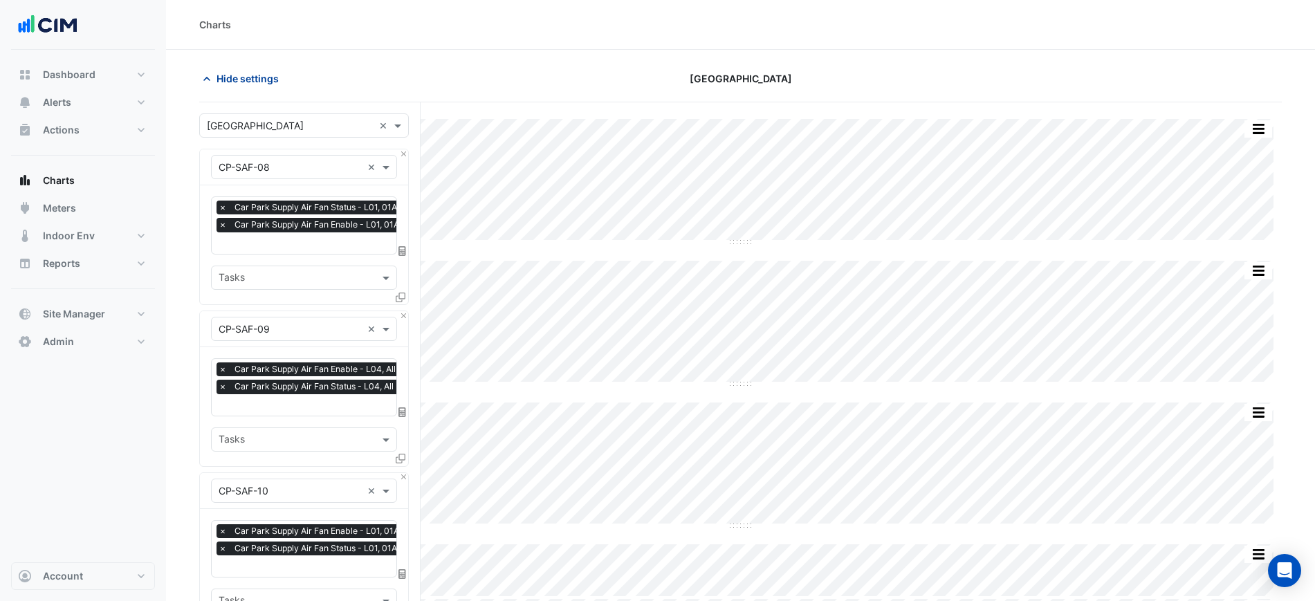
click at [251, 83] on span "Hide settings" at bounding box center [247, 78] width 62 height 15
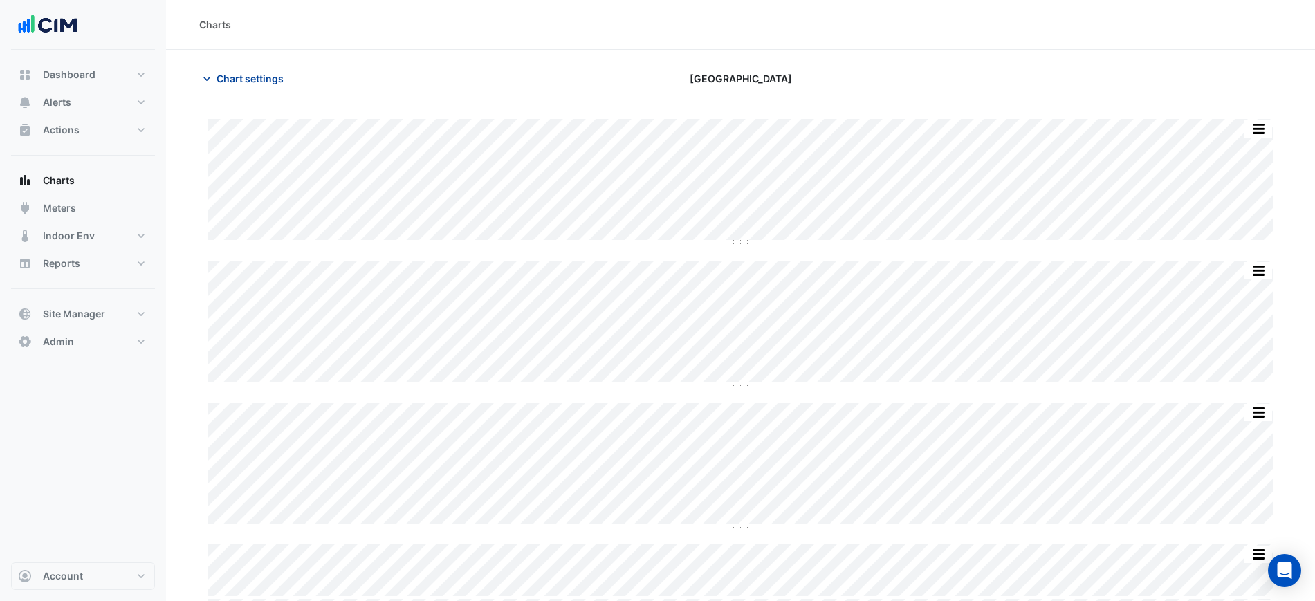
click at [243, 75] on span "Chart settings" at bounding box center [249, 78] width 67 height 15
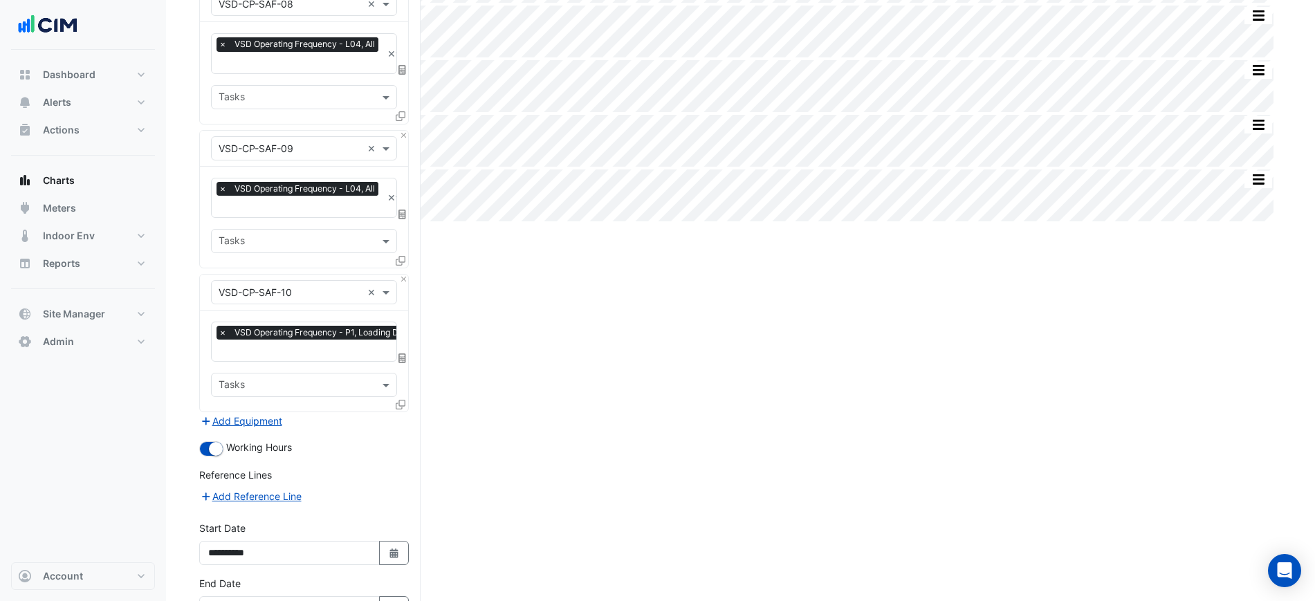
scroll to position [732, 0]
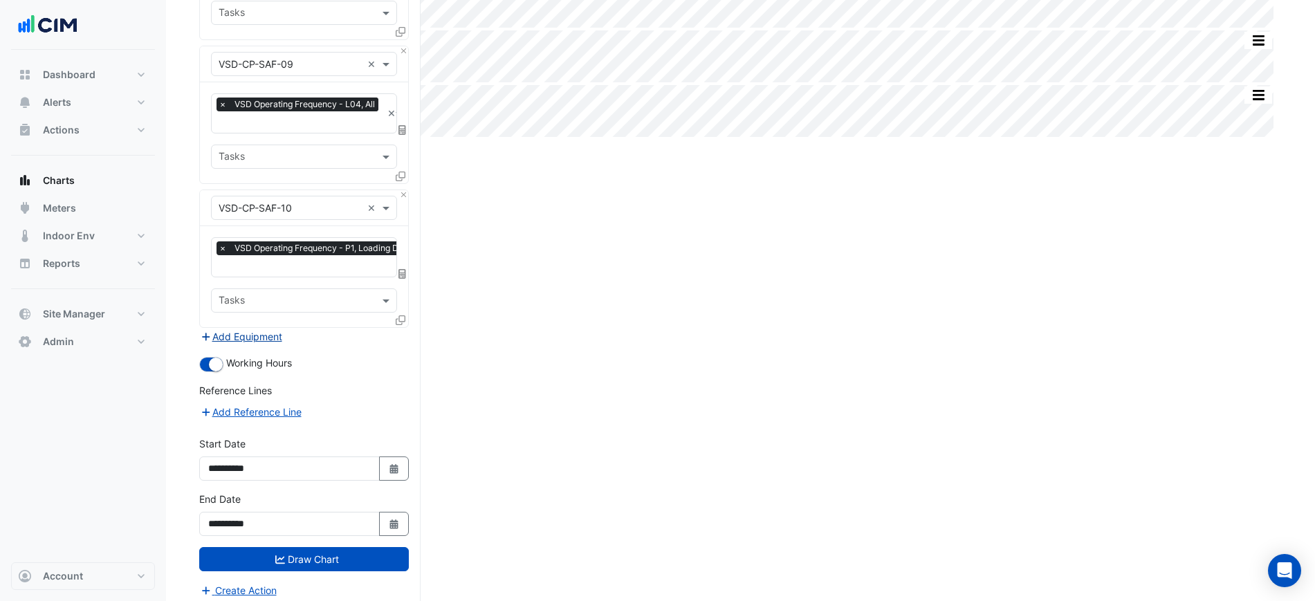
click at [243, 329] on button "Add Equipment" at bounding box center [241, 337] width 84 height 16
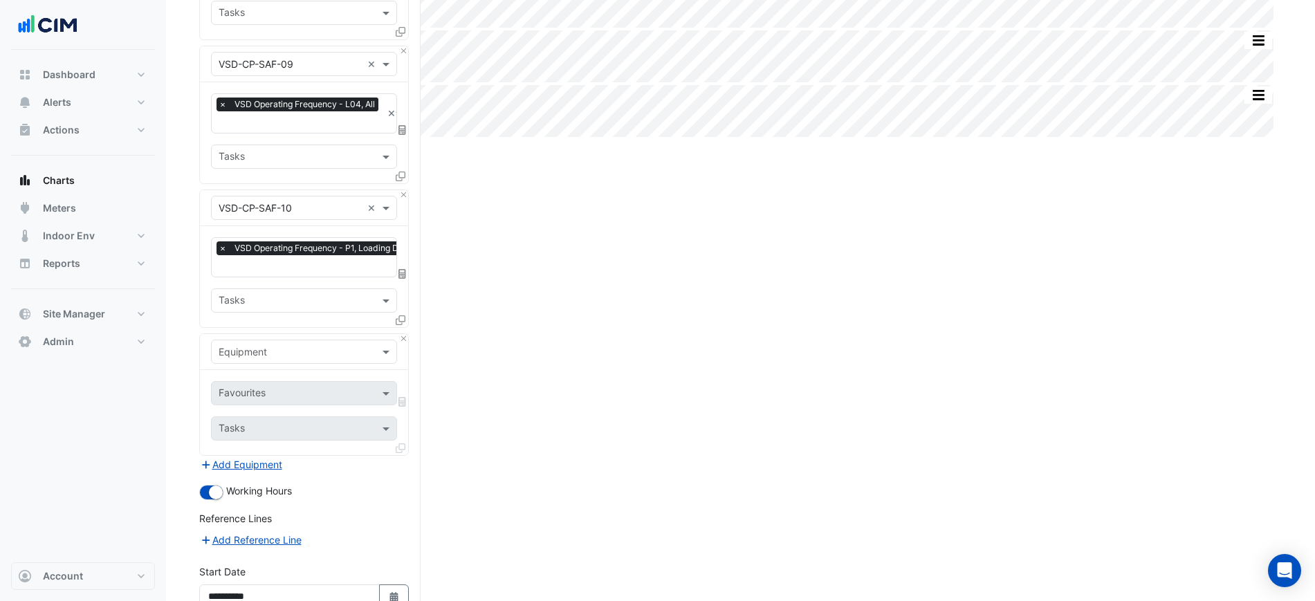
click at [264, 345] on input "text" at bounding box center [290, 352] width 143 height 15
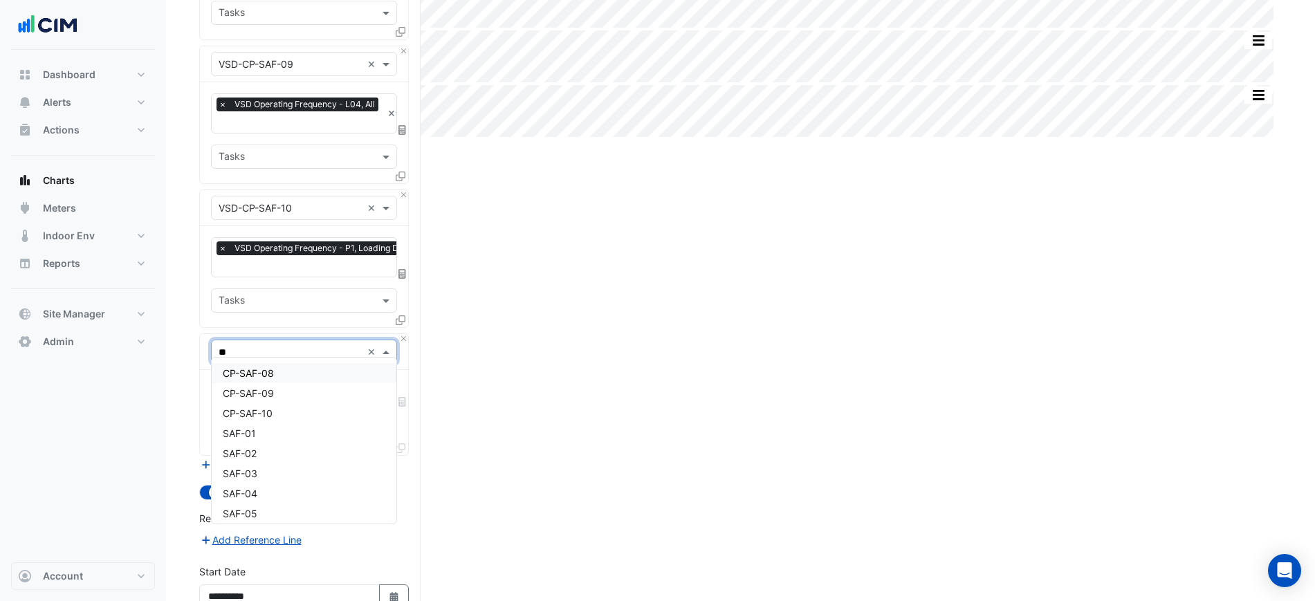
type input "***"
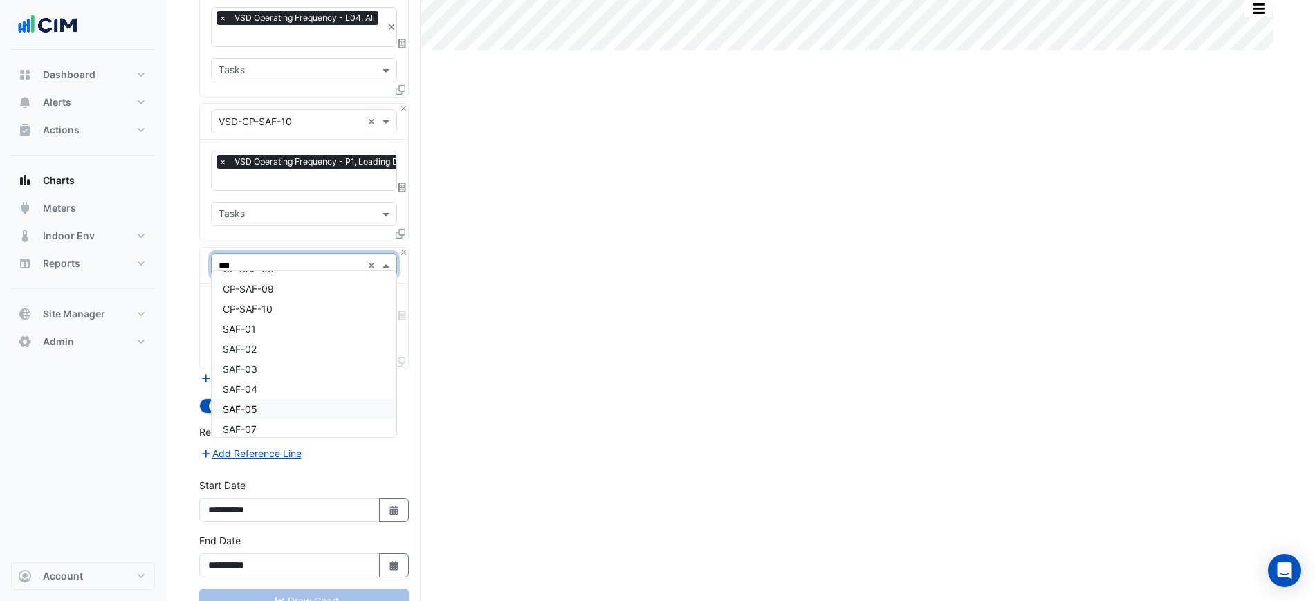
scroll to position [0, 0]
click at [297, 342] on div "SAF-01" at bounding box center [304, 347] width 185 height 20
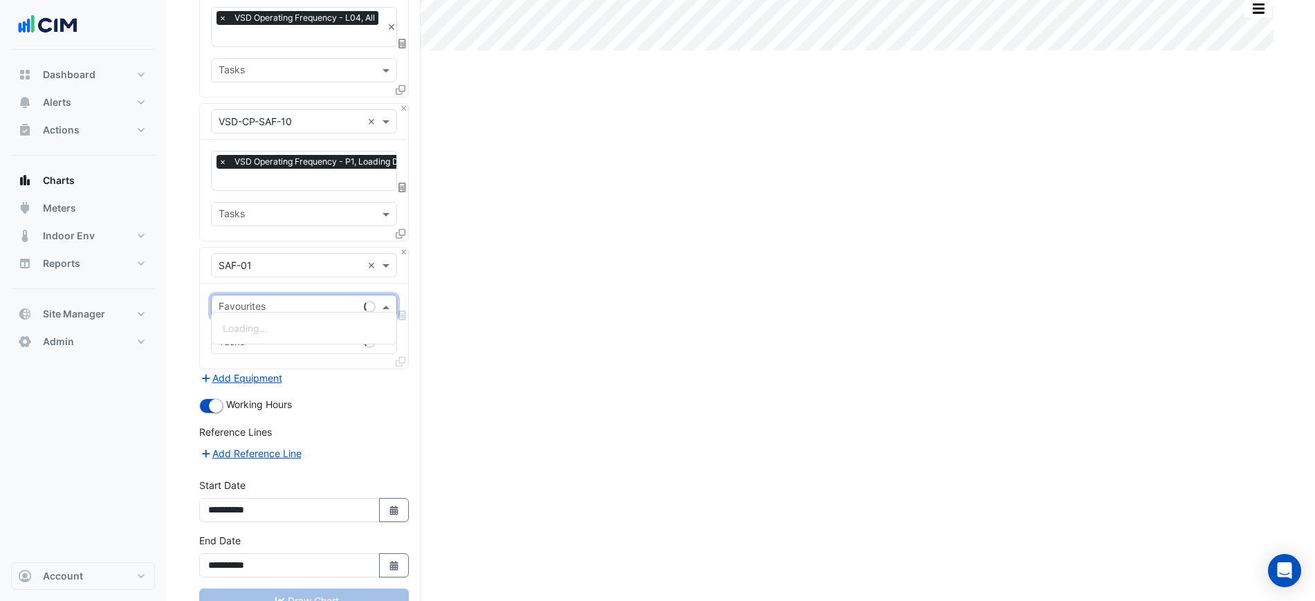
click at [286, 301] on input "text" at bounding box center [289, 308] width 140 height 15
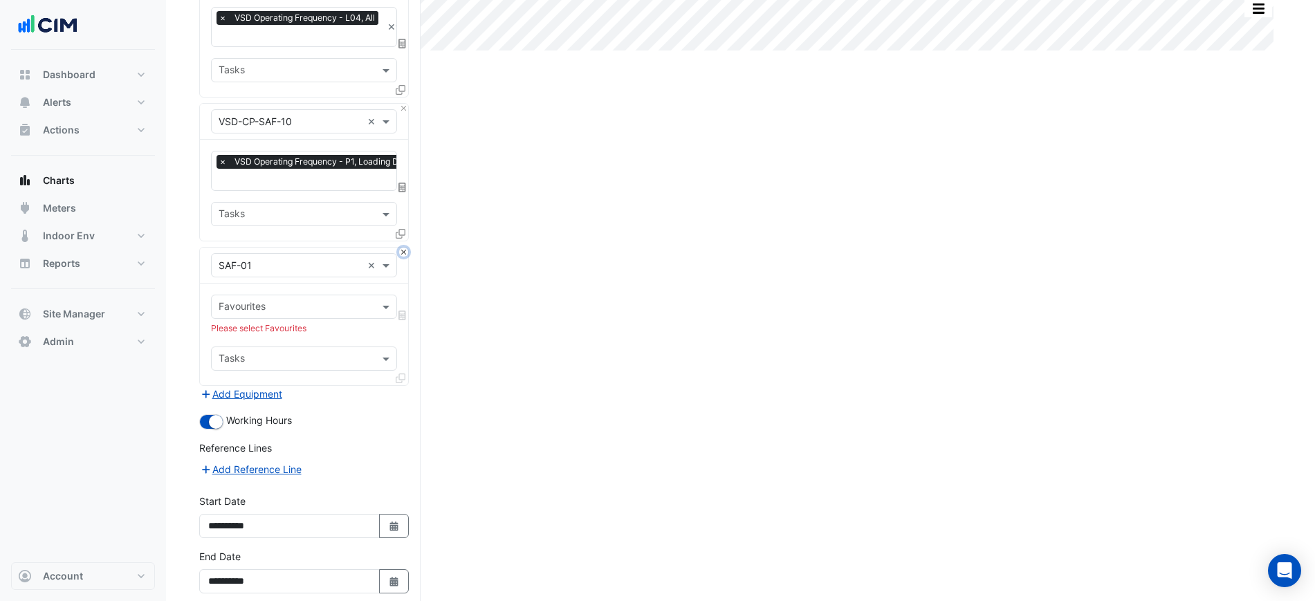
click at [405, 248] on button "Close" at bounding box center [403, 252] width 9 height 9
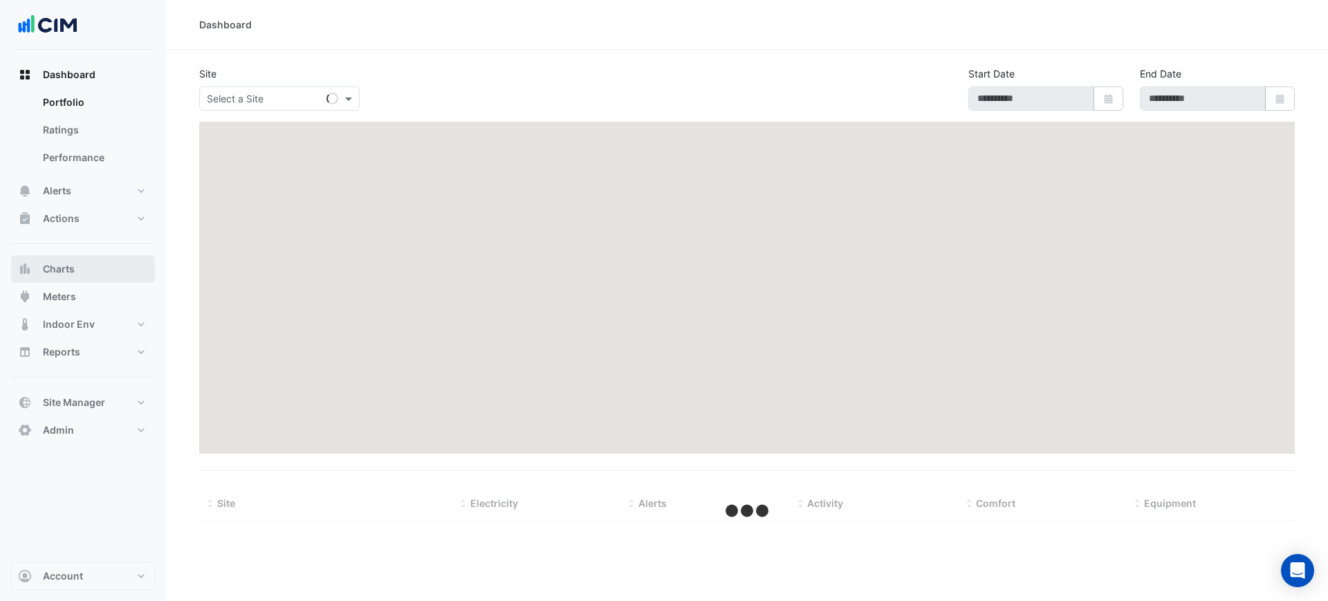
click at [127, 265] on button "Charts" at bounding box center [83, 269] width 144 height 28
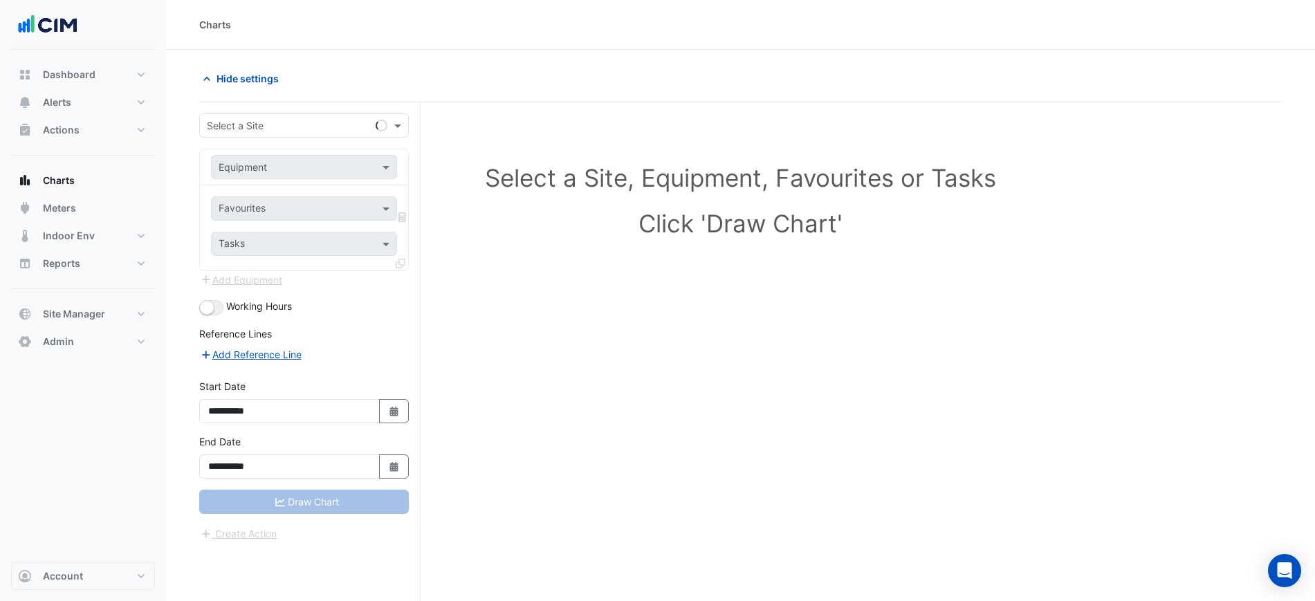
click at [253, 121] on input "text" at bounding box center [290, 126] width 167 height 15
type input "*******"
click at [322, 169] on input "text" at bounding box center [290, 167] width 143 height 15
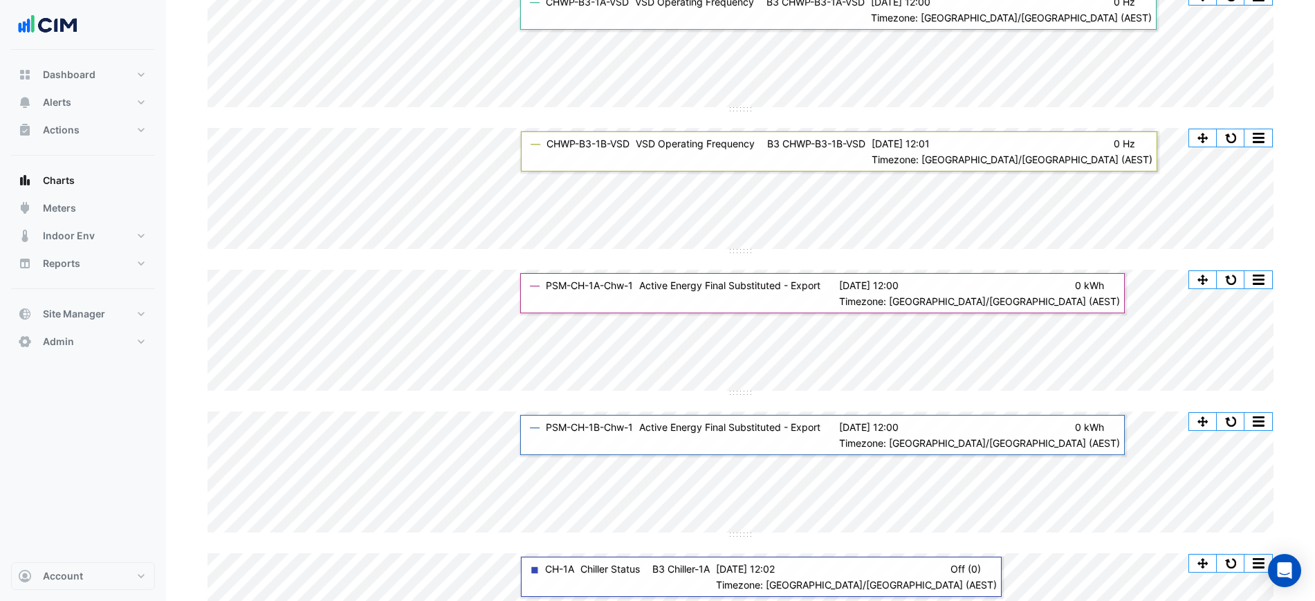
scroll to position [44, 0]
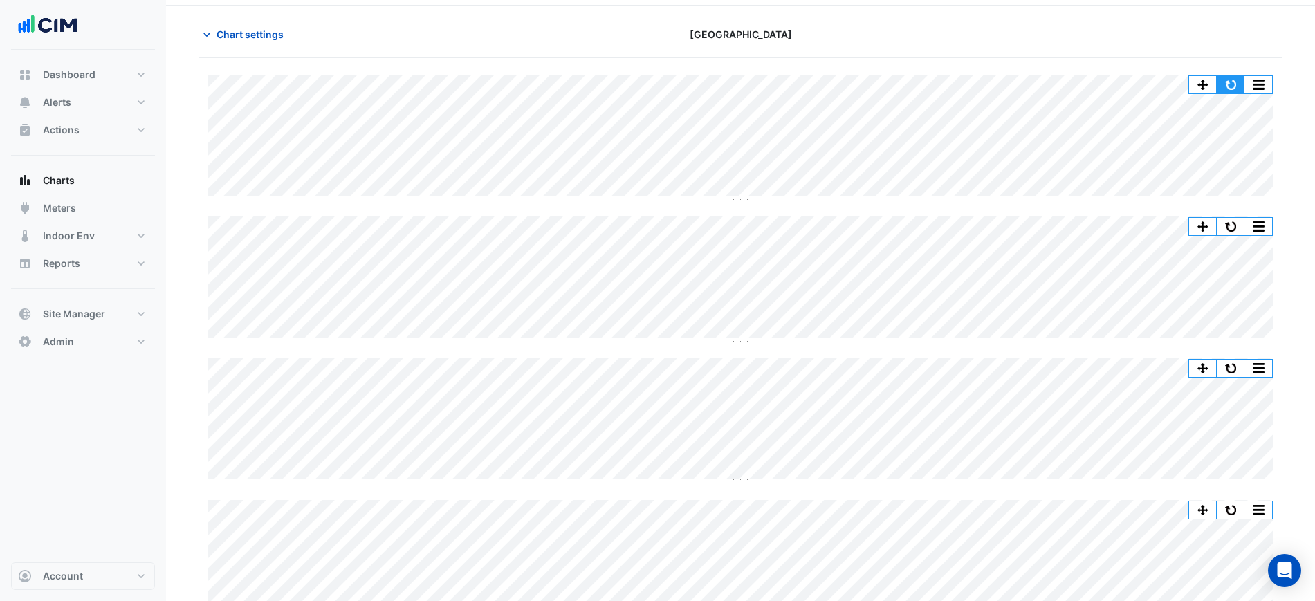
click at [1227, 81] on button "button" at bounding box center [1231, 84] width 28 height 17
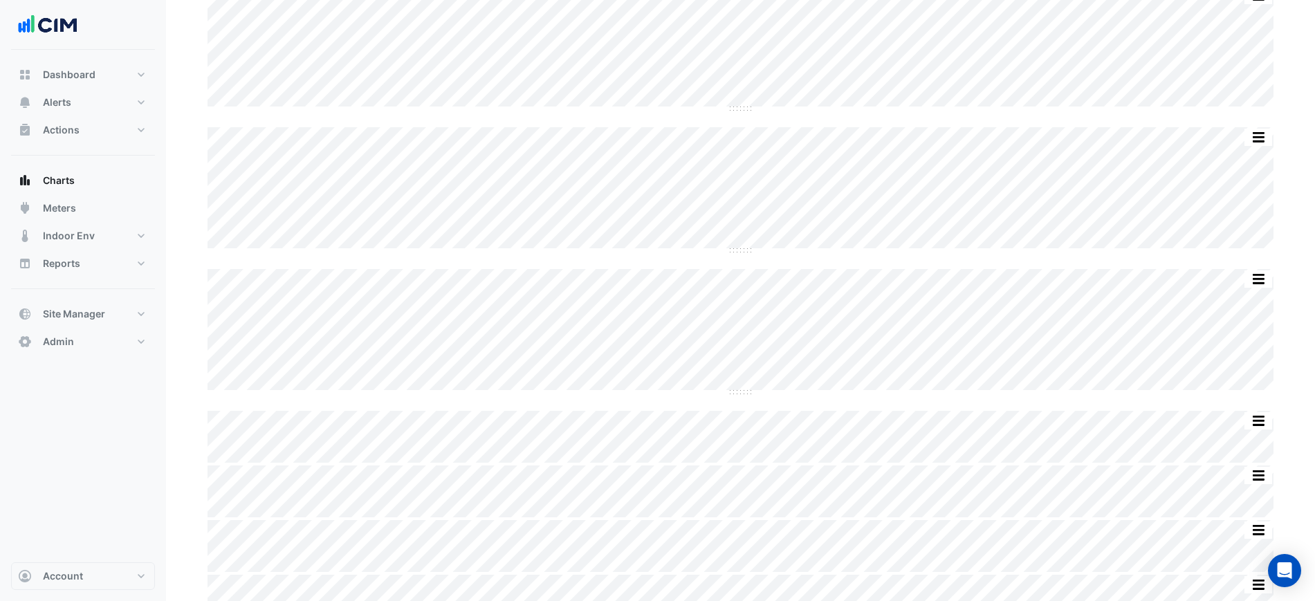
scroll to position [304, 0]
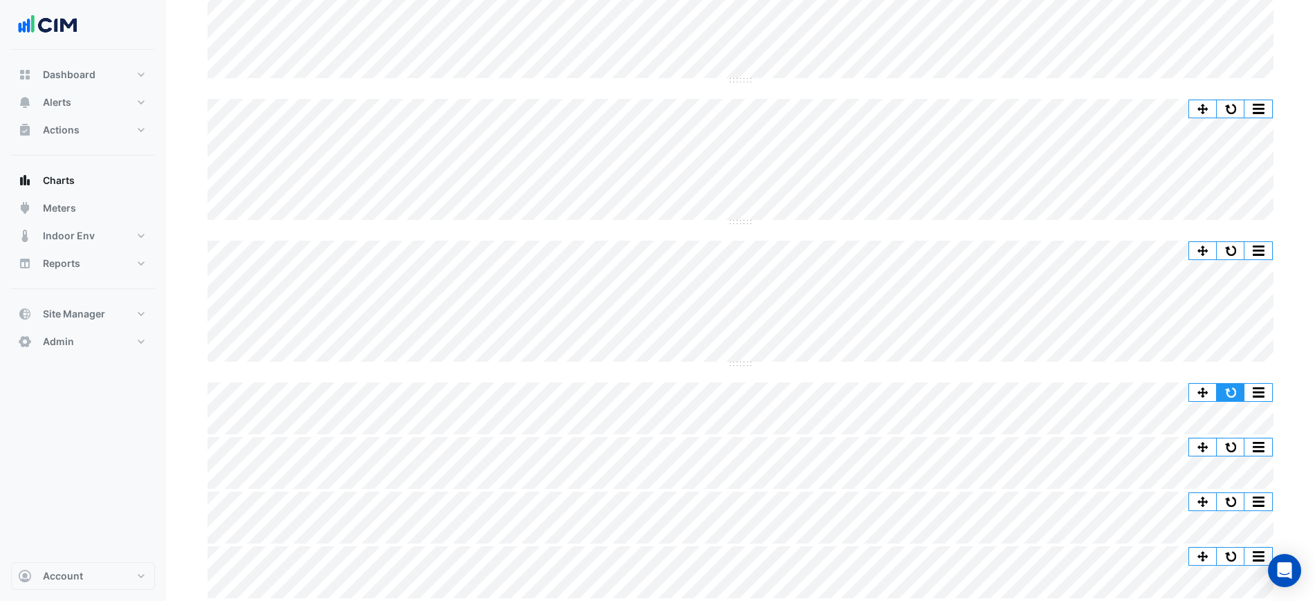
click at [1237, 389] on button "button" at bounding box center [1231, 392] width 28 height 17
click at [1233, 440] on button "button" at bounding box center [1231, 447] width 28 height 17
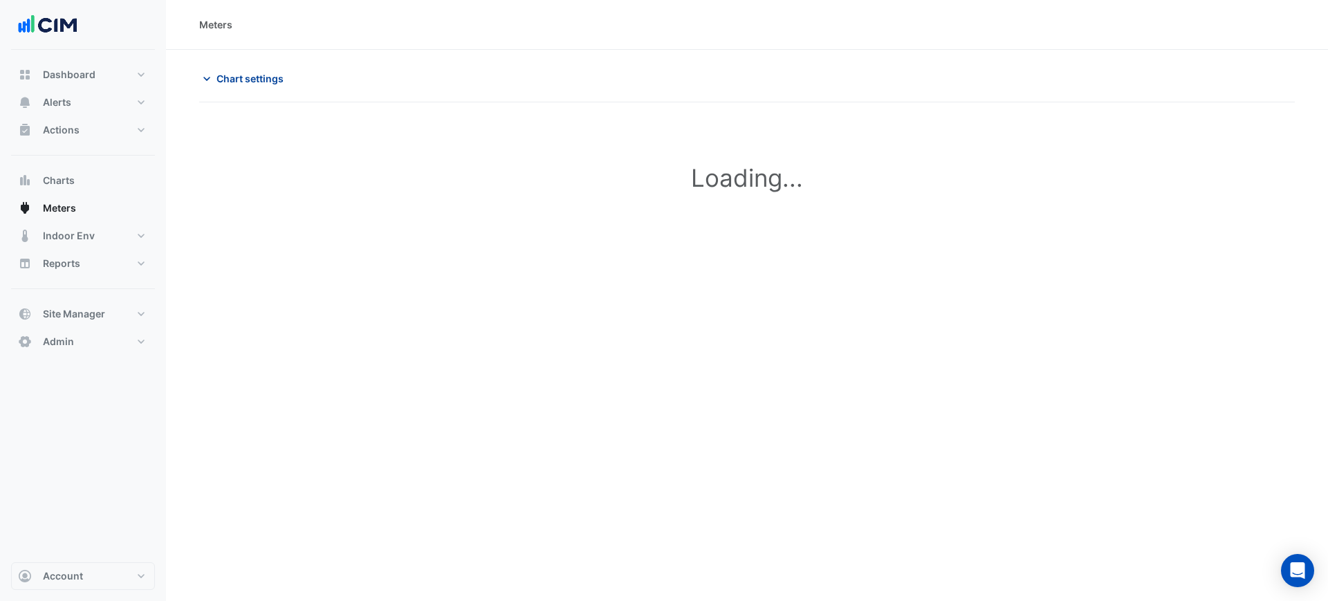
click at [277, 83] on span "Chart settings" at bounding box center [249, 78] width 67 height 15
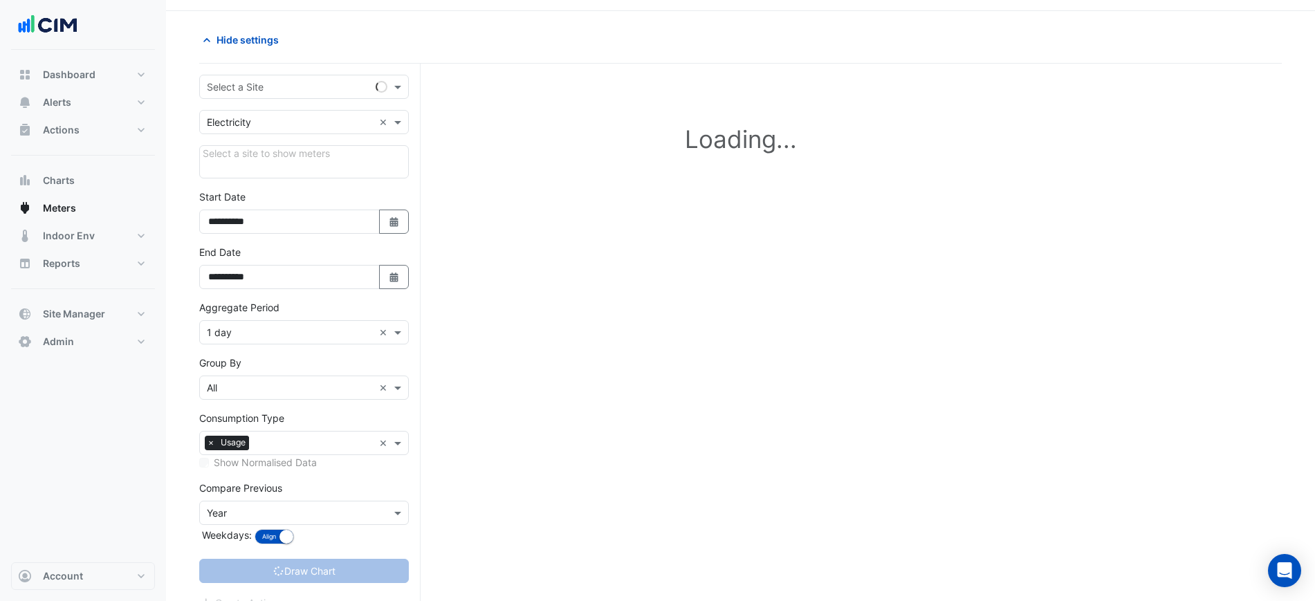
scroll to position [59, 0]
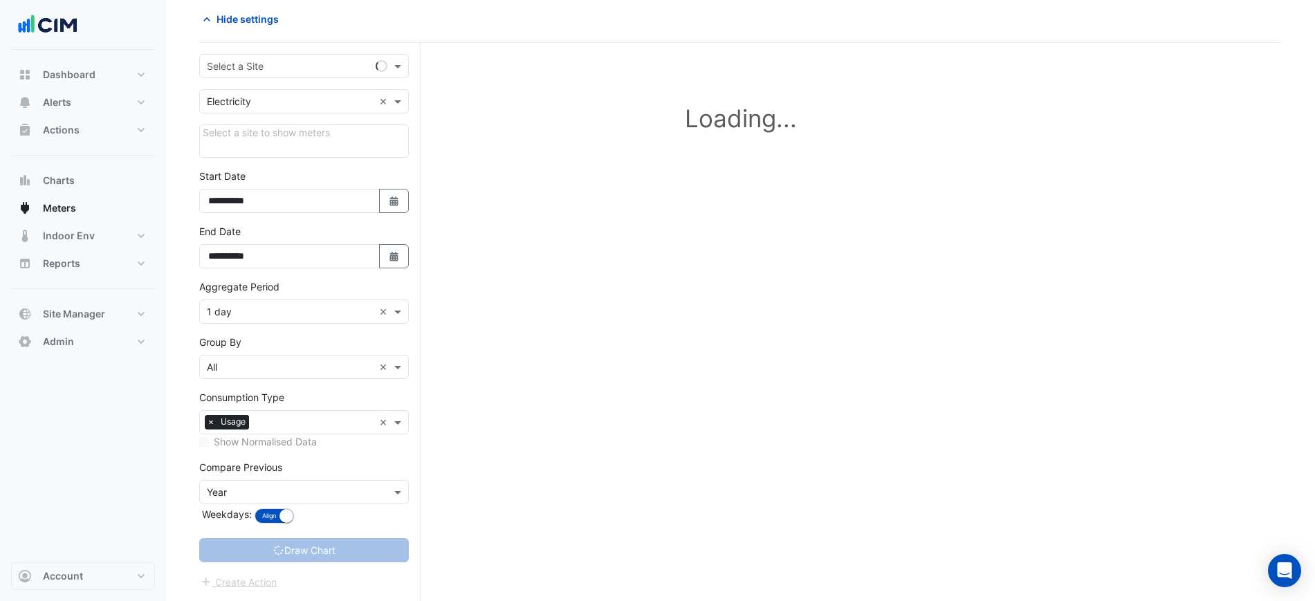
click at [260, 424] on div at bounding box center [312, 424] width 121 height 18
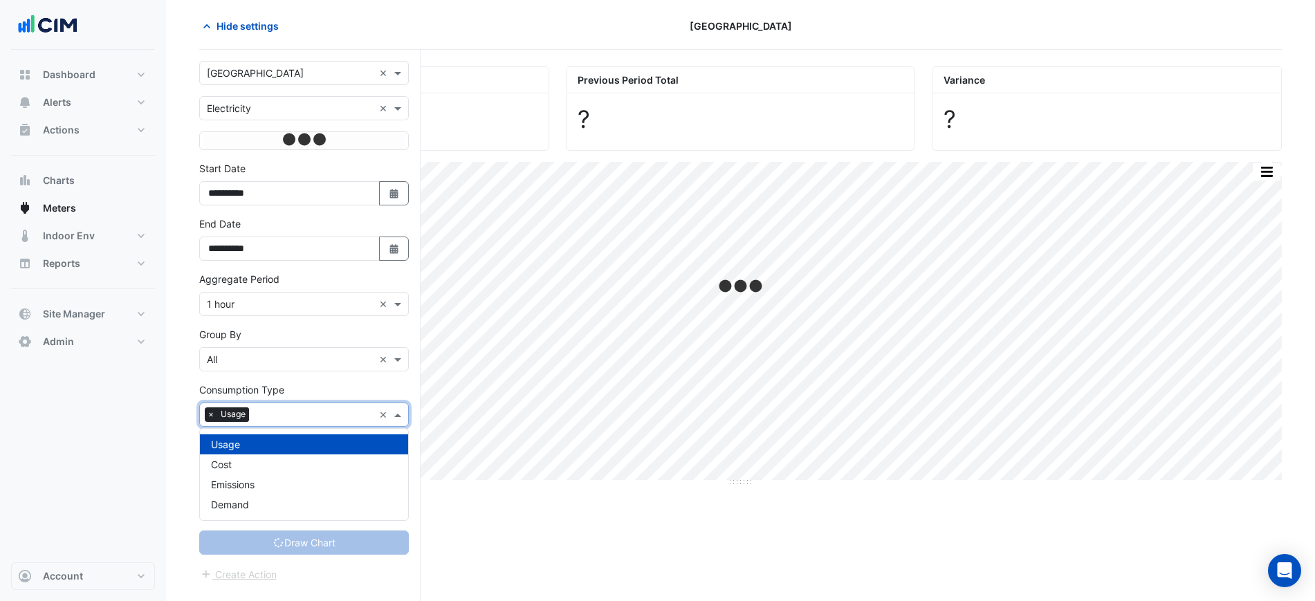
scroll to position [53, 0]
click at [241, 501] on span "Demand" at bounding box center [230, 505] width 38 height 12
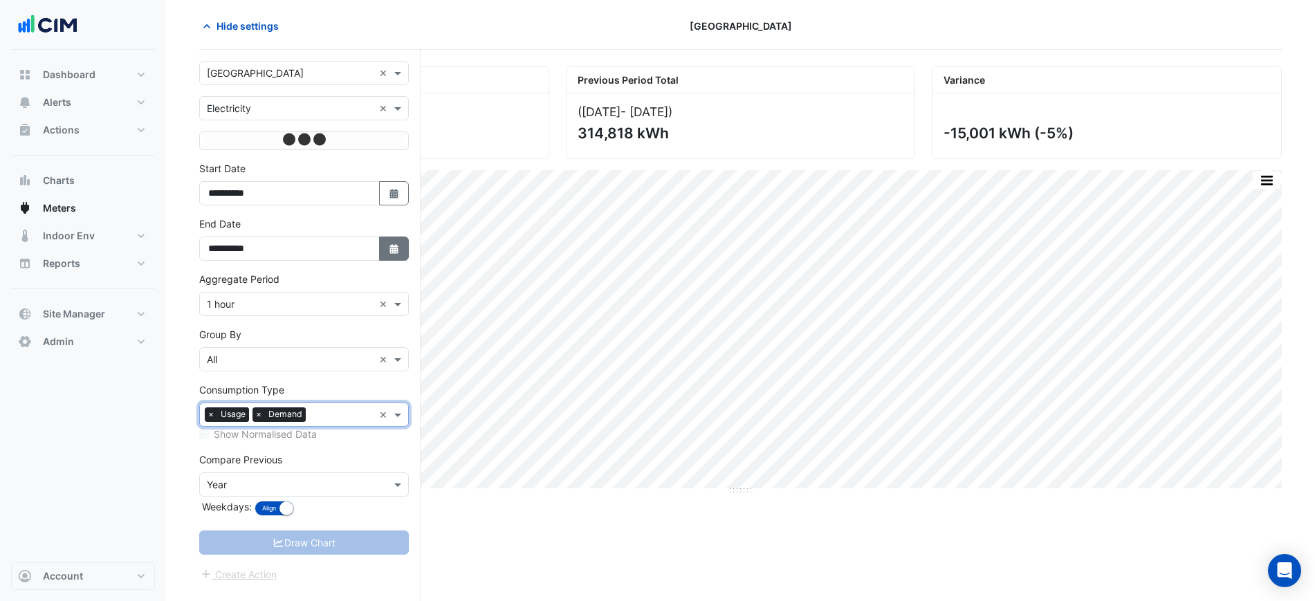
click at [380, 244] on button "Select Date" at bounding box center [394, 249] width 30 height 24
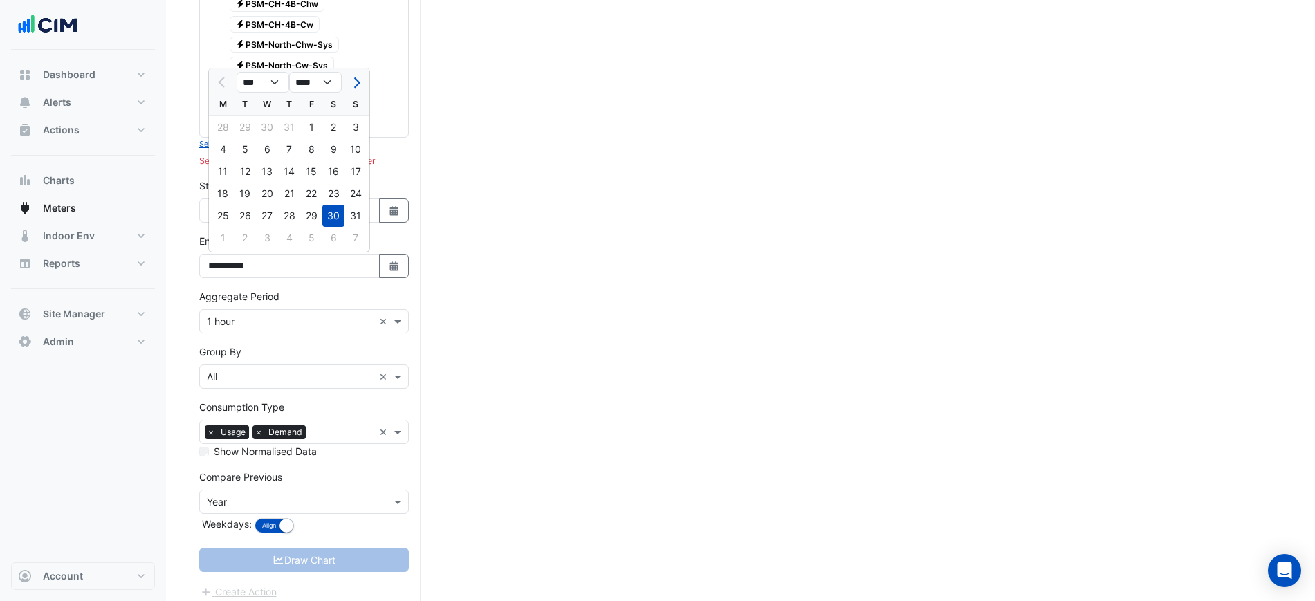
scroll to position [687, 0]
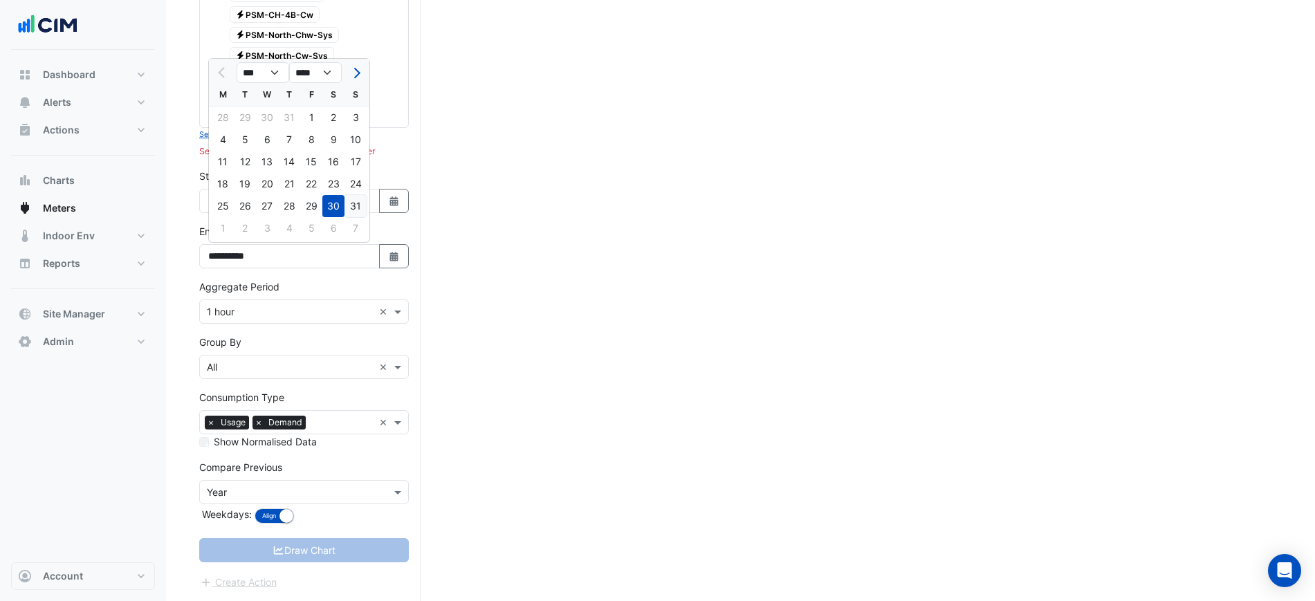
click at [358, 205] on div "31" at bounding box center [355, 206] width 22 height 22
type input "**********"
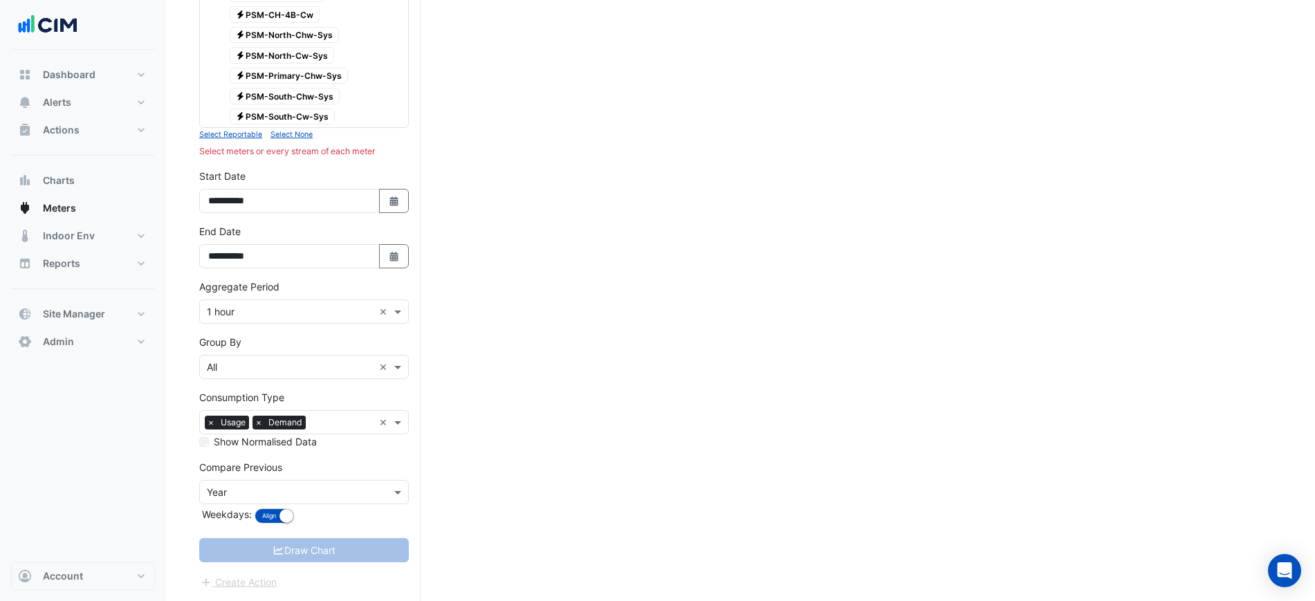
click at [279, 301] on div "Aggregate Period × 1 hour ×" at bounding box center [304, 311] width 210 height 24
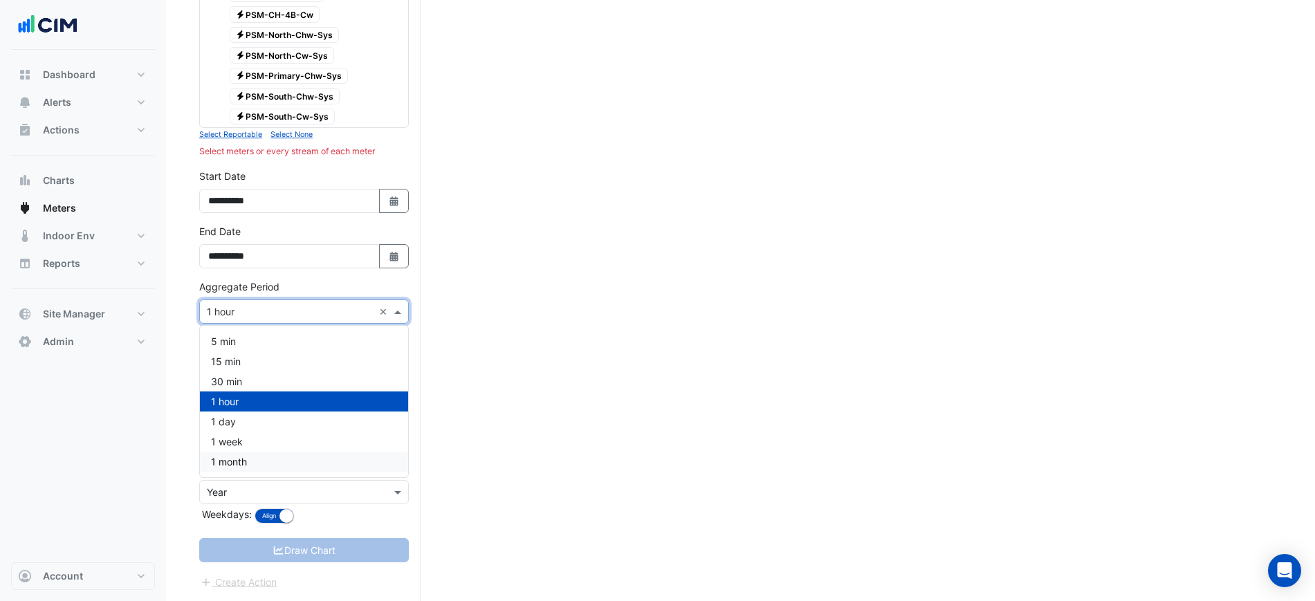
click at [239, 459] on span "1 month" at bounding box center [229, 462] width 36 height 12
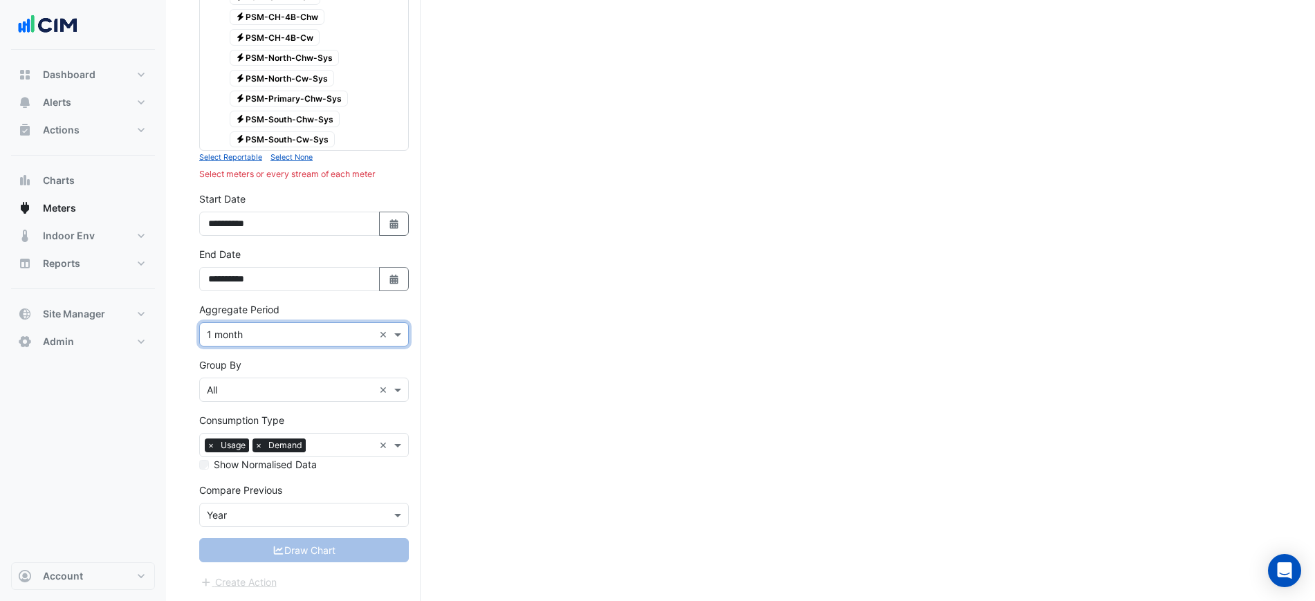
scroll to position [664, 0]
click at [314, 302] on div "Aggregate Period Aggregate Period × 1 month ×" at bounding box center [304, 324] width 210 height 44
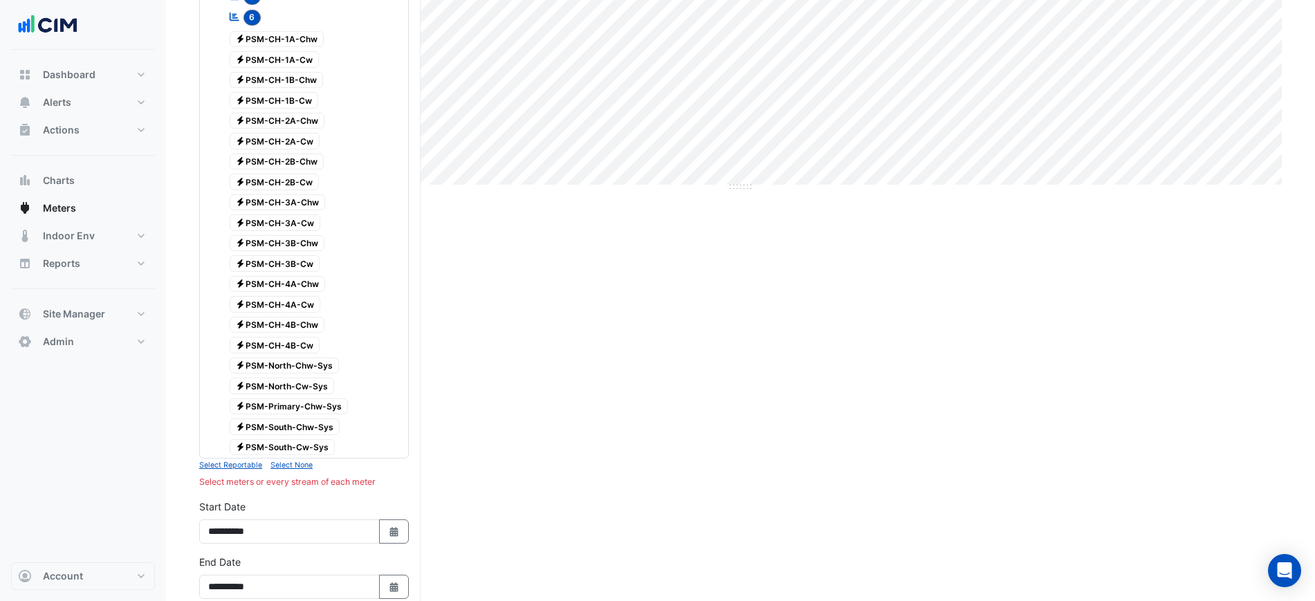
scroll to position [59, 0]
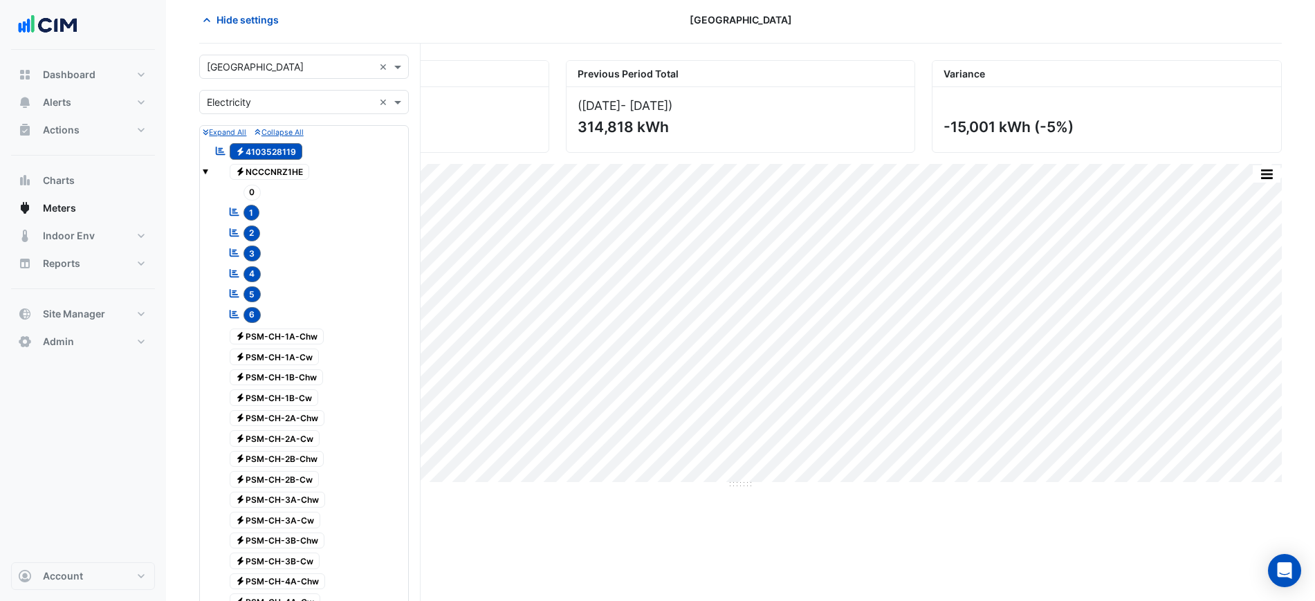
click at [252, 212] on span "1" at bounding box center [251, 213] width 17 height 16
click at [252, 232] on span "2" at bounding box center [251, 233] width 17 height 16
click at [253, 253] on span "3" at bounding box center [252, 254] width 18 height 16
click at [251, 275] on span "4" at bounding box center [252, 274] width 18 height 16
click at [251, 295] on span "5" at bounding box center [252, 294] width 18 height 16
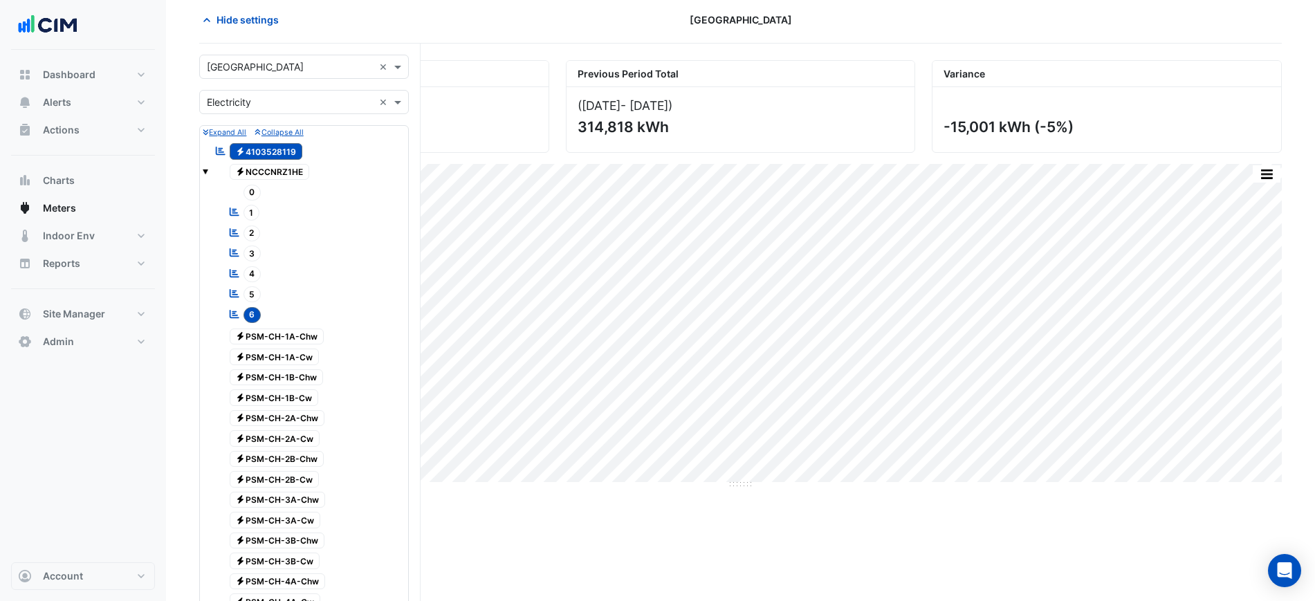
click at [252, 313] on span "6" at bounding box center [252, 315] width 18 height 16
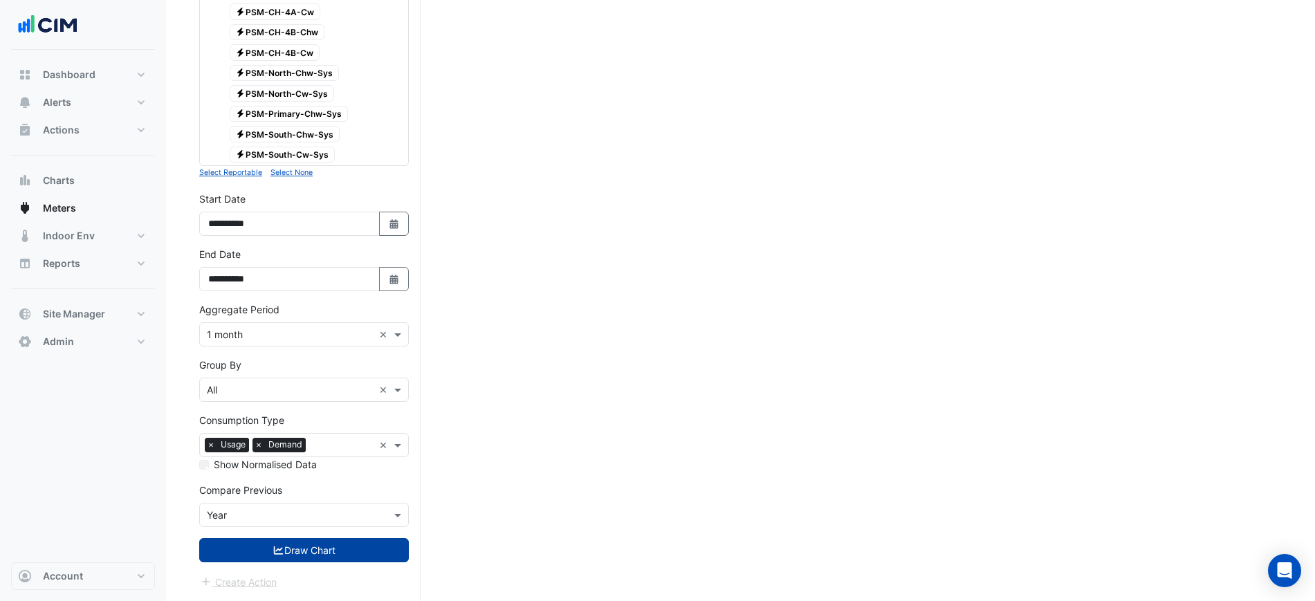
click at [310, 538] on button "Draw Chart" at bounding box center [304, 550] width 210 height 24
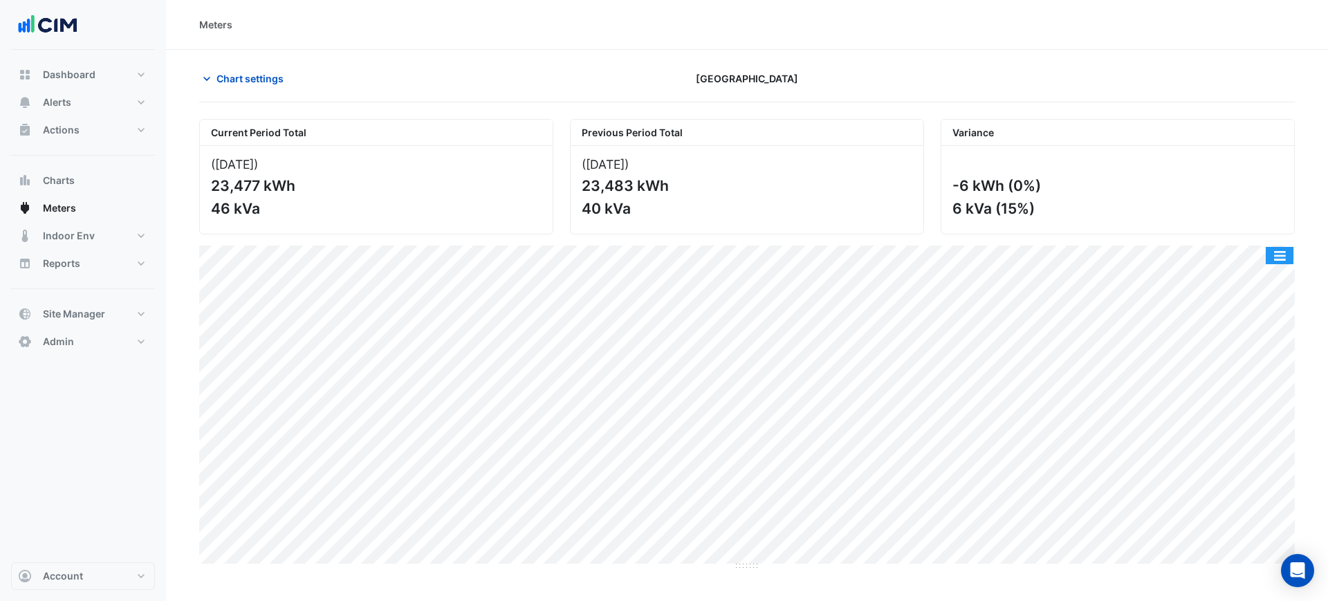
click at [1285, 253] on button "button" at bounding box center [1280, 255] width 28 height 17
click at [217, 55] on section "Chart settings Chifley Tower Current Period Total (Aug 25 ) 23,477 kWh 46 kVa P…" at bounding box center [747, 310] width 1162 height 521
click at [225, 77] on span "Chart settings" at bounding box center [249, 78] width 67 height 15
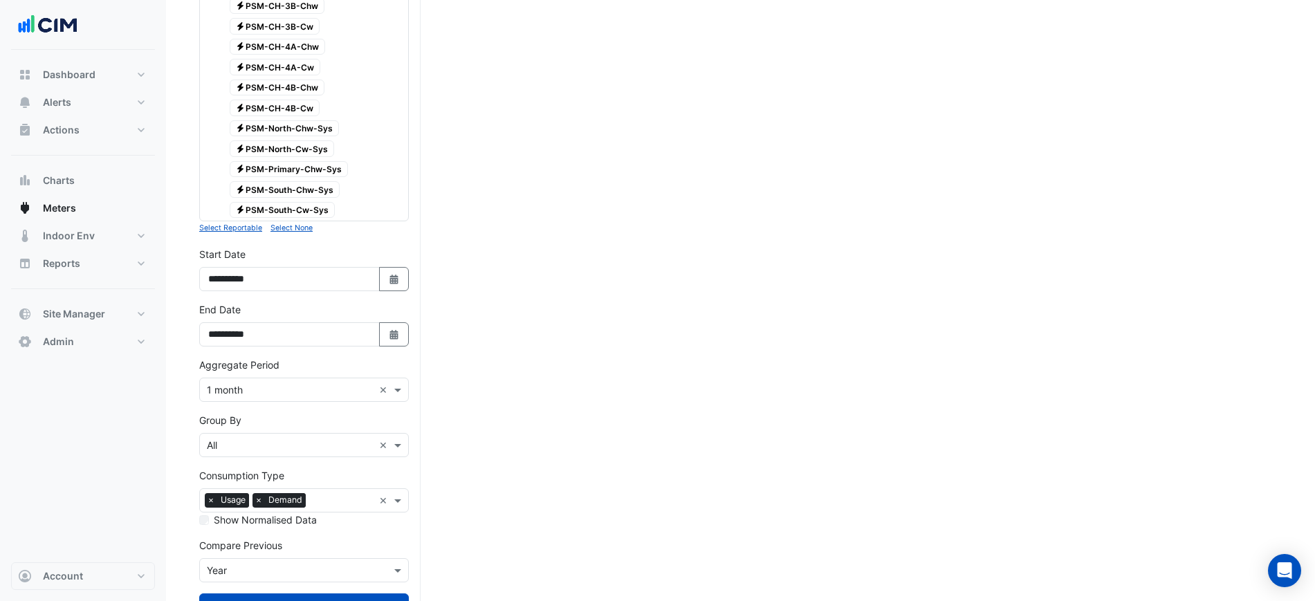
scroll to position [649, 0]
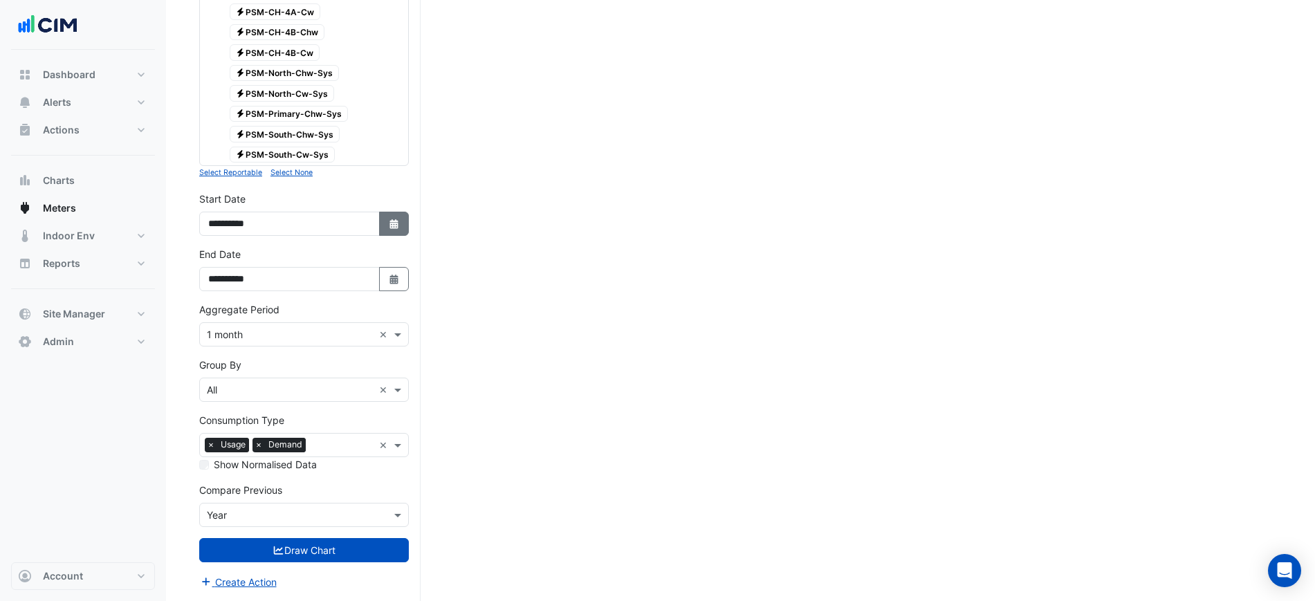
click at [386, 221] on button "Select Date" at bounding box center [394, 224] width 30 height 24
select select "*"
select select "****"
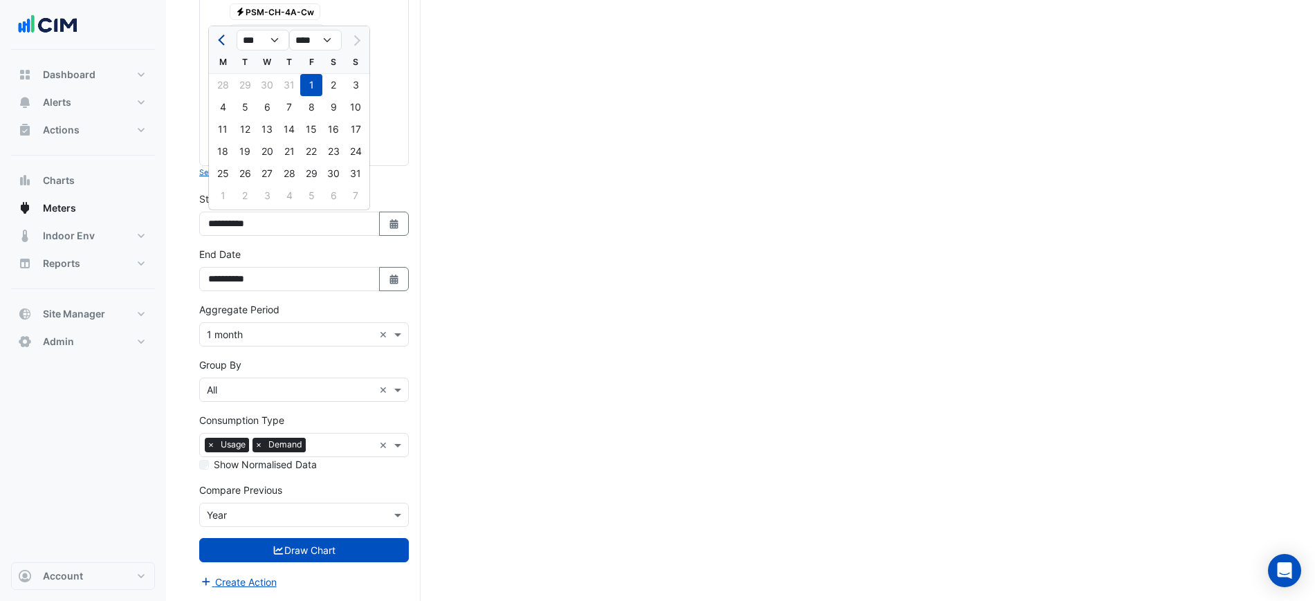
click at [225, 49] on button "Previous month" at bounding box center [222, 40] width 17 height 22
click at [225, 48] on button "Previous month" at bounding box center [222, 40] width 17 height 22
select select "*"
click at [356, 82] on div "1" at bounding box center [355, 85] width 22 height 22
type input "**********"
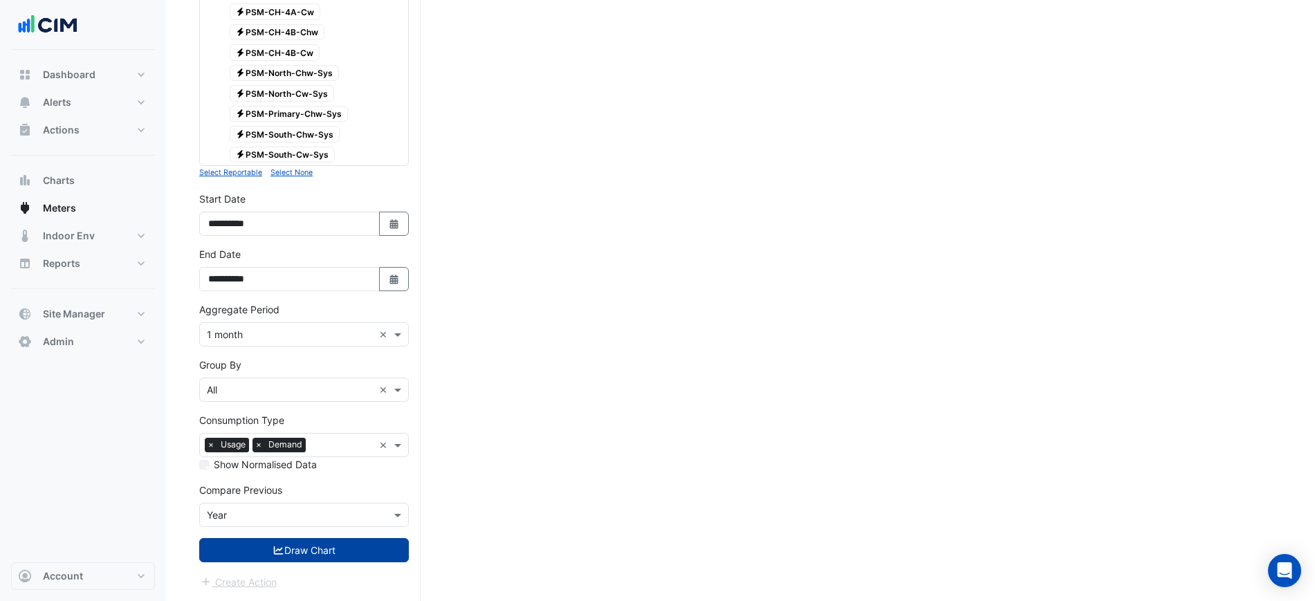
click at [332, 551] on button "Draw Chart" at bounding box center [304, 550] width 210 height 24
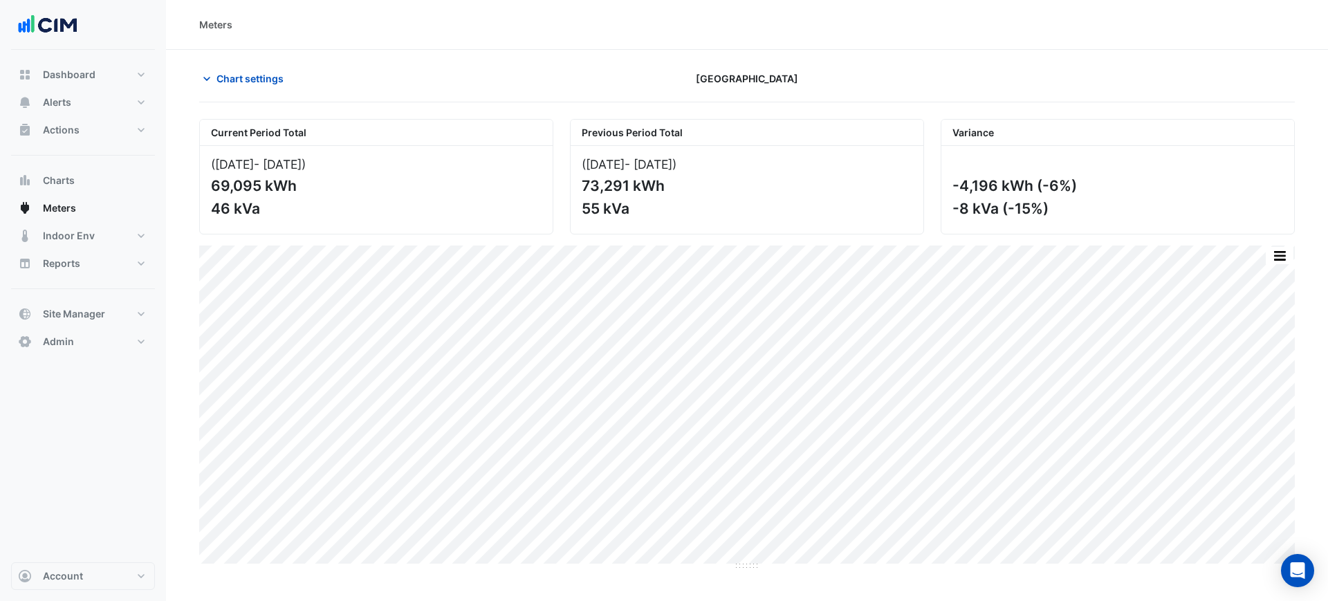
click at [1295, 256] on section "Chart settings Chifley Tower Current Period Total (Jun 25 - Aug 25 ) 69,095 kWh…" at bounding box center [747, 310] width 1162 height 521
click at [1286, 256] on button "button" at bounding box center [1280, 255] width 28 height 17
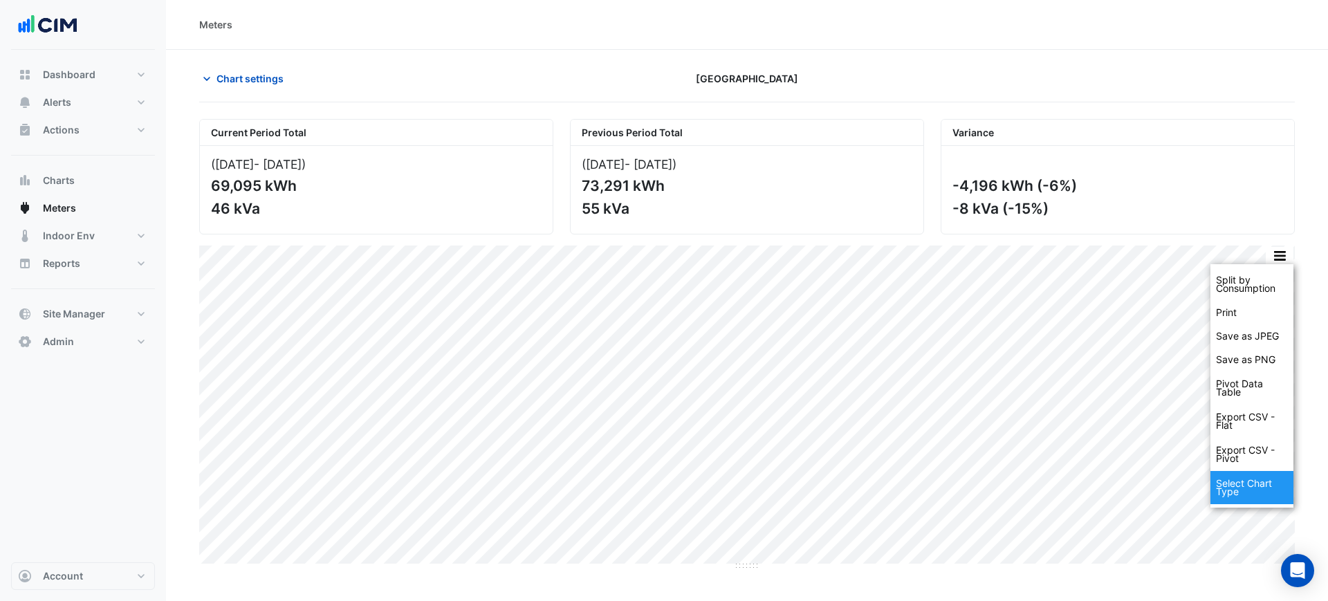
click at [1251, 486] on div "Select Chart Type" at bounding box center [1251, 487] width 83 height 33
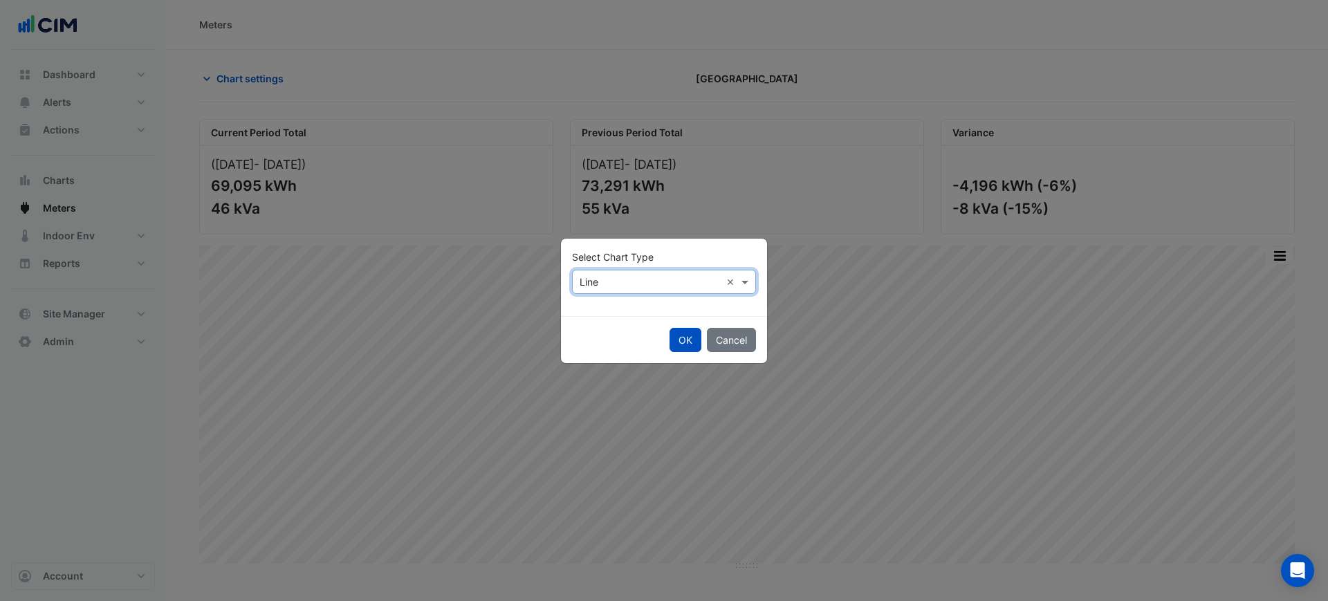
click at [640, 283] on input "text" at bounding box center [650, 282] width 141 height 15
click at [596, 331] on span "Column" at bounding box center [601, 332] width 34 height 12
click at [687, 334] on button "OK" at bounding box center [686, 340] width 32 height 24
